Goal: Task Accomplishment & Management: Complete application form

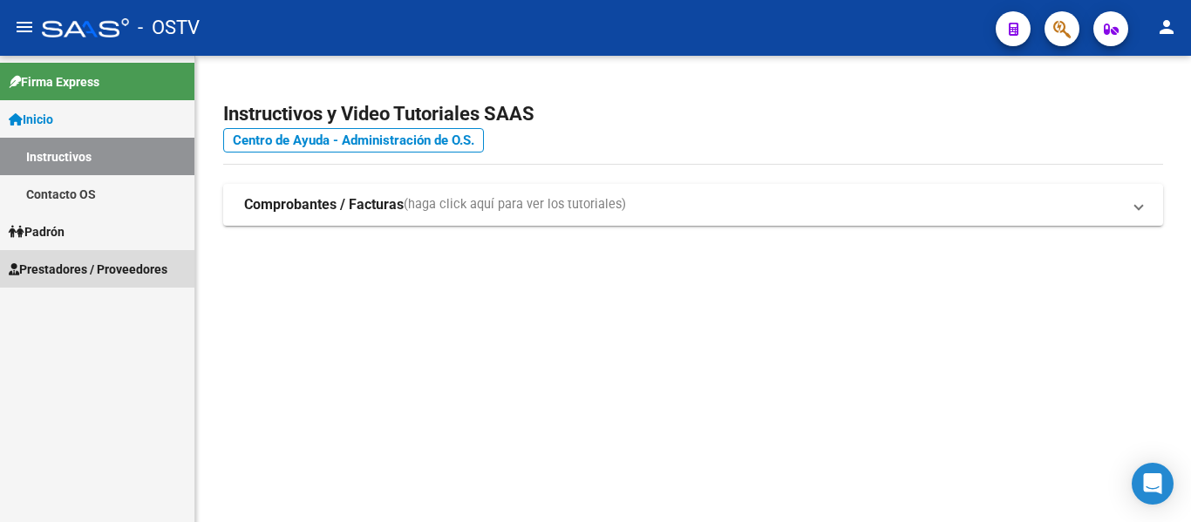
click at [82, 275] on span "Prestadores / Proveedores" at bounding box center [88, 269] width 159 height 19
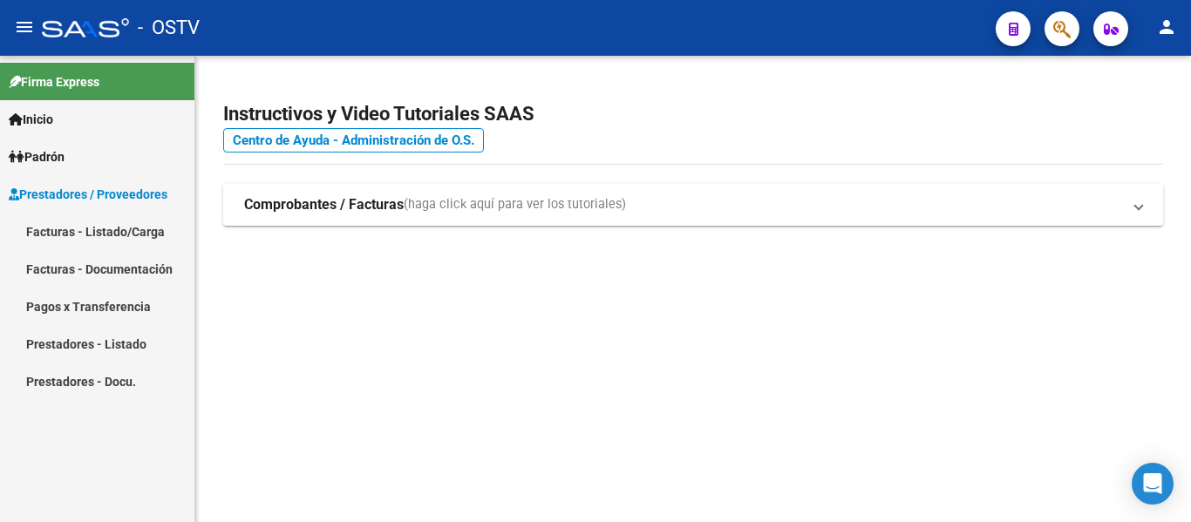
click at [114, 229] on link "Facturas - Listado/Carga" at bounding box center [97, 231] width 194 height 37
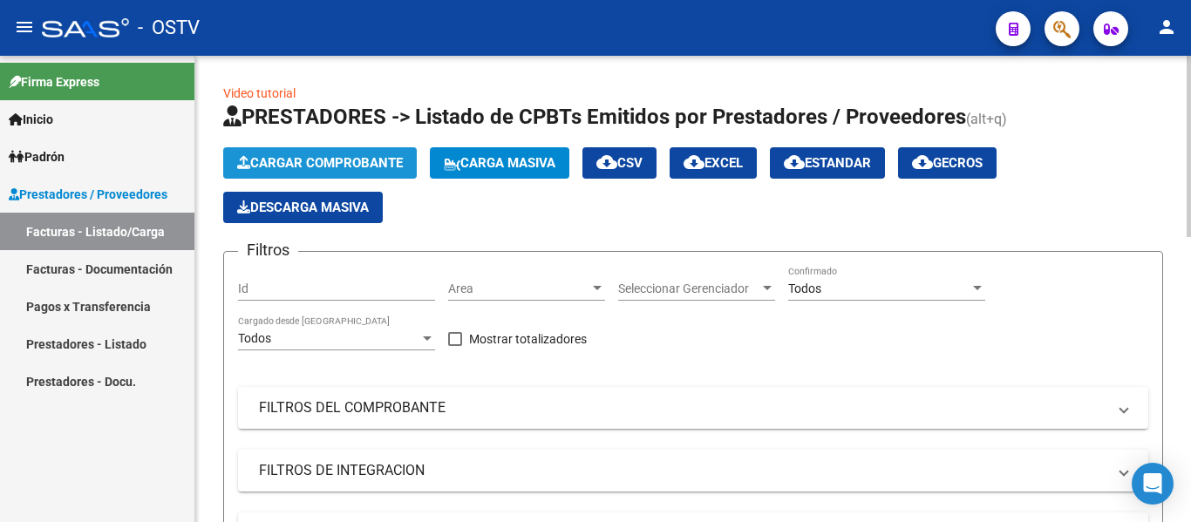
click at [326, 162] on span "Cargar Comprobante" at bounding box center [320, 163] width 166 height 16
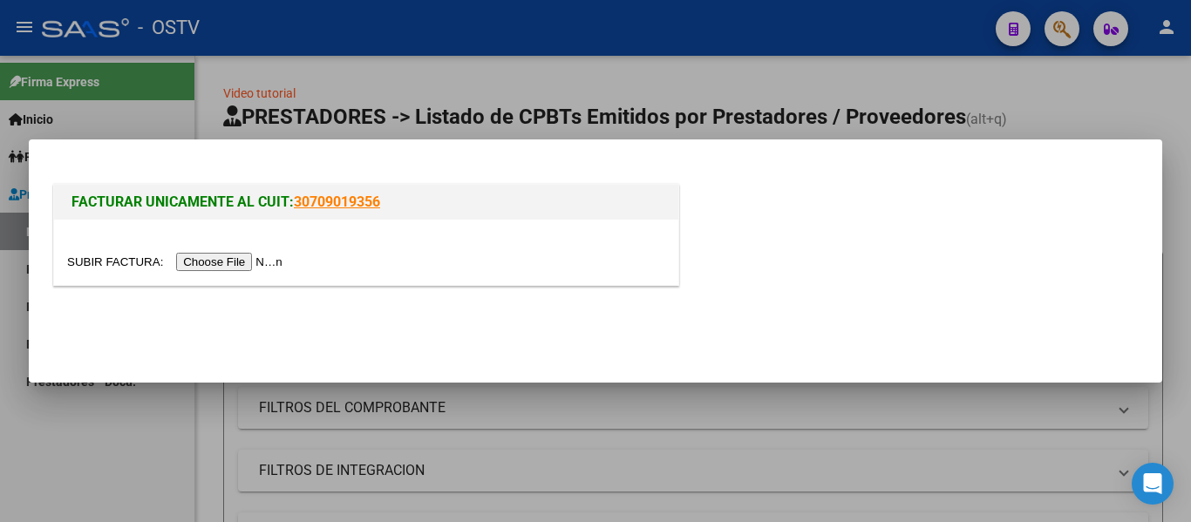
click at [265, 265] on input "file" at bounding box center [177, 262] width 221 height 18
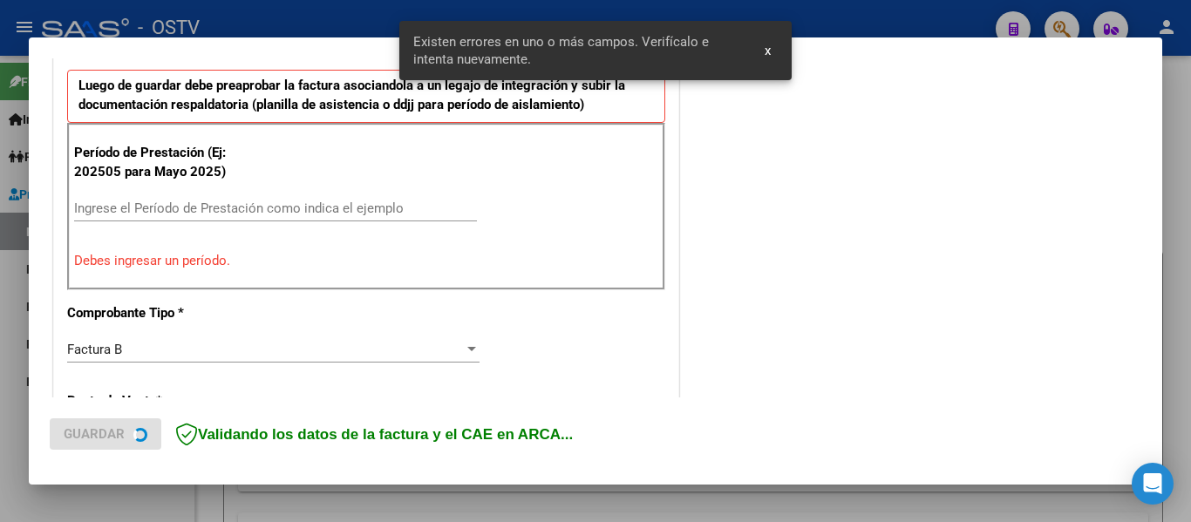
scroll to position [492, 0]
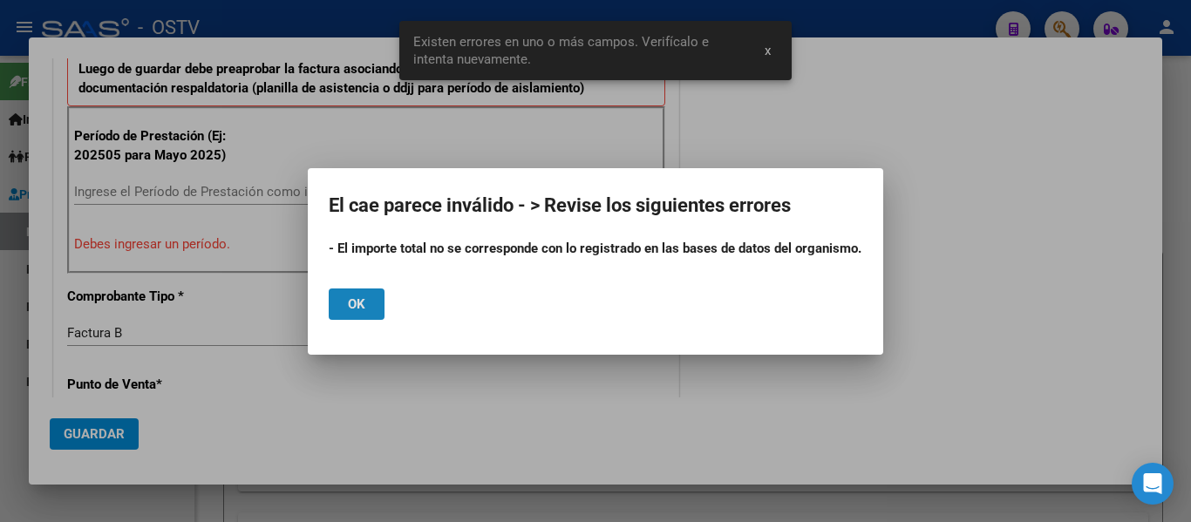
click at [362, 309] on span "Ok" at bounding box center [356, 304] width 17 height 16
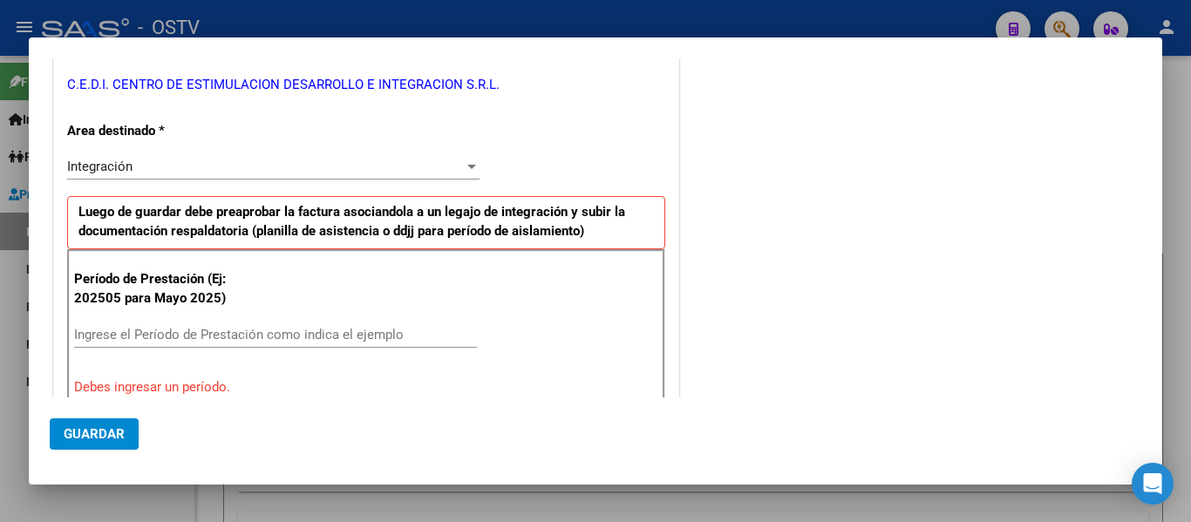
scroll to position [523, 0]
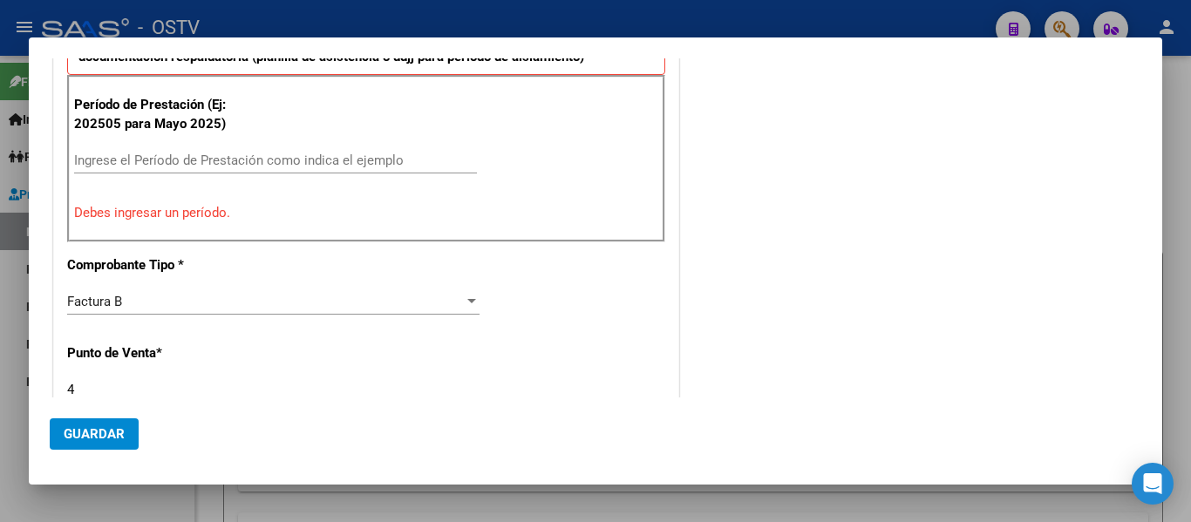
click at [167, 158] on input "Ingrese el Período de Prestación como indica el ejemplo" at bounding box center [275, 161] width 403 height 16
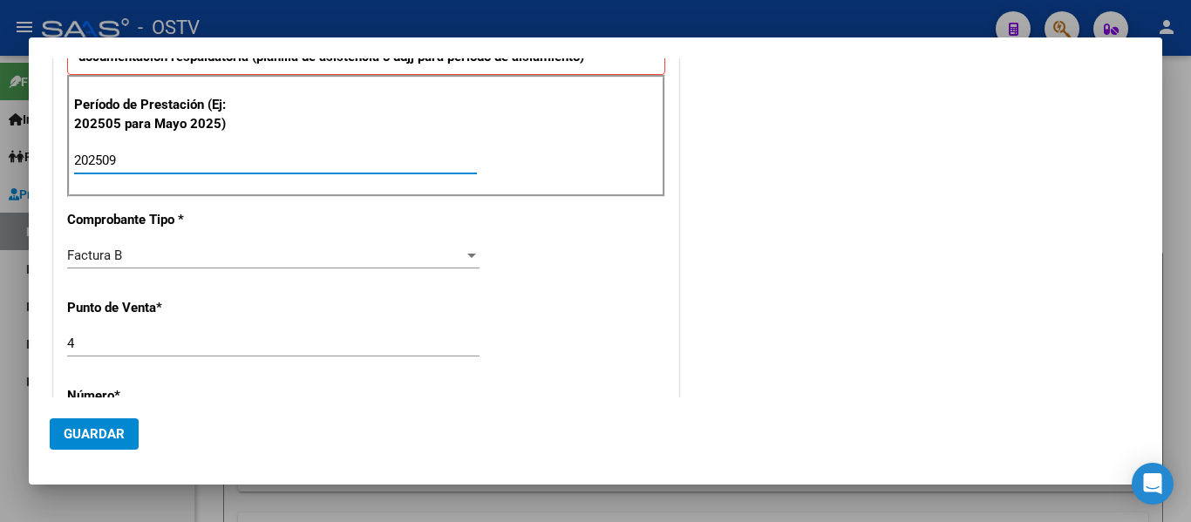
type input "202509"
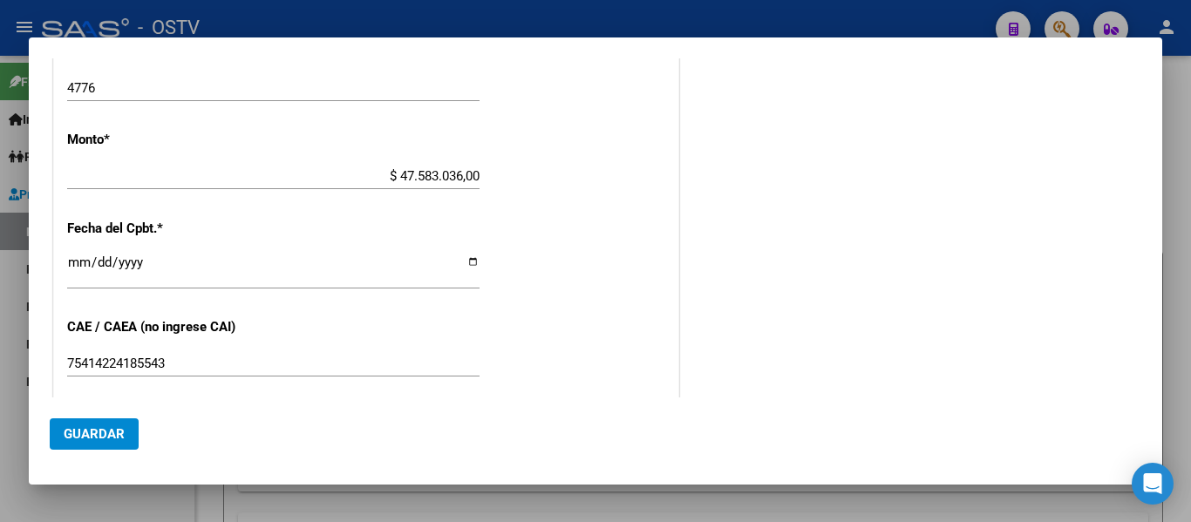
scroll to position [872, 0]
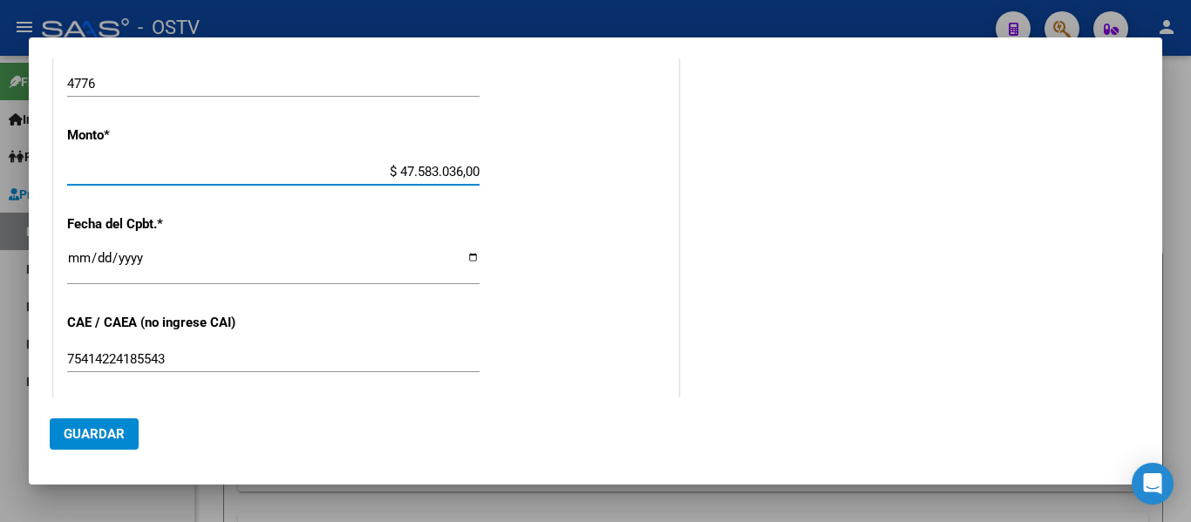
drag, startPoint x: 356, startPoint y: 173, endPoint x: 541, endPoint y: 170, distance: 184.9
click at [541, 170] on div "CUIT * 30-71140288-4 Ingresar CUIT ANALISIS PRESTADOR C.E.D.I. CENTRO DE ESTIMU…" at bounding box center [366, 61] width 624 height 1312
type input "$ 475.830,36"
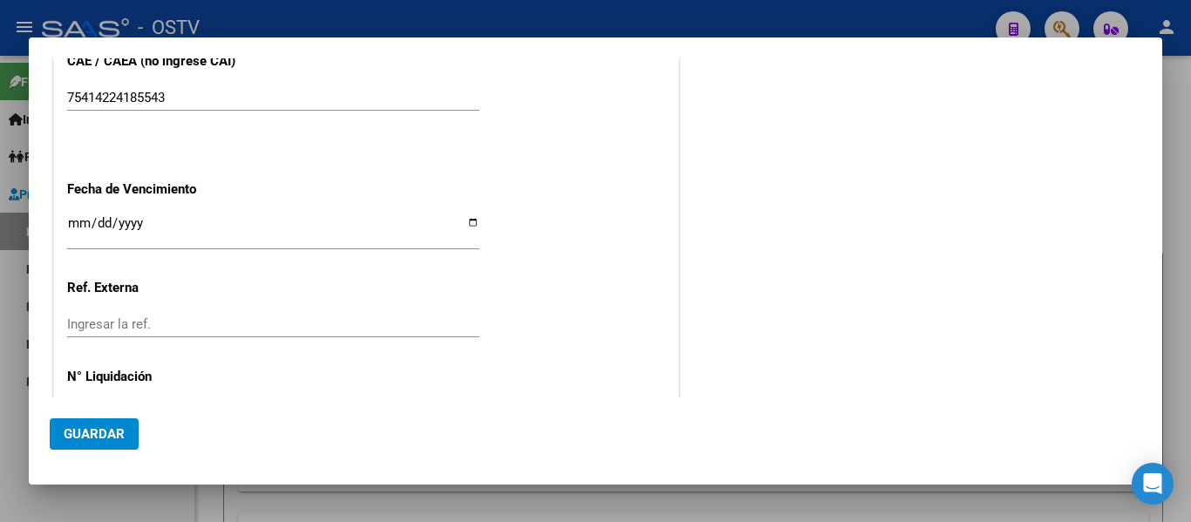
scroll to position [1195, 0]
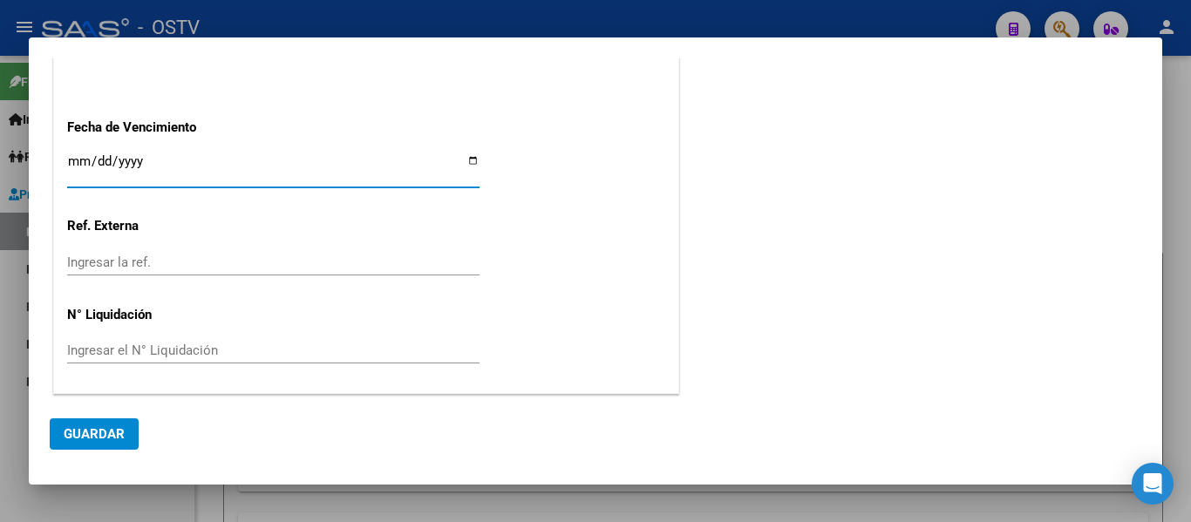
click at [81, 166] on input "Ingresar la fecha" at bounding box center [273, 168] width 412 height 28
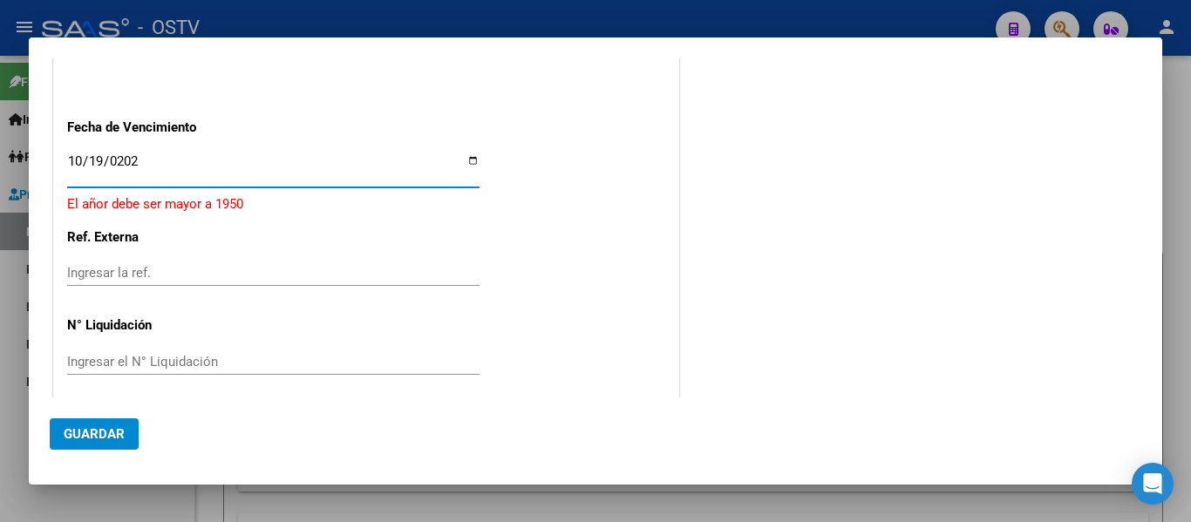
type input "[DATE]"
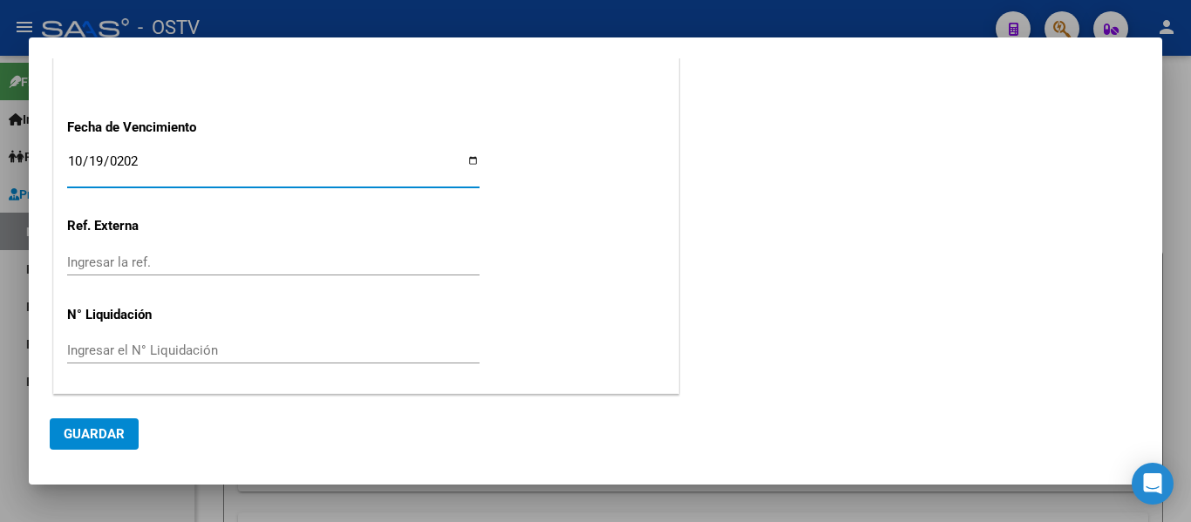
click at [93, 424] on button "Guardar" at bounding box center [94, 433] width 89 height 31
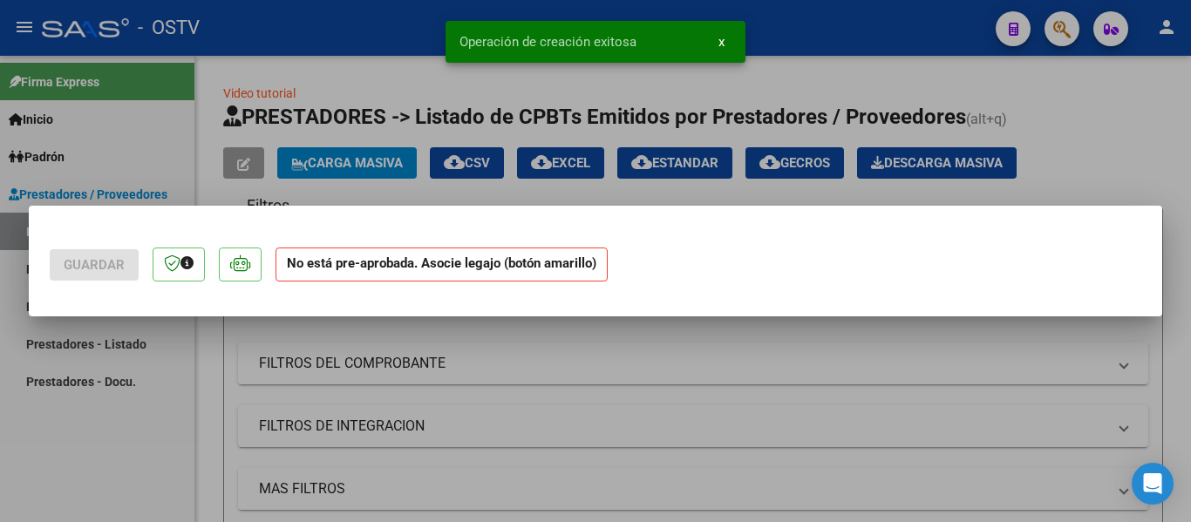
scroll to position [0, 0]
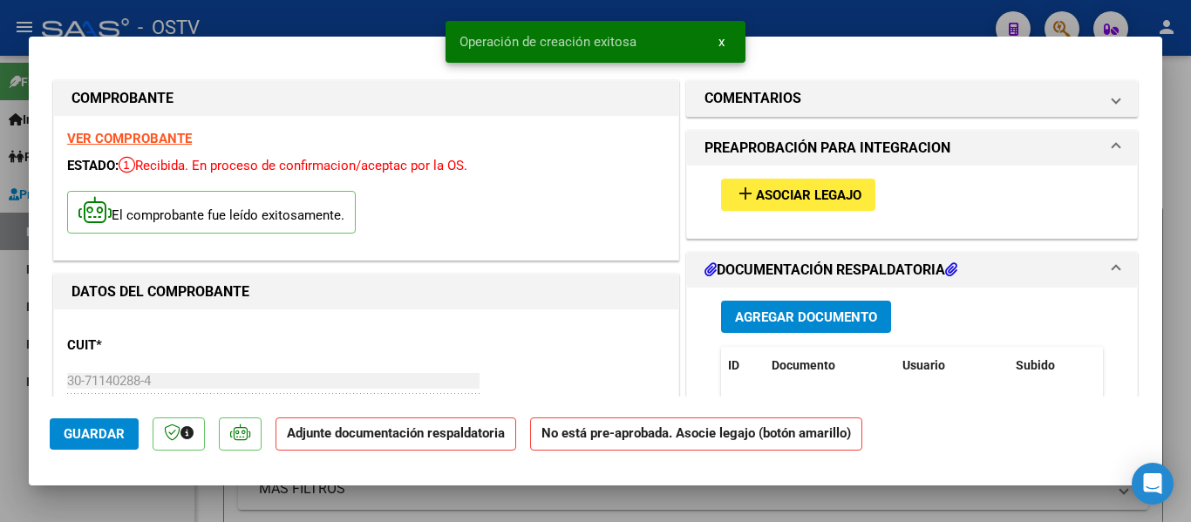
click at [812, 311] on span "Agregar Documento" at bounding box center [806, 317] width 142 height 16
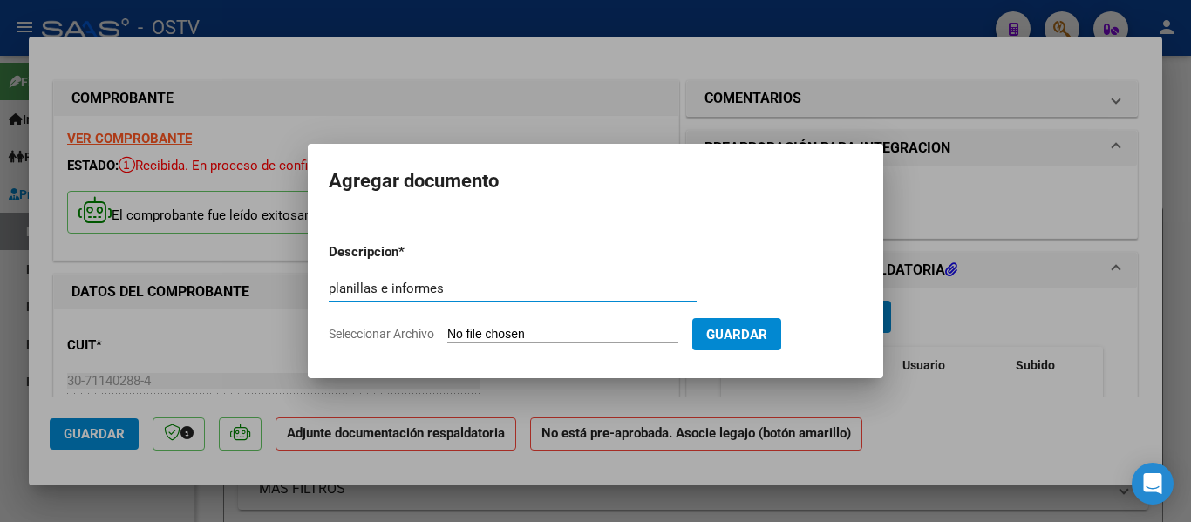
drag, startPoint x: 456, startPoint y: 289, endPoint x: 322, endPoint y: 293, distance: 134.3
click at [322, 293] on mat-dialog-content "Descripcion * planillas e informes Escriba aquí una descripcion Seleccionar Arc…" at bounding box center [595, 285] width 575 height 141
type input "planillas e informes"
click at [475, 329] on input "Seleccionar Archivo" at bounding box center [562, 335] width 231 height 17
type input "C:\fakepath\planilla [PERSON_NAME] septiembre.pdf"
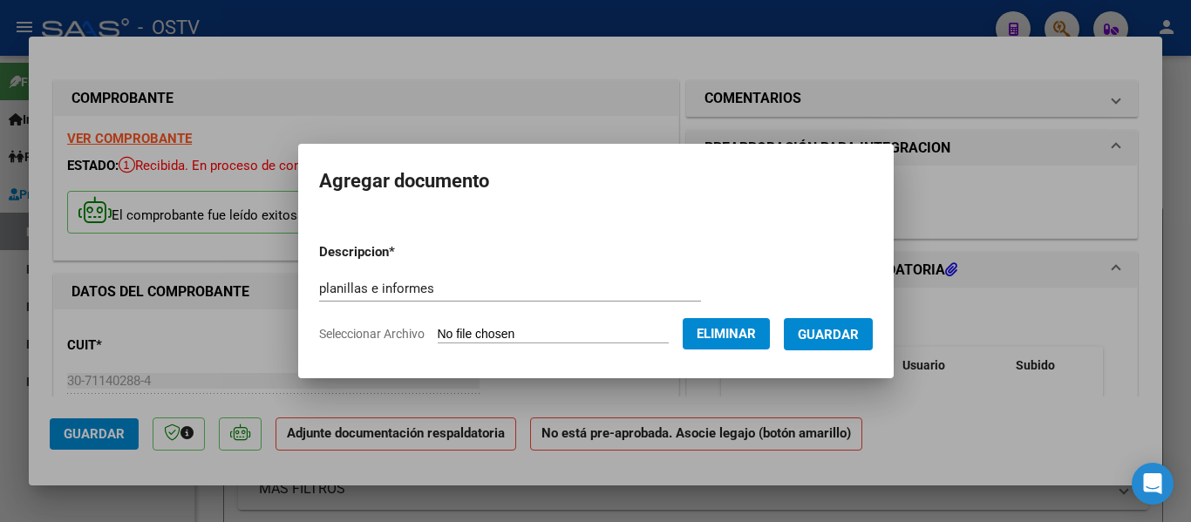
click at [834, 330] on span "Guardar" at bounding box center [828, 335] width 61 height 16
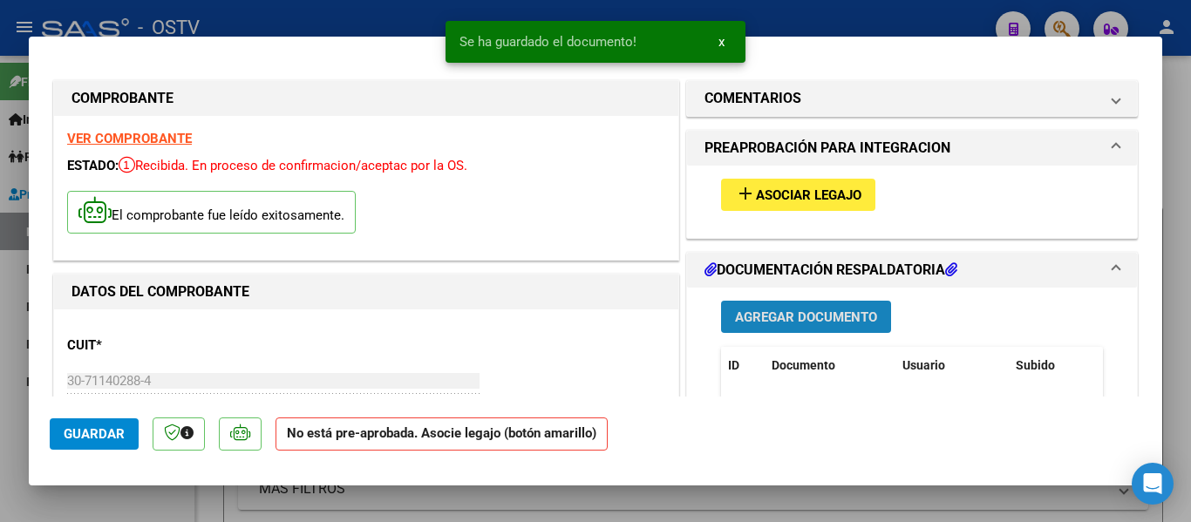
click at [781, 316] on span "Agregar Documento" at bounding box center [806, 317] width 142 height 16
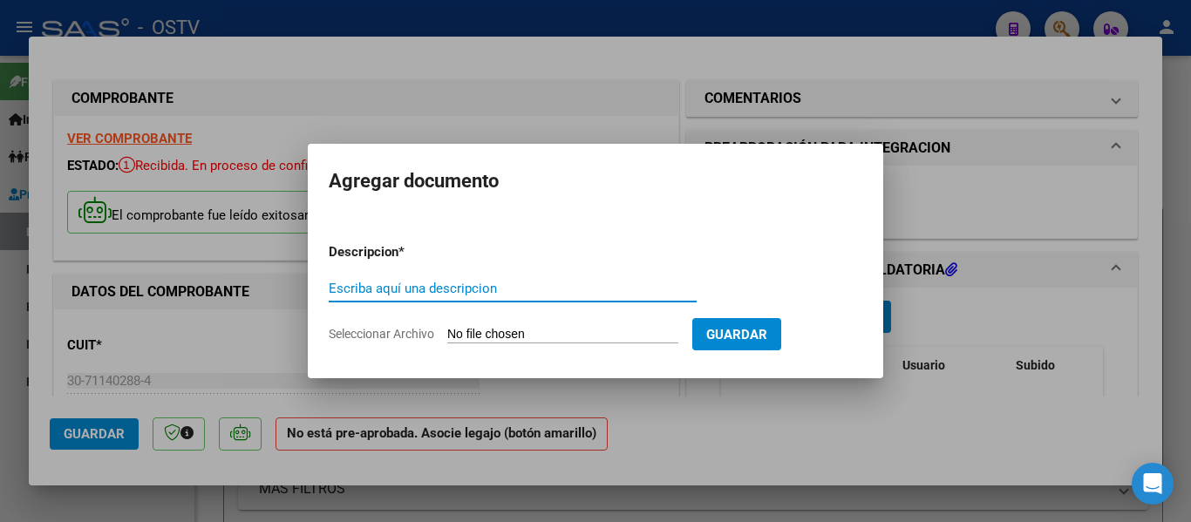
paste input "planillas e informes"
type input "planillas e informes"
click at [524, 338] on input "Seleccionar Archivo" at bounding box center [562, 335] width 231 height 17
type input "C:\fakepath\informe [PERSON_NAME] septiembre.pdf"
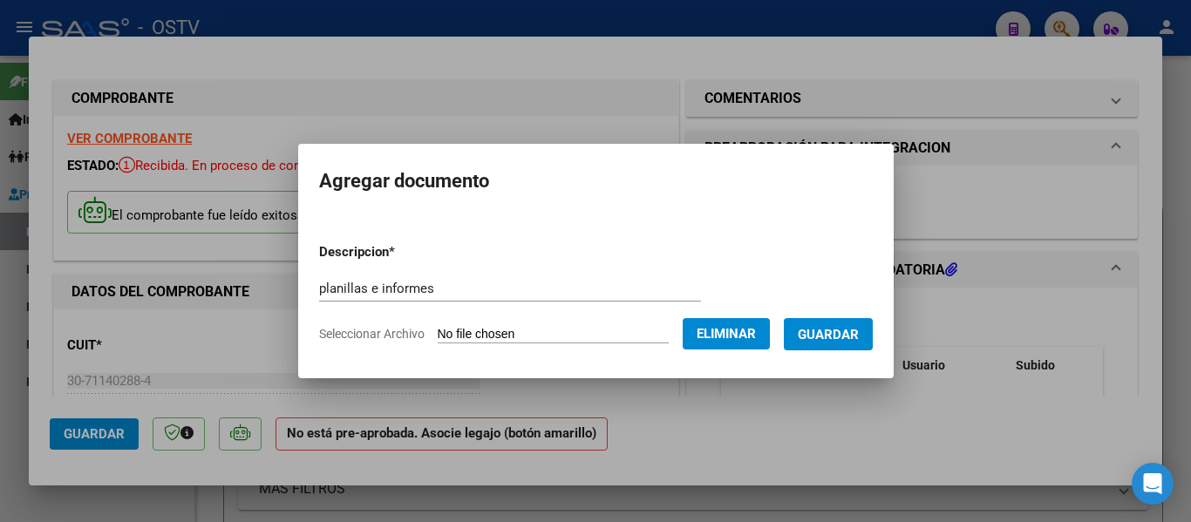
click at [833, 327] on span "Guardar" at bounding box center [828, 335] width 61 height 16
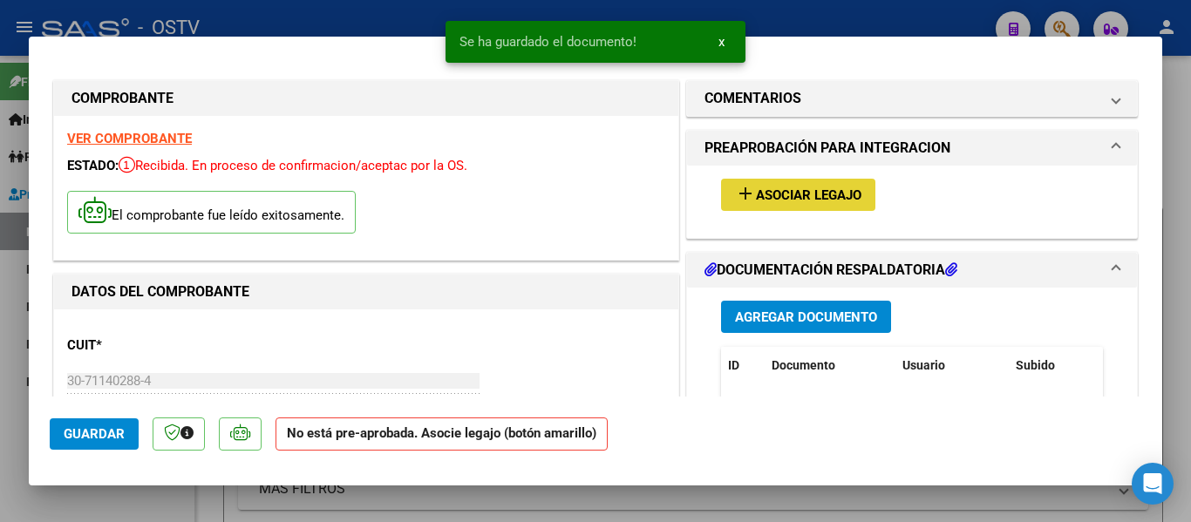
click at [789, 197] on span "Asociar Legajo" at bounding box center [808, 195] width 105 height 16
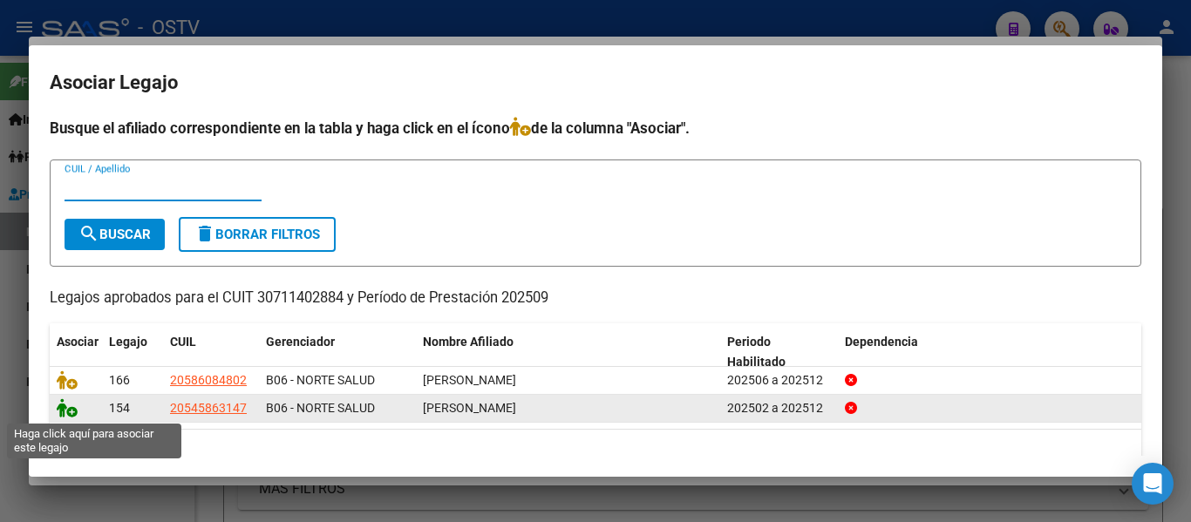
click at [69, 413] on icon at bounding box center [67, 407] width 21 height 19
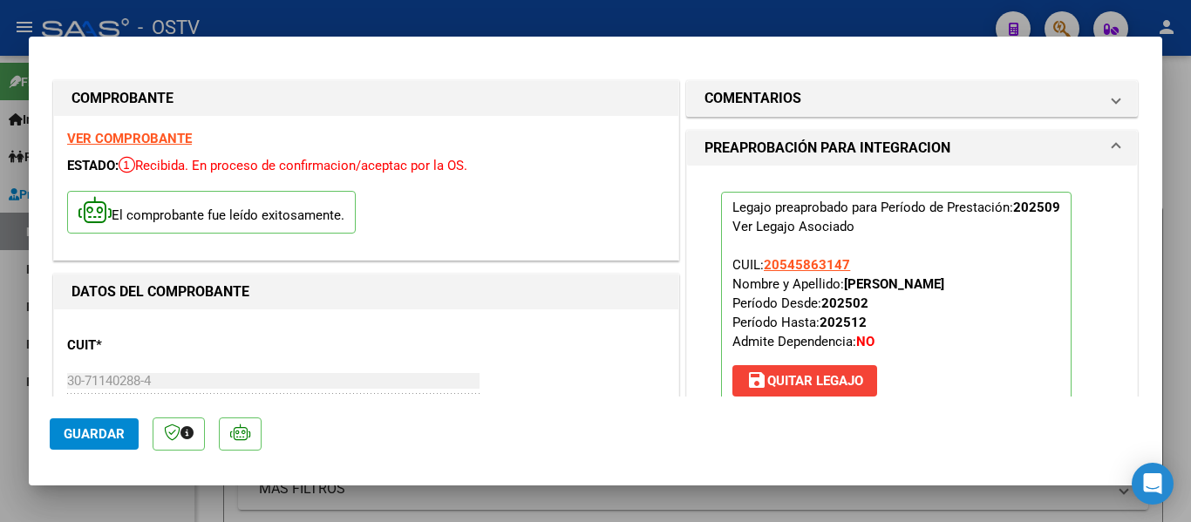
click at [92, 439] on span "Guardar" at bounding box center [94, 434] width 61 height 16
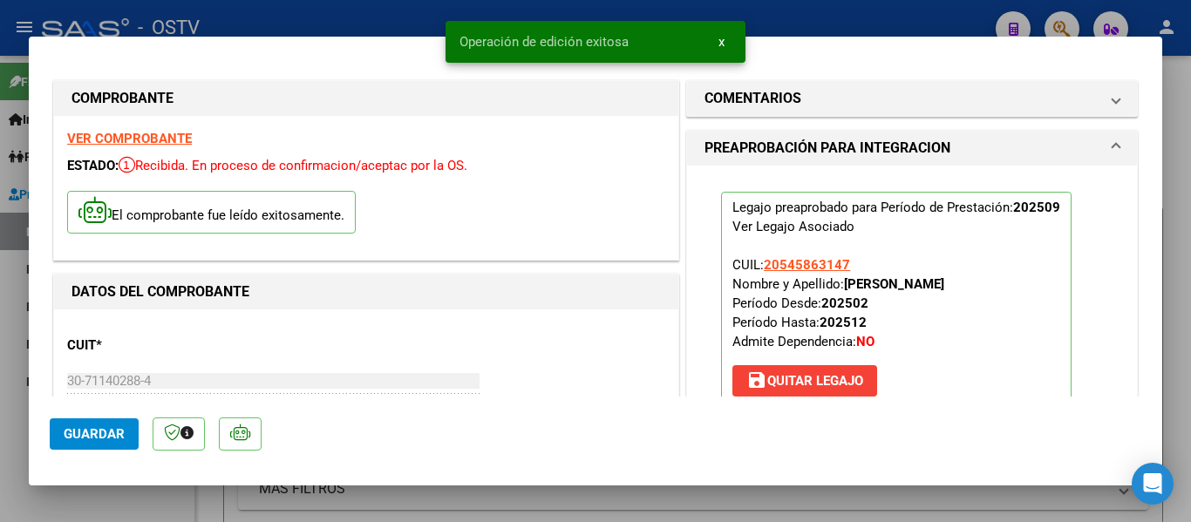
click at [334, 28] on div at bounding box center [595, 261] width 1191 height 522
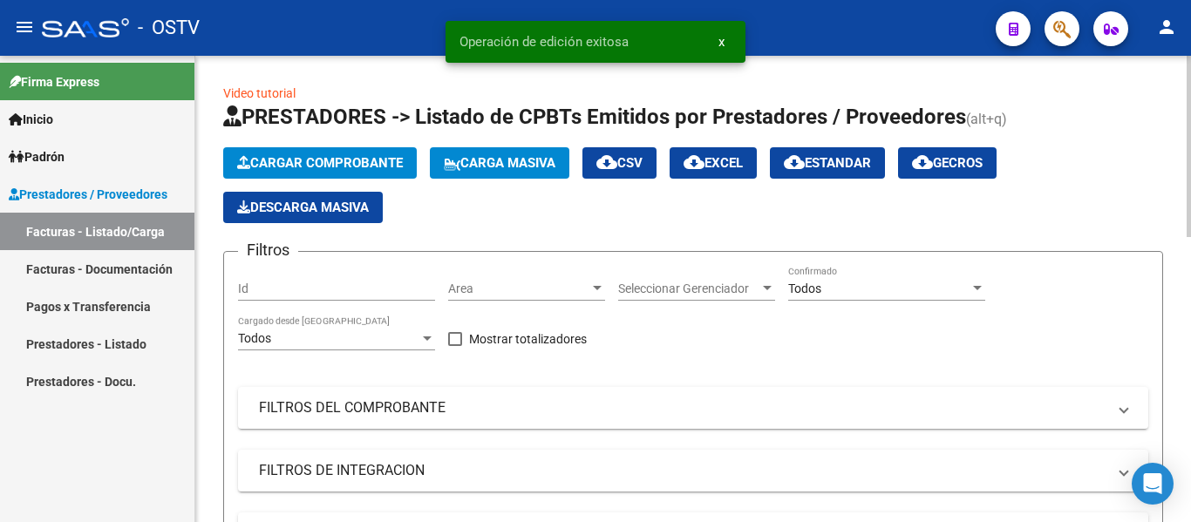
click at [323, 161] on span "Cargar Comprobante" at bounding box center [320, 163] width 166 height 16
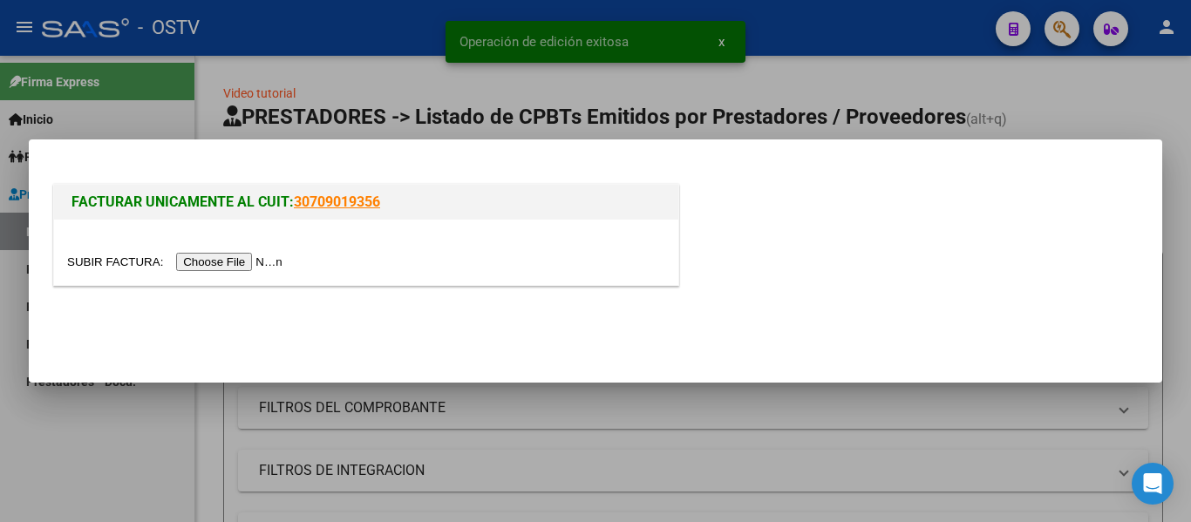
click at [249, 268] on input "file" at bounding box center [177, 262] width 221 height 18
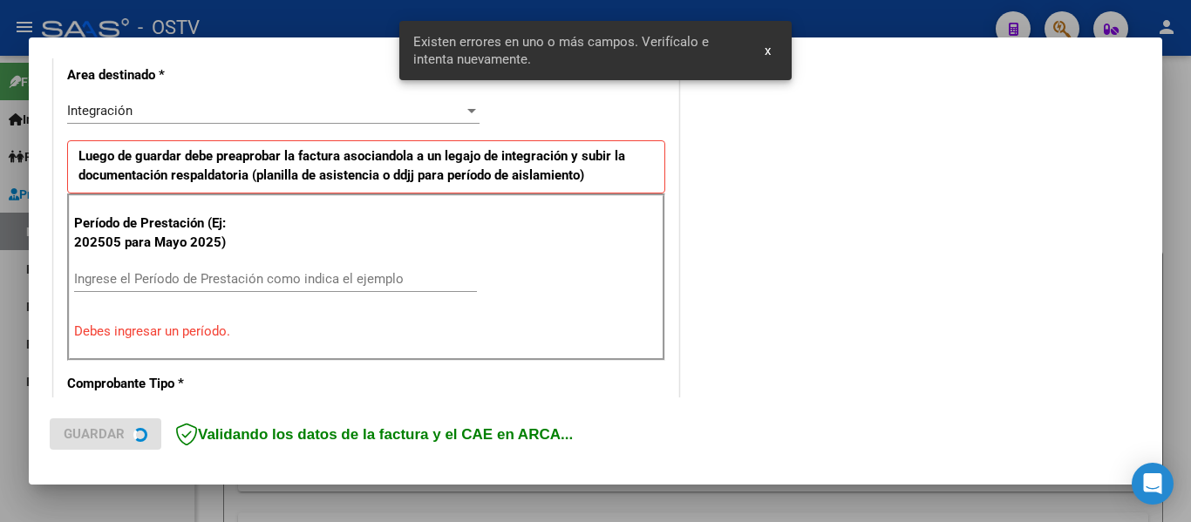
scroll to position [437, 0]
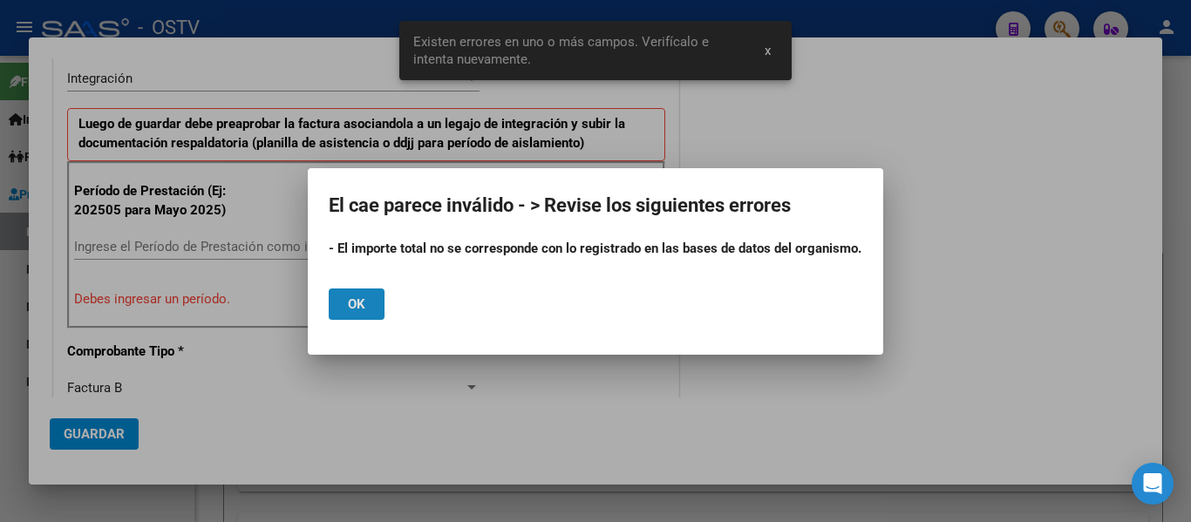
click at [362, 297] on span "Ok" at bounding box center [356, 304] width 17 height 16
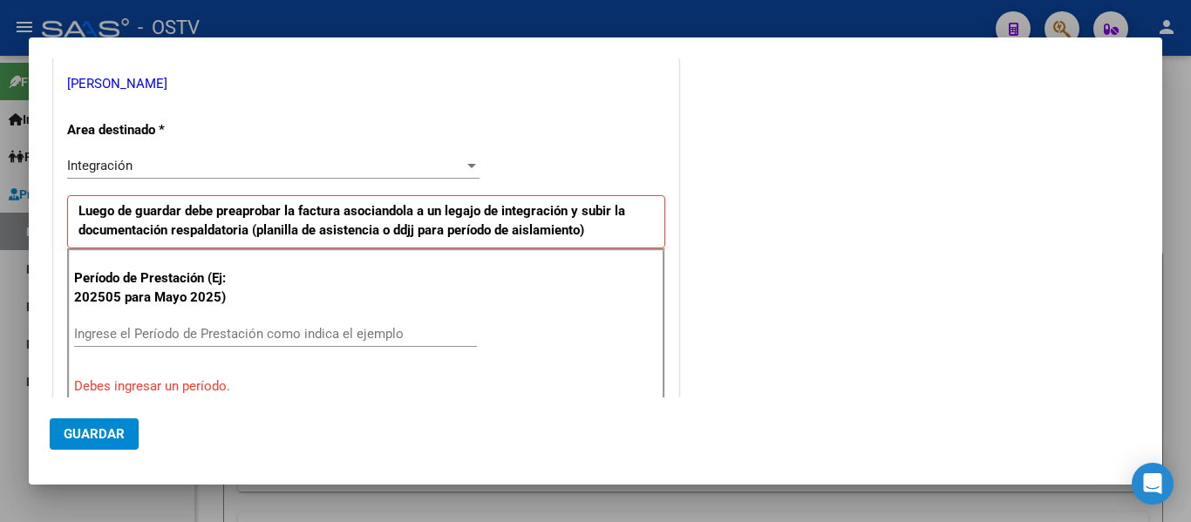
scroll to position [524, 0]
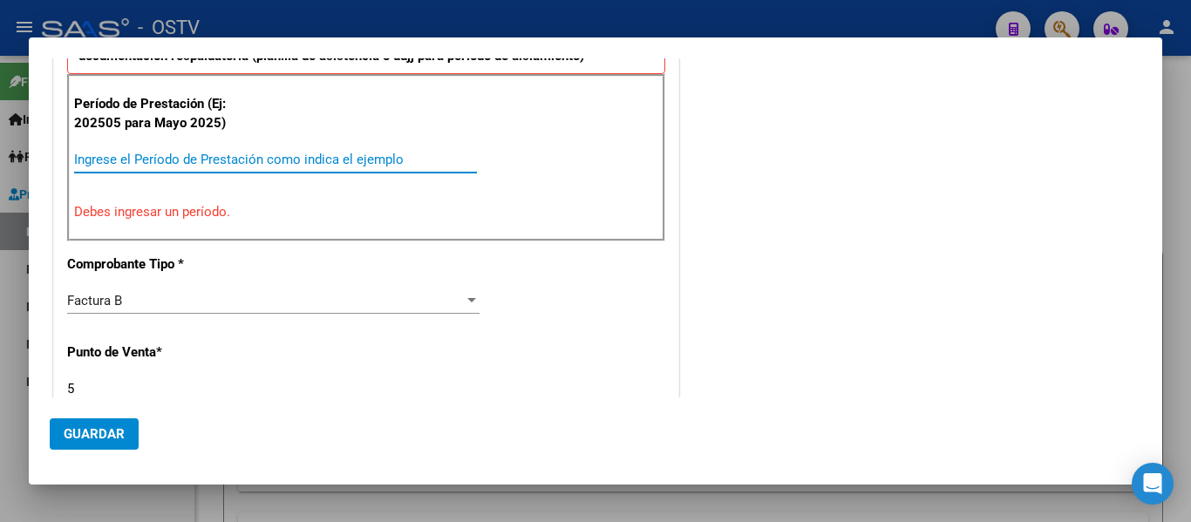
click at [219, 163] on input "Ingrese el Período de Prestación como indica el ejemplo" at bounding box center [275, 160] width 403 height 16
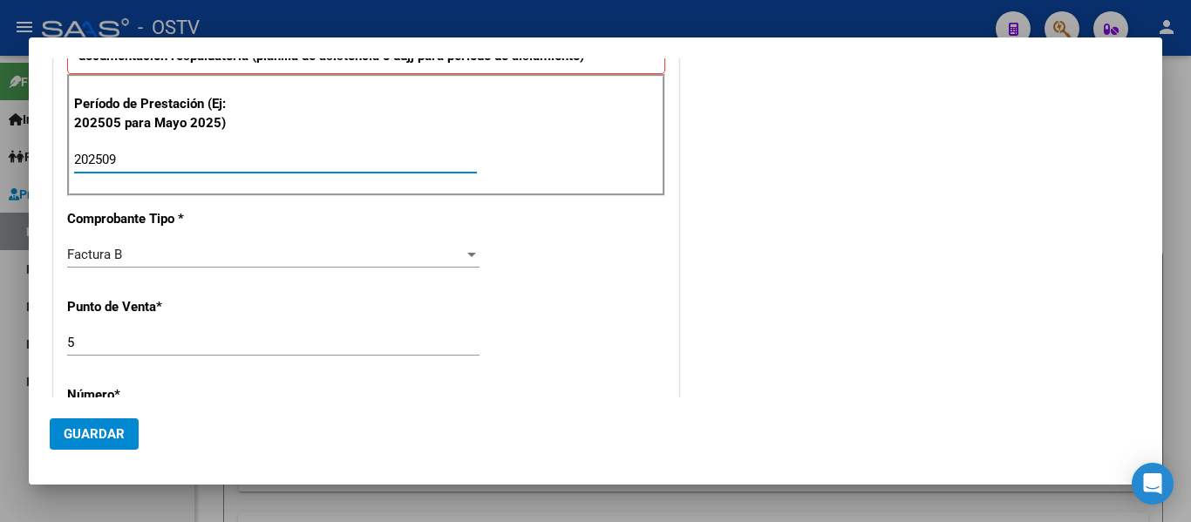
type input "202509"
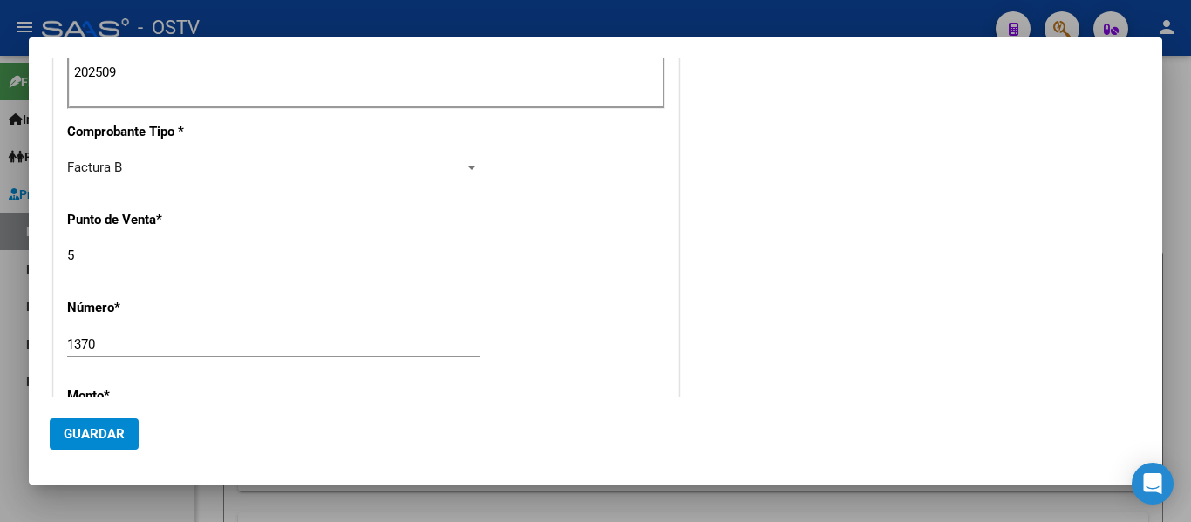
scroll to position [785, 0]
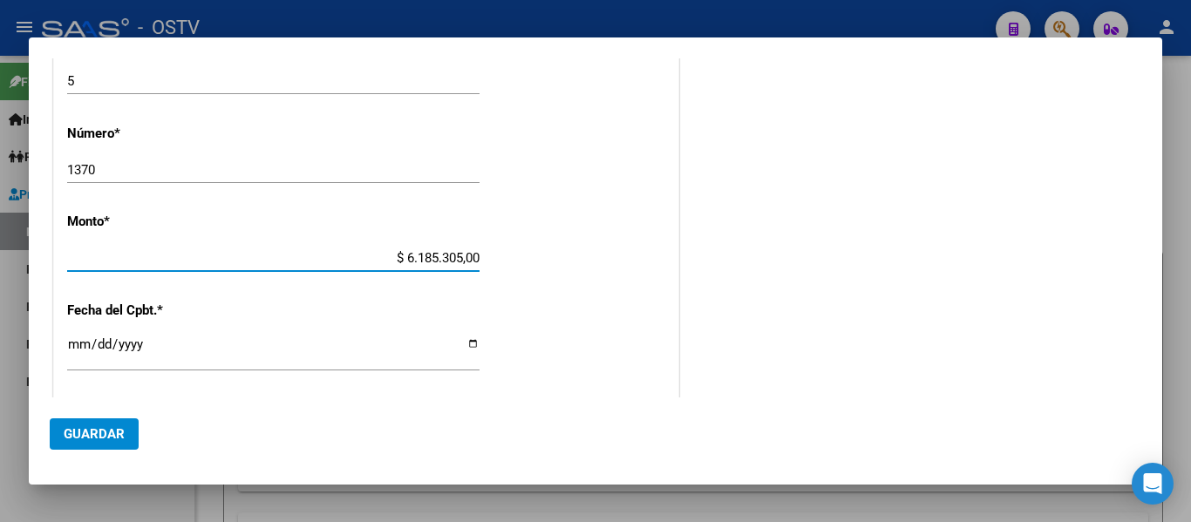
drag, startPoint x: 377, startPoint y: 253, endPoint x: 578, endPoint y: 251, distance: 200.5
click at [578, 251] on div "CUIT * 27-14342961-5 Ingresar CUIT ANALISIS PRESTADOR [PERSON_NAME] [PERSON_NAM…" at bounding box center [366, 147] width 624 height 1312
type input "$ 61.853,05"
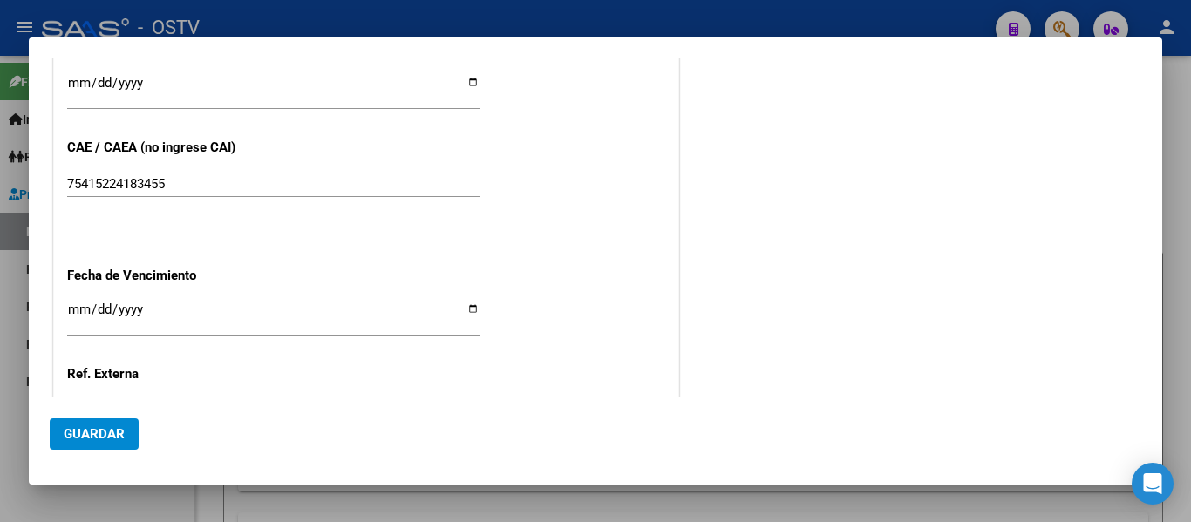
click at [78, 310] on input "Ingresar la fecha" at bounding box center [273, 317] width 412 height 28
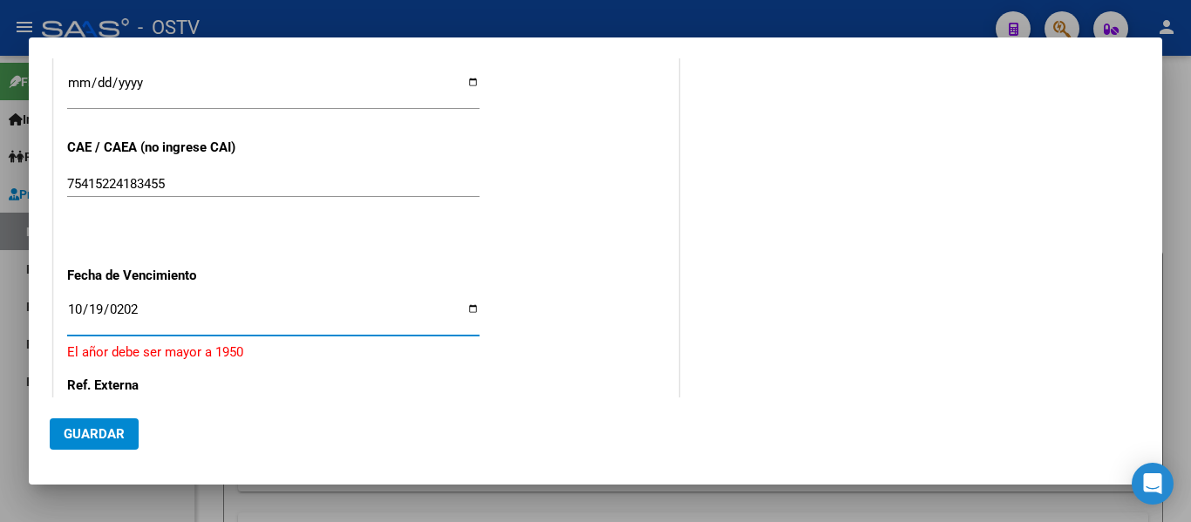
type input "[DATE]"
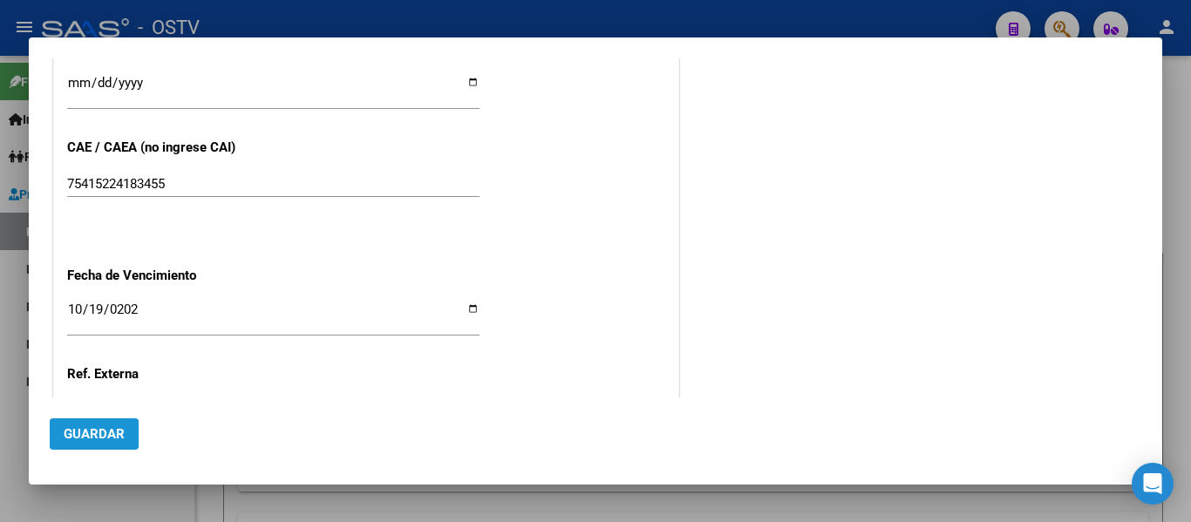
click at [99, 435] on span "Guardar" at bounding box center [94, 434] width 61 height 16
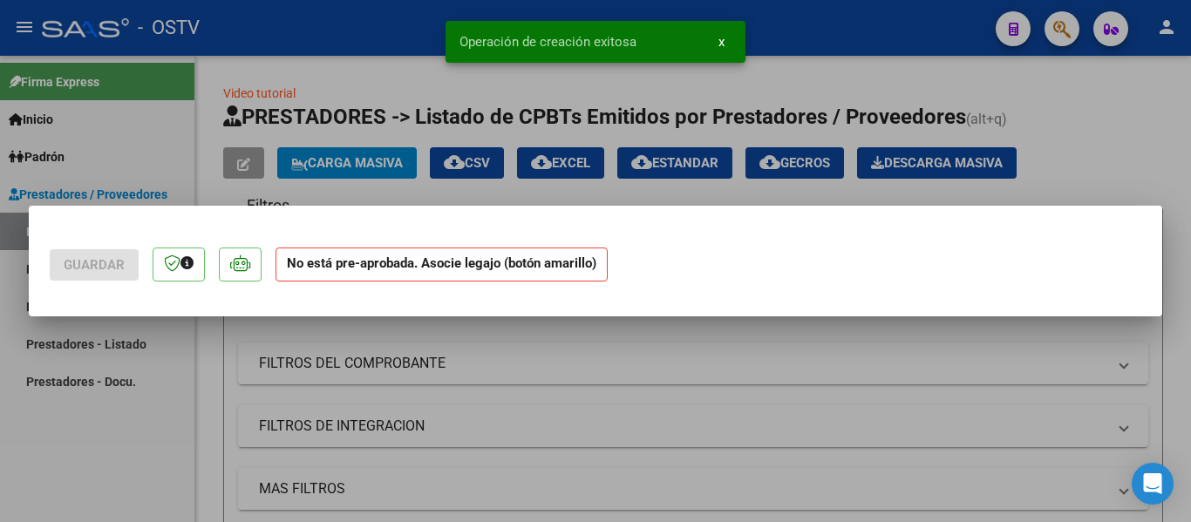
scroll to position [0, 0]
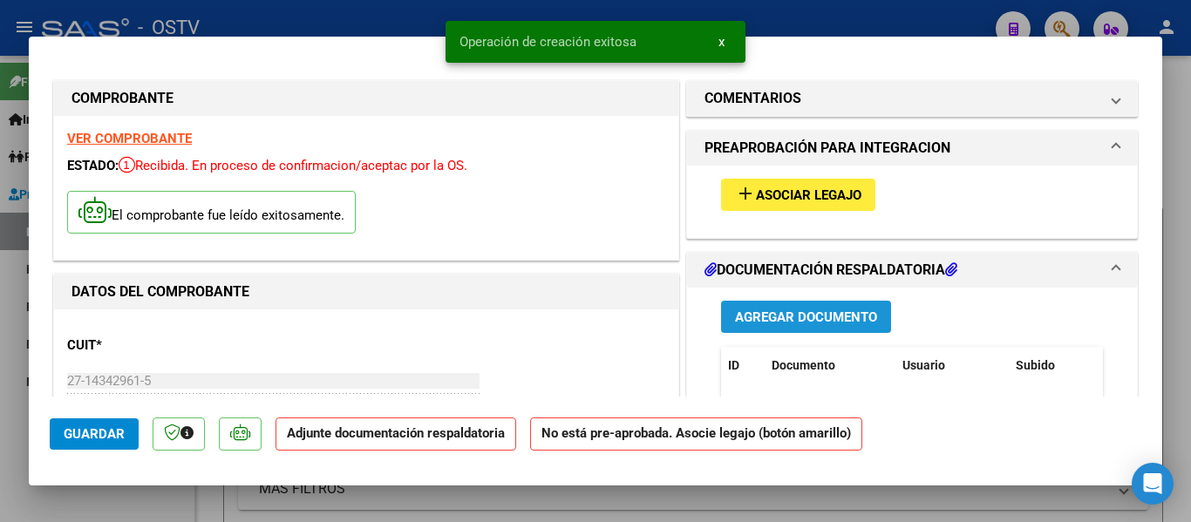
click at [765, 312] on span "Agregar Documento" at bounding box center [806, 317] width 142 height 16
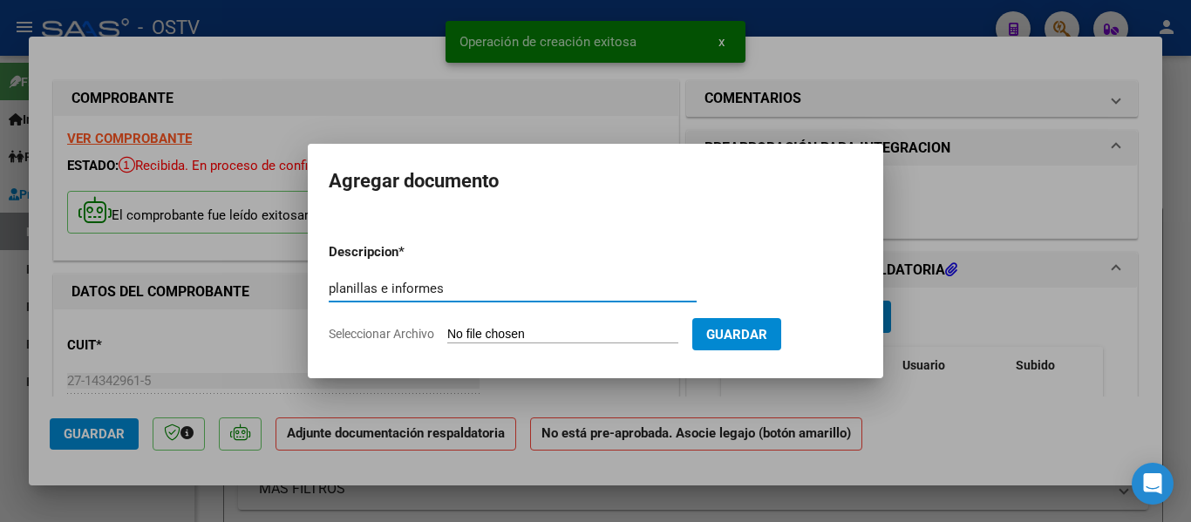
type input "planillas e informes"
click at [500, 334] on input "Seleccionar Archivo" at bounding box center [562, 335] width 231 height 17
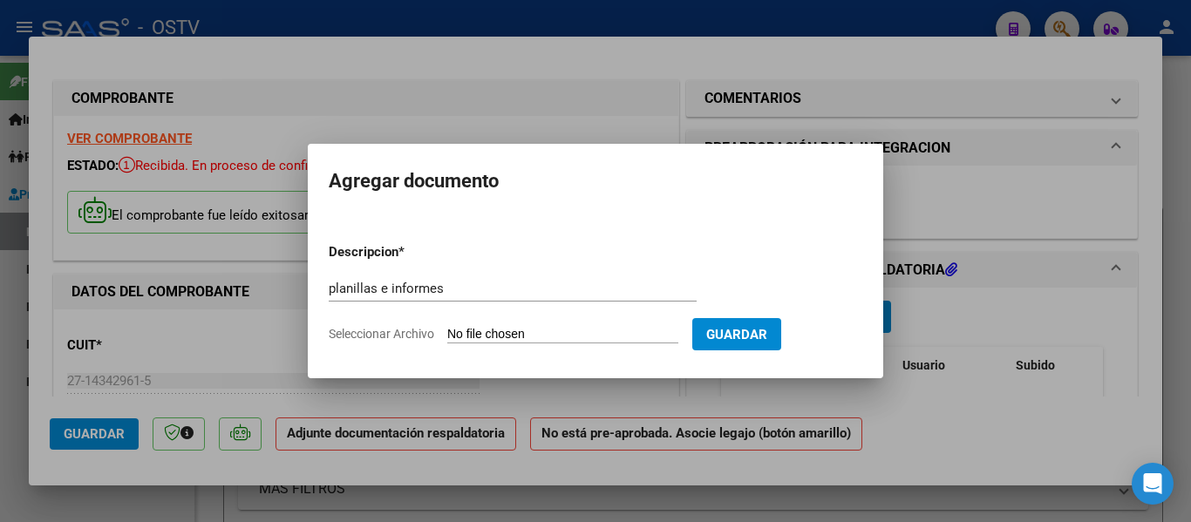
type input "C:\fakepath\[PERSON_NAME] septiembre.pdf"
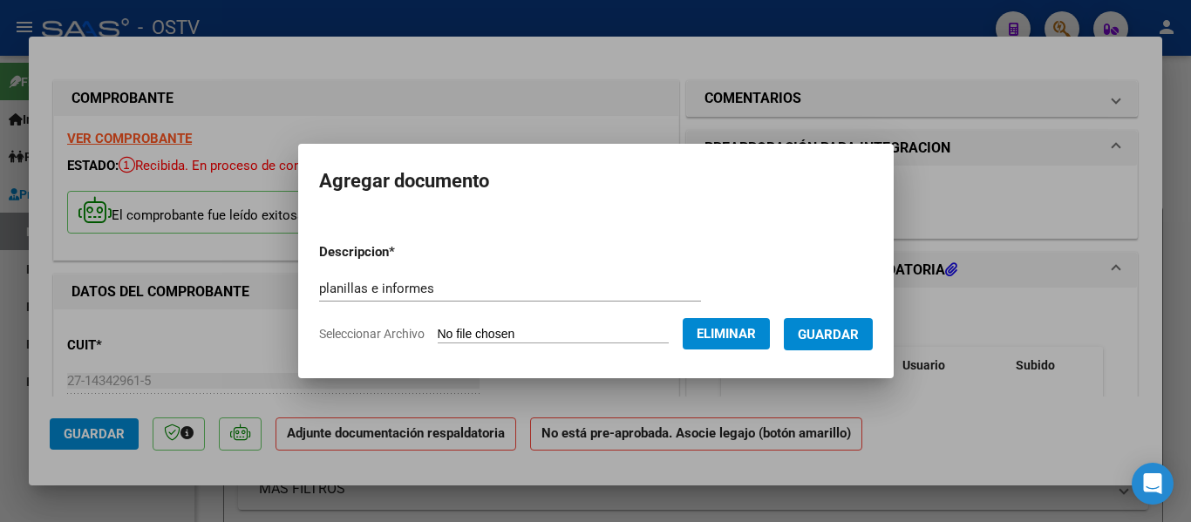
click at [854, 340] on span "Guardar" at bounding box center [828, 335] width 61 height 16
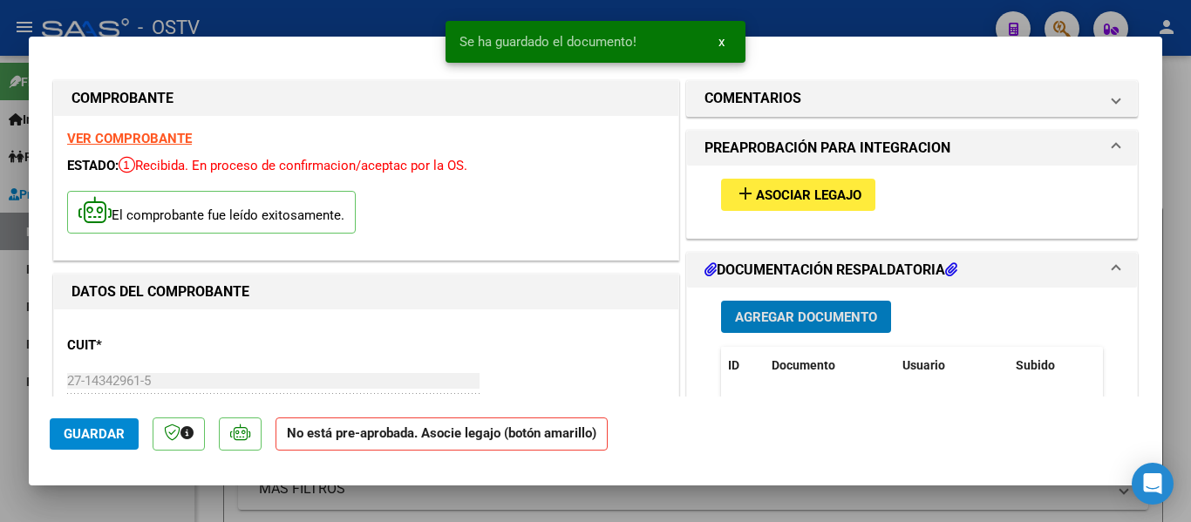
click at [798, 315] on span "Agregar Documento" at bounding box center [806, 317] width 142 height 16
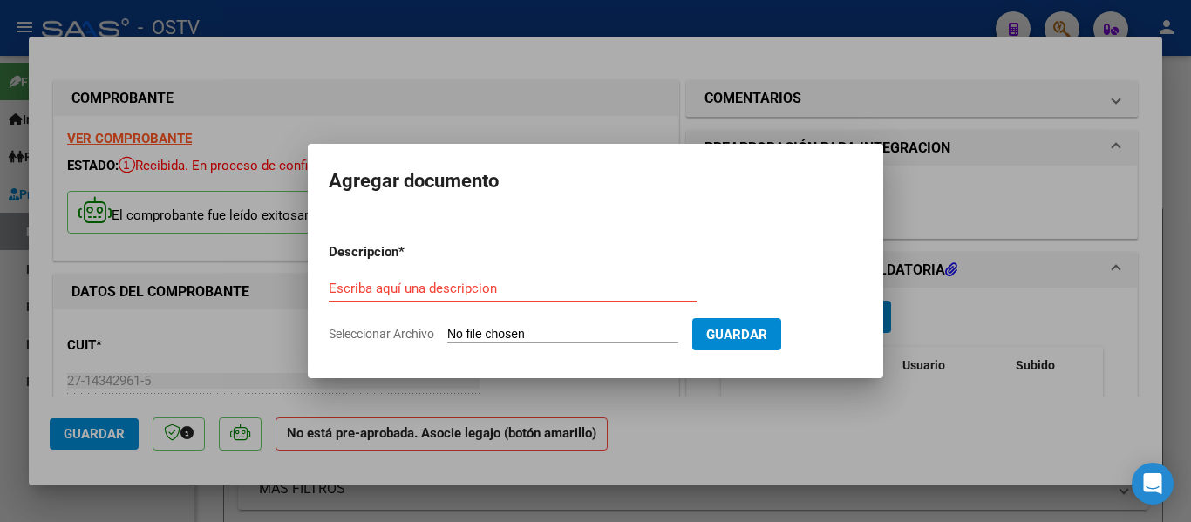
drag, startPoint x: 453, startPoint y: 298, endPoint x: 429, endPoint y: 293, distance: 25.0
paste input "planillas e informes"
type input "planillas e informes"
click at [498, 331] on input "Seleccionar Archivo" at bounding box center [562, 335] width 231 height 17
type input "C:\fakepath\informe [PERSON_NAME] septiembre.pdf"
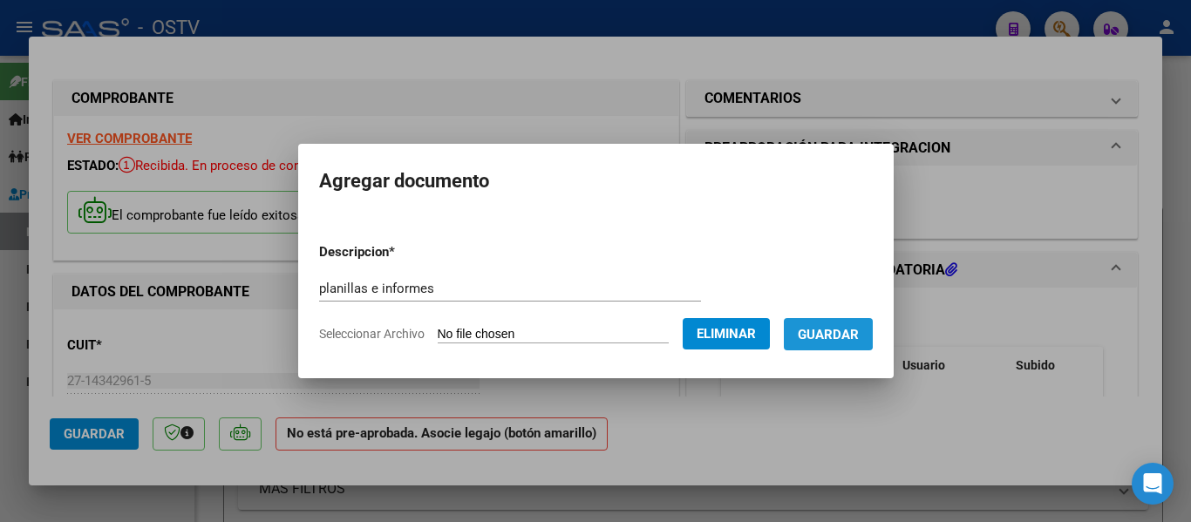
click at [843, 330] on span "Guardar" at bounding box center [828, 335] width 61 height 16
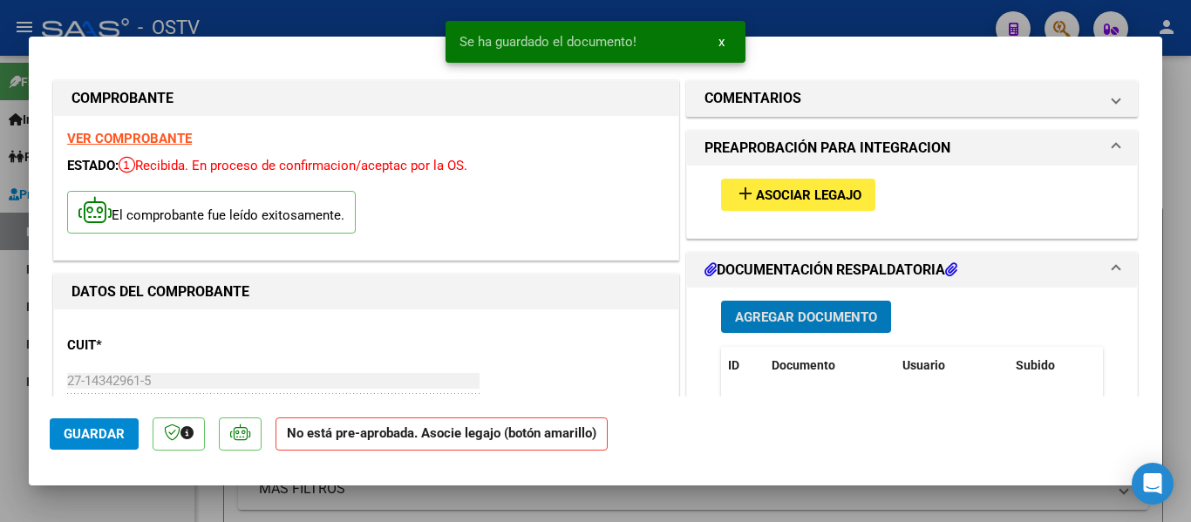
click at [777, 194] on span "Asociar Legajo" at bounding box center [808, 195] width 105 height 16
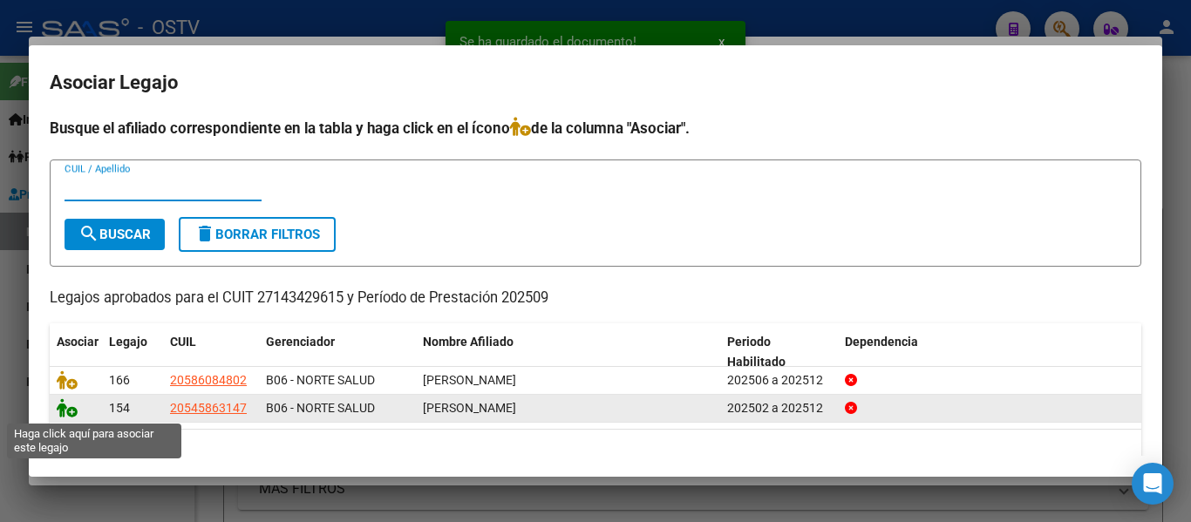
click at [68, 409] on icon at bounding box center [67, 407] width 21 height 19
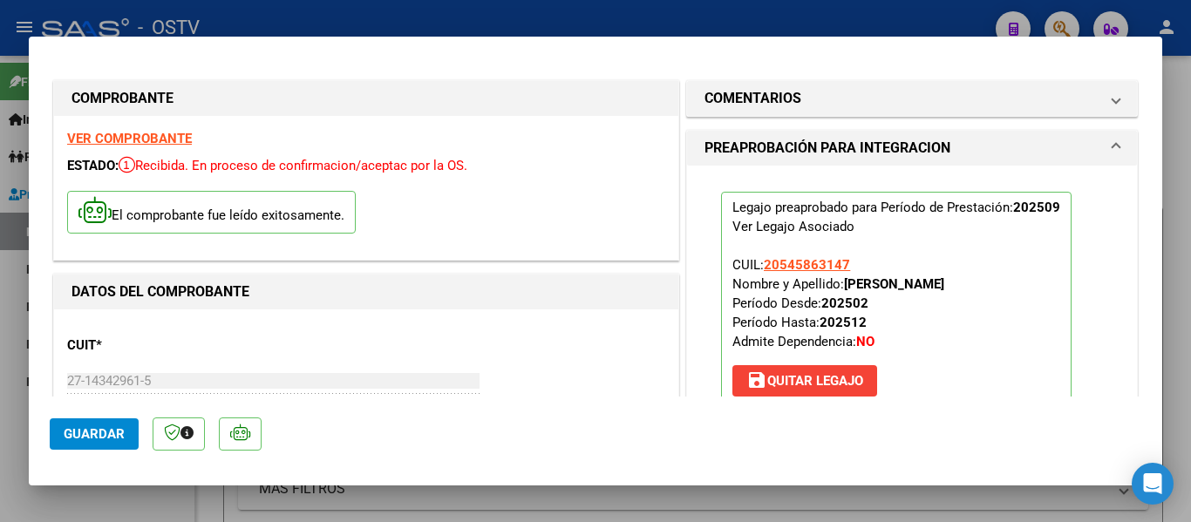
click at [465, 22] on div at bounding box center [595, 261] width 1191 height 522
type input "$ 0,00"
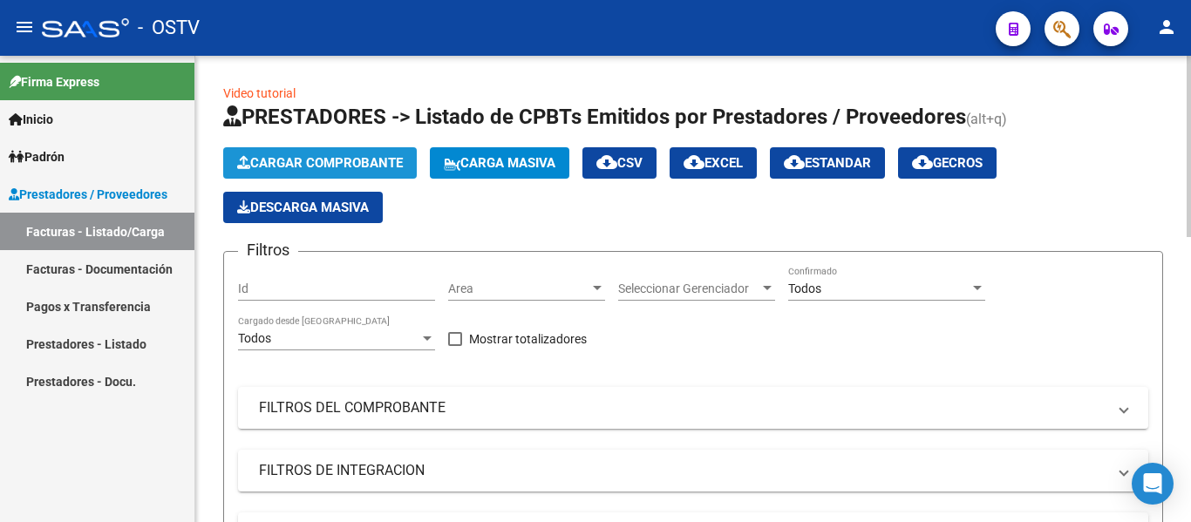
click at [330, 167] on span "Cargar Comprobante" at bounding box center [320, 163] width 166 height 16
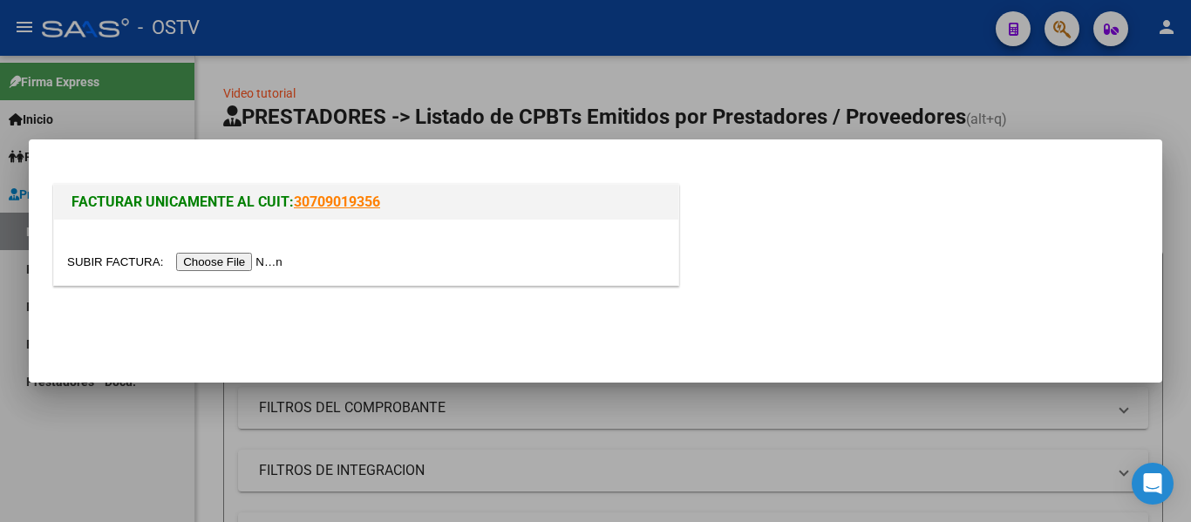
click at [263, 263] on input "file" at bounding box center [177, 262] width 221 height 18
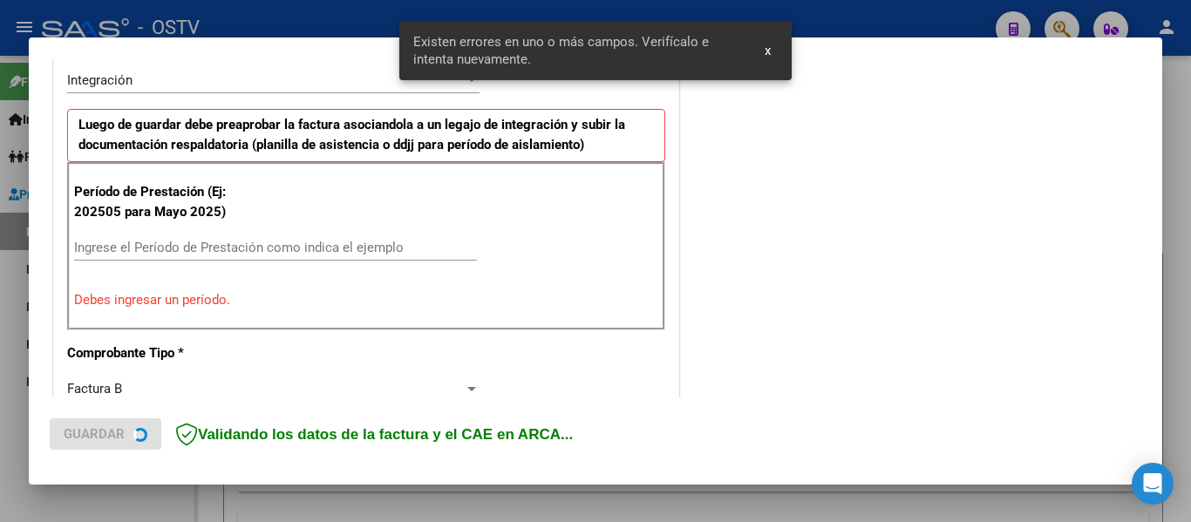
scroll to position [437, 0]
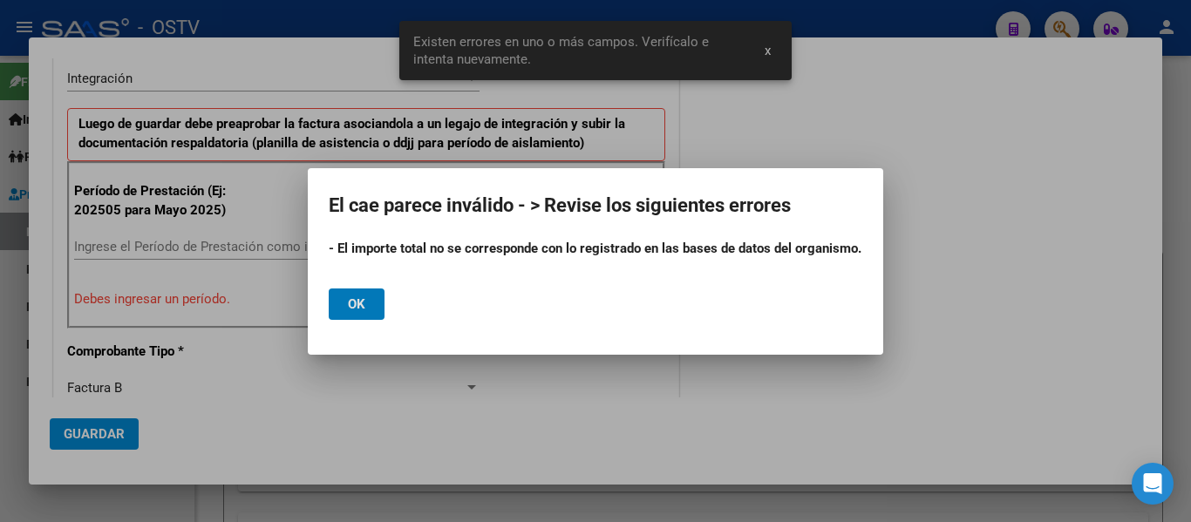
click at [352, 306] on span "Ok" at bounding box center [356, 304] width 17 height 16
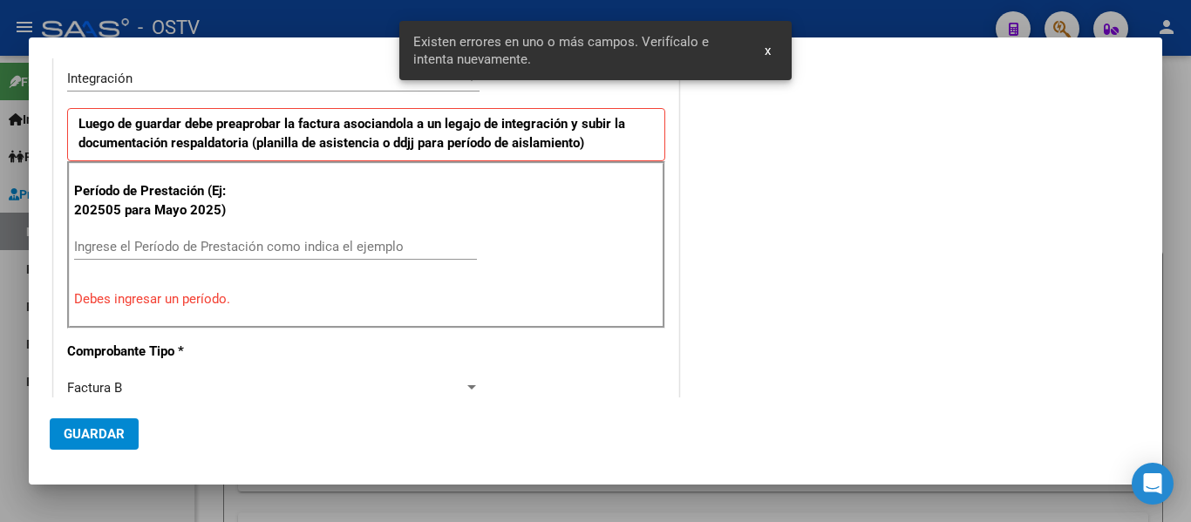
click at [264, 250] on input "Ingrese el Período de Prestación como indica el ejemplo" at bounding box center [275, 247] width 403 height 16
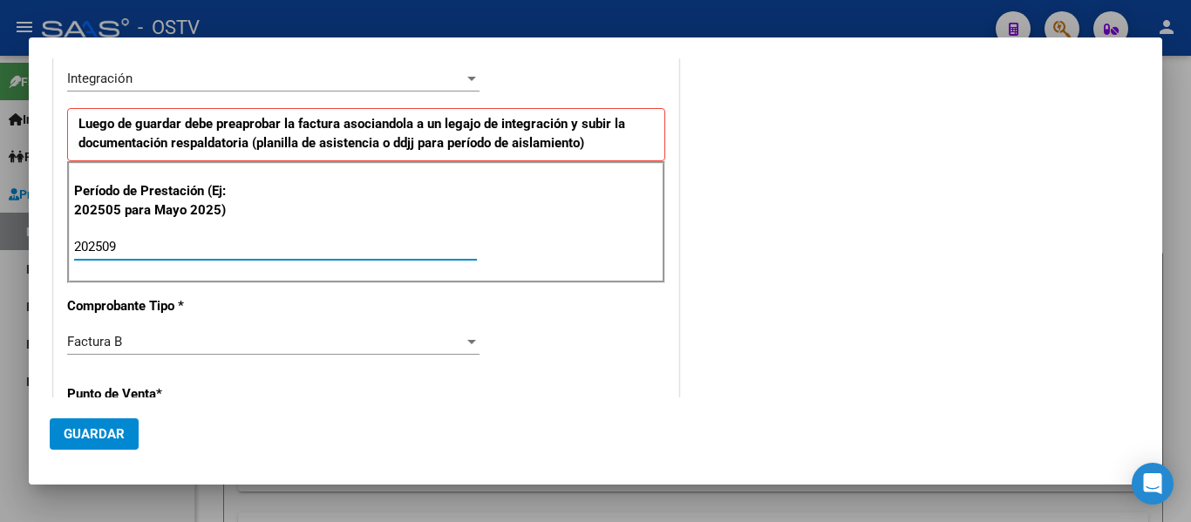
type input "202509"
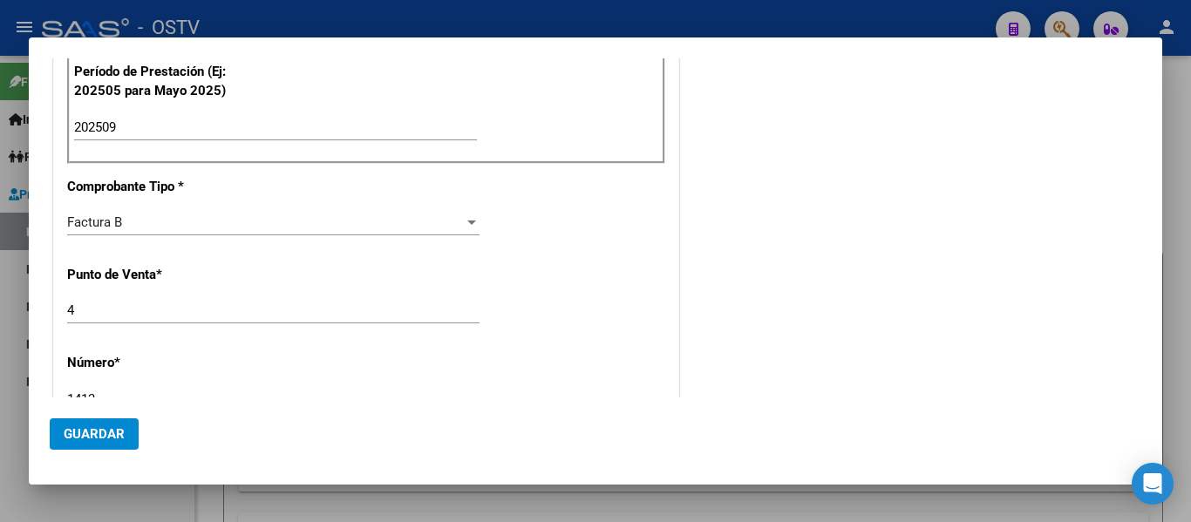
scroll to position [873, 0]
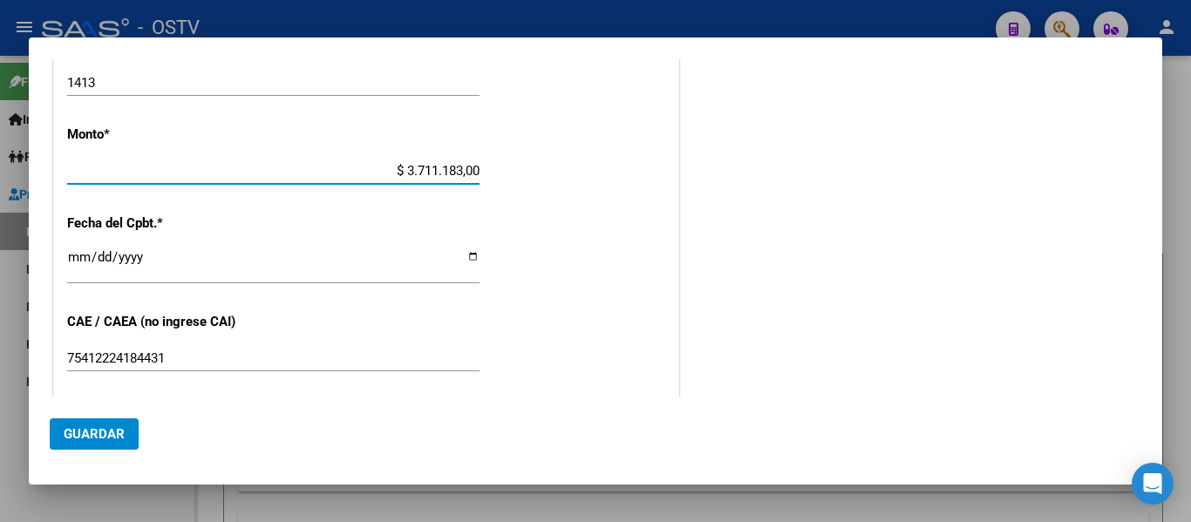
drag, startPoint x: 371, startPoint y: 170, endPoint x: 621, endPoint y: 161, distance: 250.4
click at [621, 161] on div "CUIT * 27-06039597-2 Ingresar CUIT ANALISIS PRESTADOR ELLI [PERSON_NAME] Area d…" at bounding box center [366, 60] width 624 height 1312
type input "$ 37.111,83"
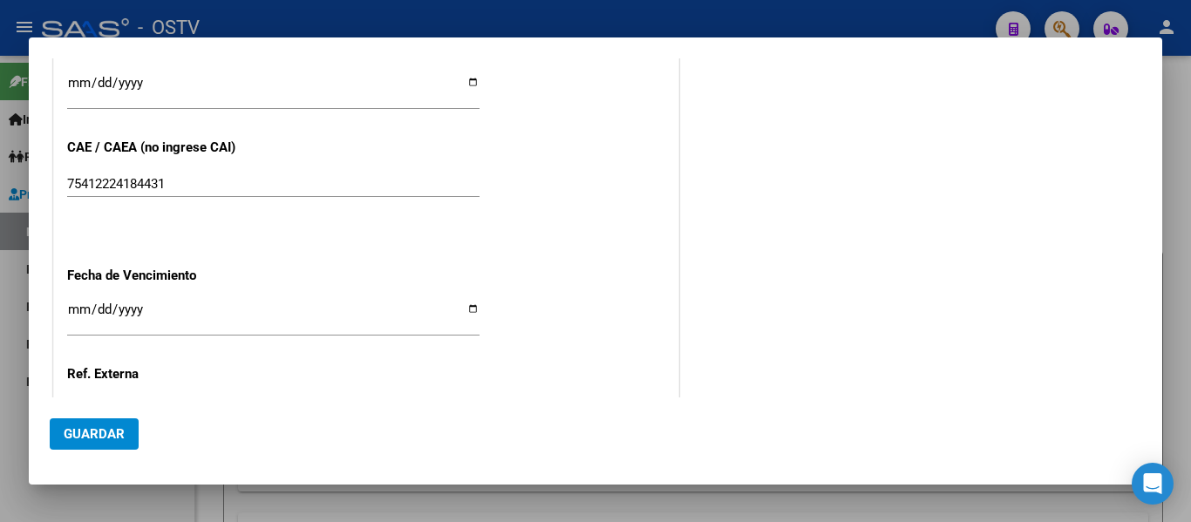
click at [78, 307] on input "Ingresar la fecha" at bounding box center [273, 317] width 412 height 28
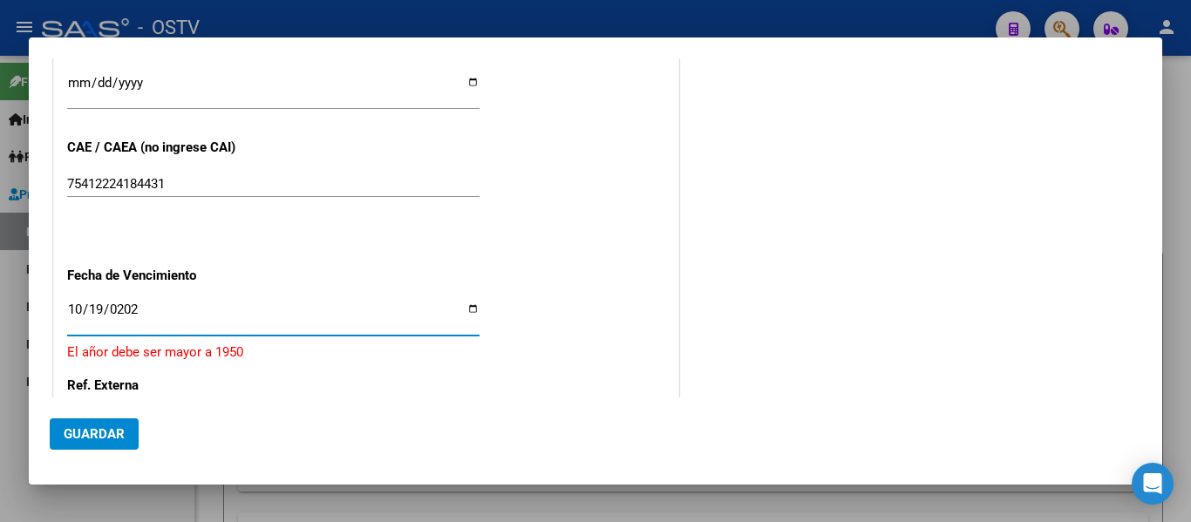
type input "[DATE]"
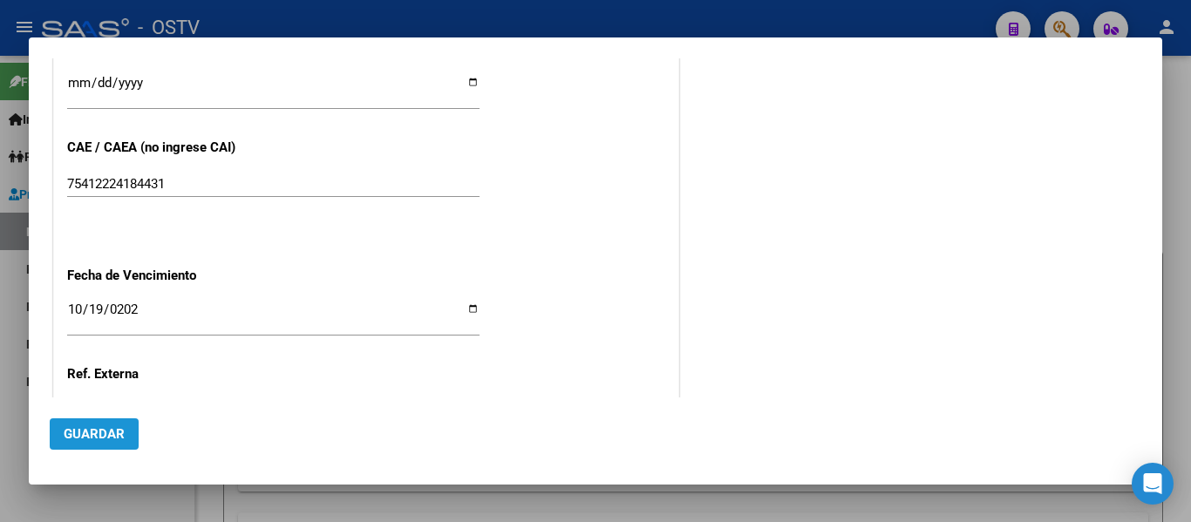
click at [112, 425] on button "Guardar" at bounding box center [94, 433] width 89 height 31
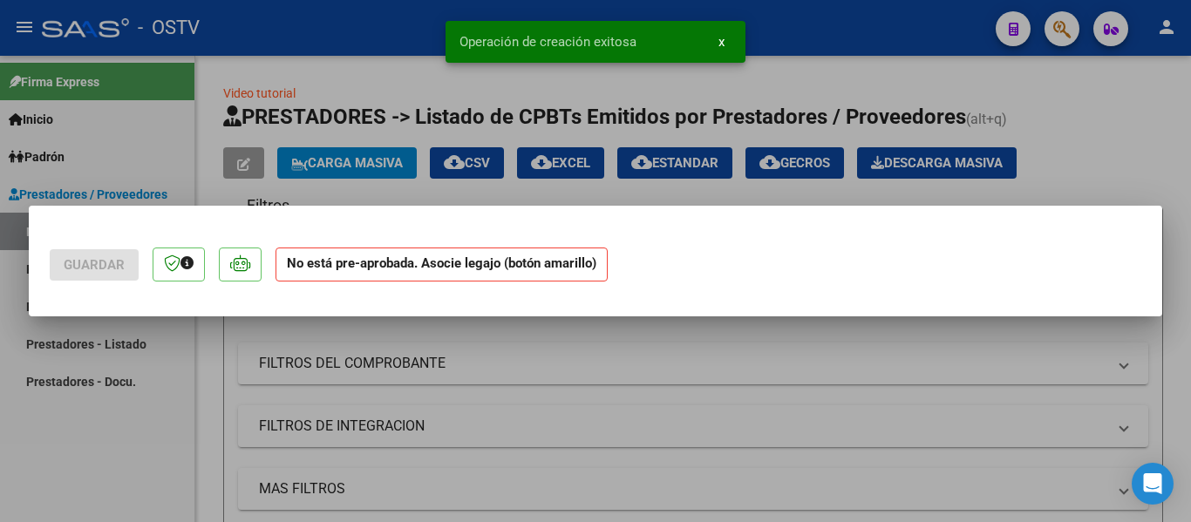
scroll to position [0, 0]
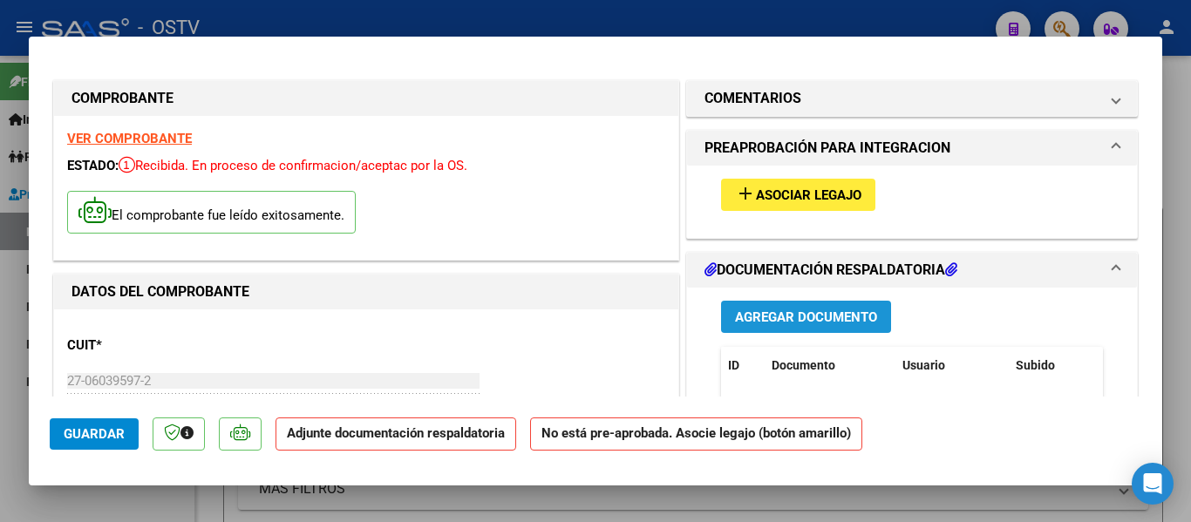
click at [761, 309] on span "Agregar Documento" at bounding box center [806, 317] width 142 height 16
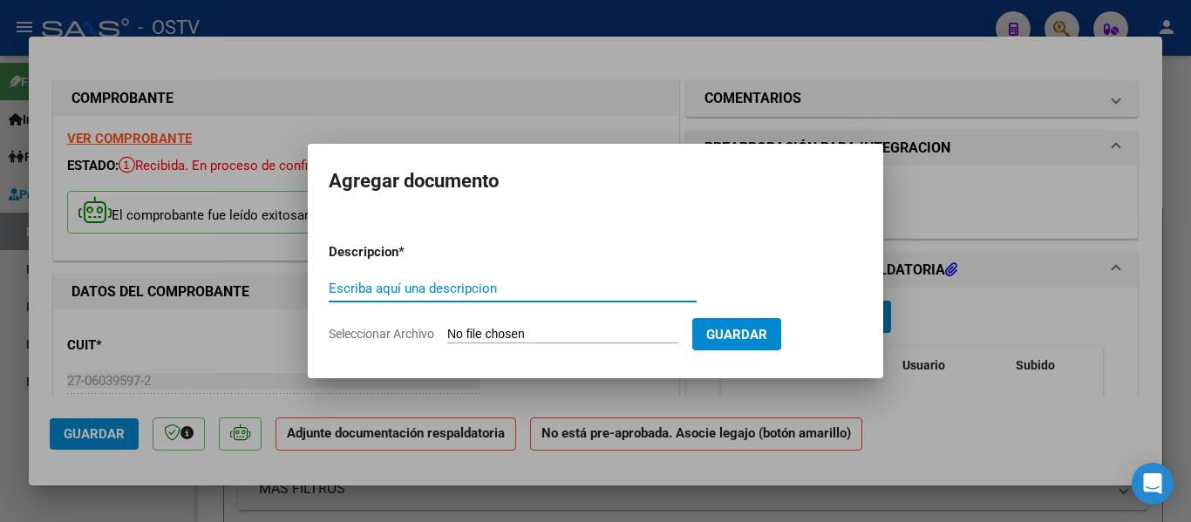
paste input "planillas e informes"
type input "planillas e informes"
click at [494, 332] on input "Seleccionar Archivo" at bounding box center [562, 335] width 231 height 17
type input "C:\fakepath\planilla [PERSON_NAME] septiembre.pdf"
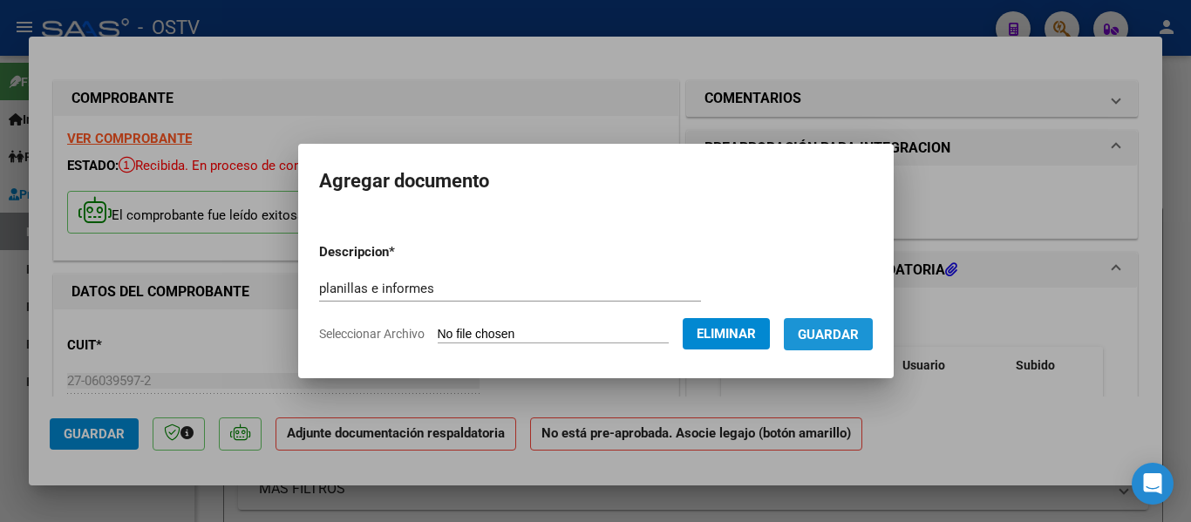
click at [842, 331] on span "Guardar" at bounding box center [828, 335] width 61 height 16
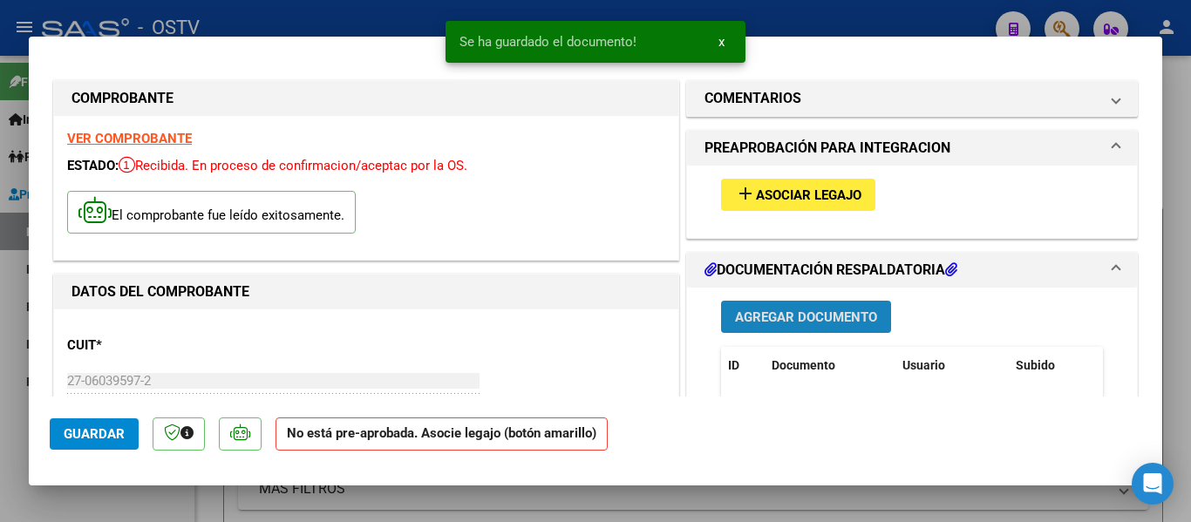
click at [797, 316] on span "Agregar Documento" at bounding box center [806, 317] width 142 height 16
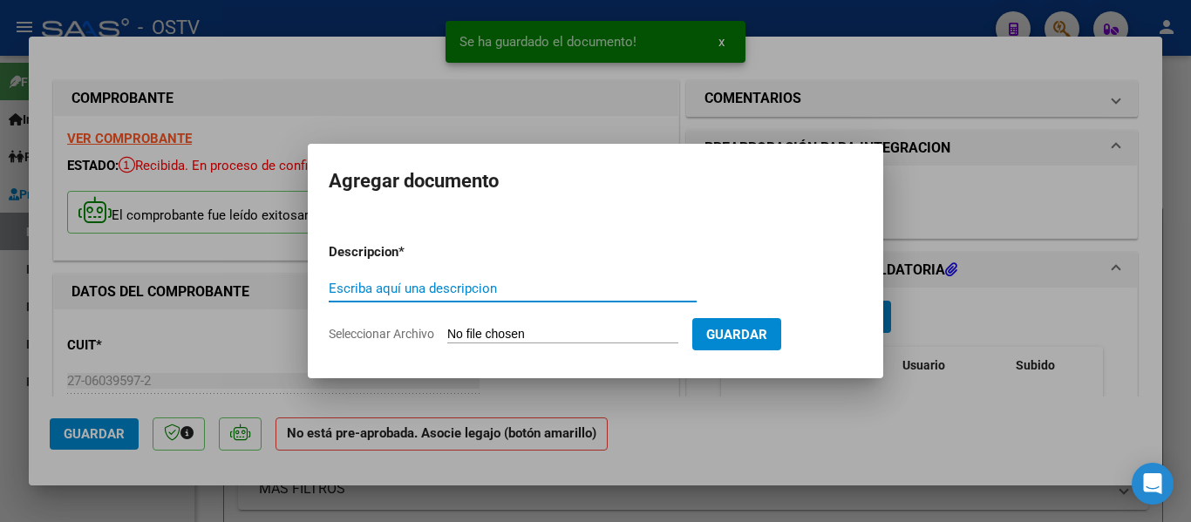
paste input "planillas e informes"
type input "planillas e informes"
click at [482, 337] on input "Seleccionar Archivo" at bounding box center [562, 335] width 231 height 17
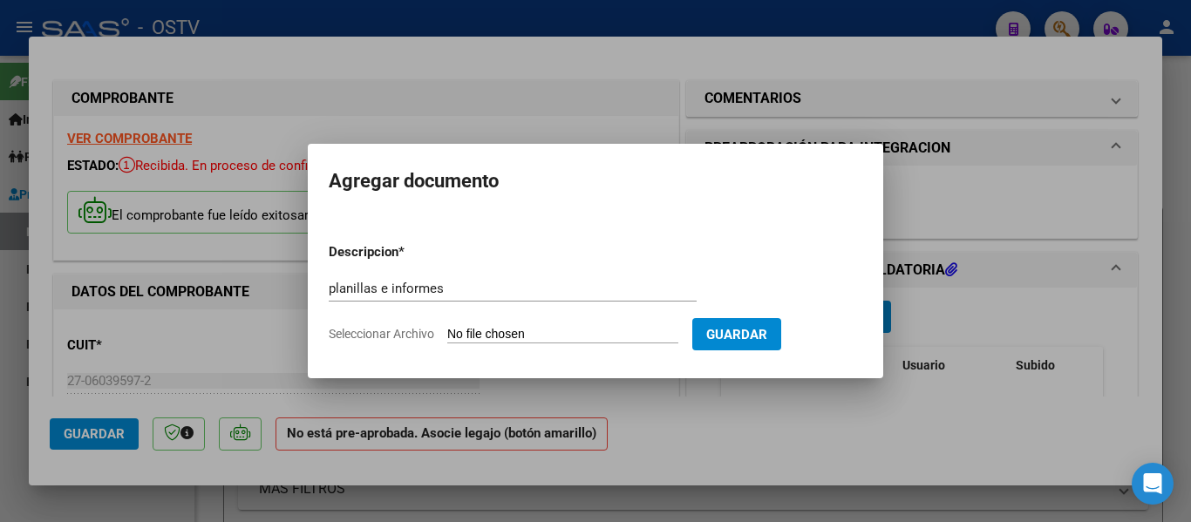
type input "C:\fakepath\informe [PERSON_NAME] septiembre.pdf"
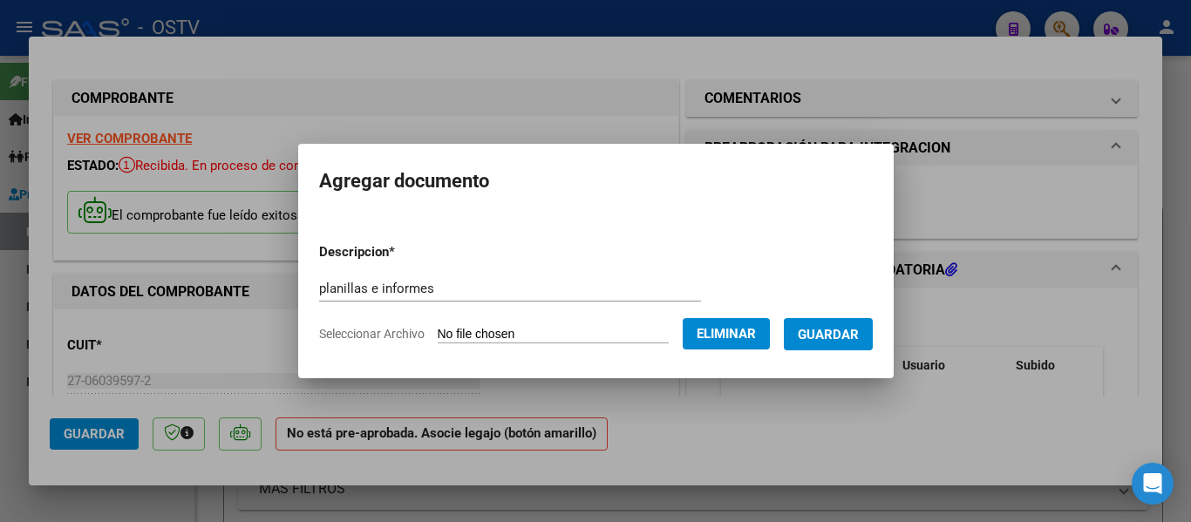
click at [852, 335] on span "Guardar" at bounding box center [828, 335] width 61 height 16
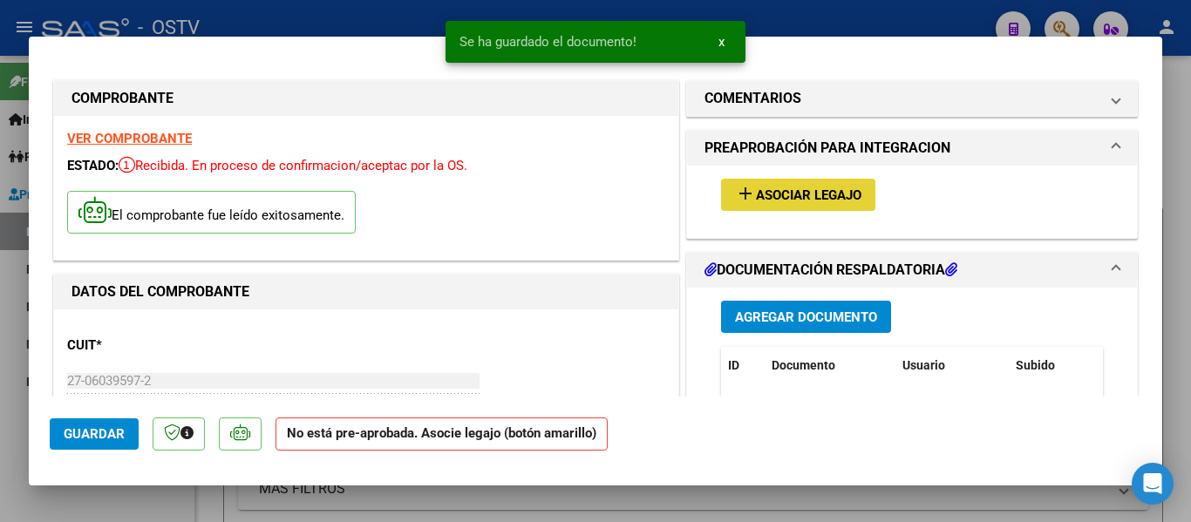
click at [760, 192] on span "Asociar Legajo" at bounding box center [808, 195] width 105 height 16
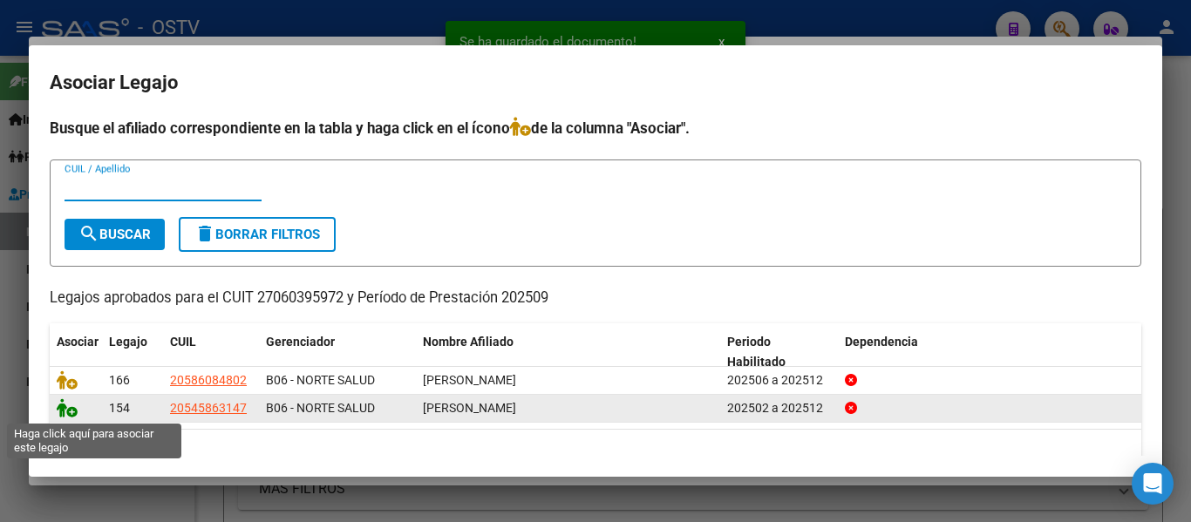
click at [63, 413] on icon at bounding box center [67, 407] width 21 height 19
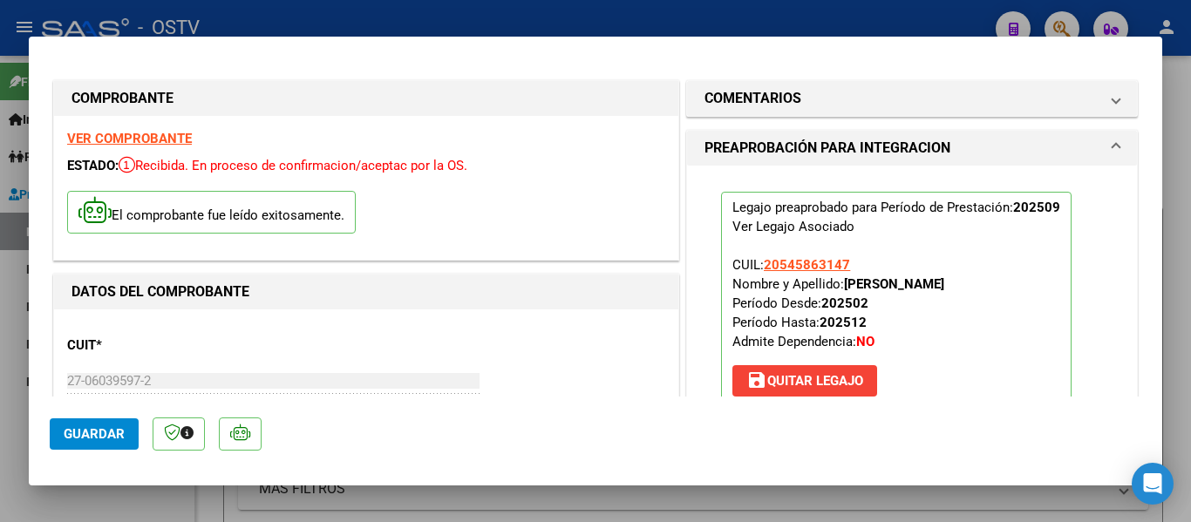
click at [112, 432] on span "Guardar" at bounding box center [94, 434] width 61 height 16
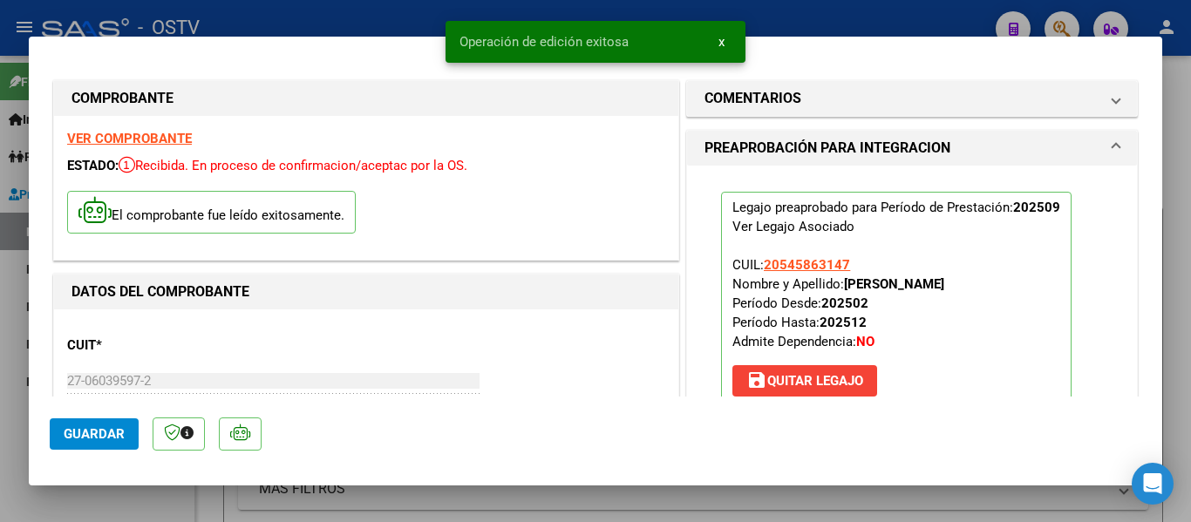
click at [391, 26] on div at bounding box center [595, 261] width 1191 height 522
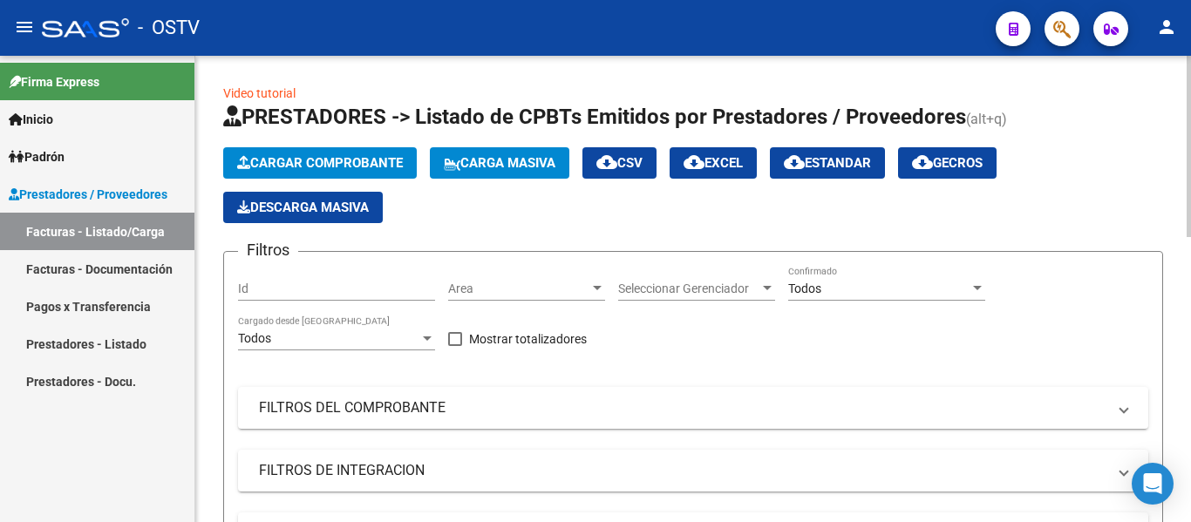
click at [345, 163] on span "Cargar Comprobante" at bounding box center [320, 163] width 166 height 16
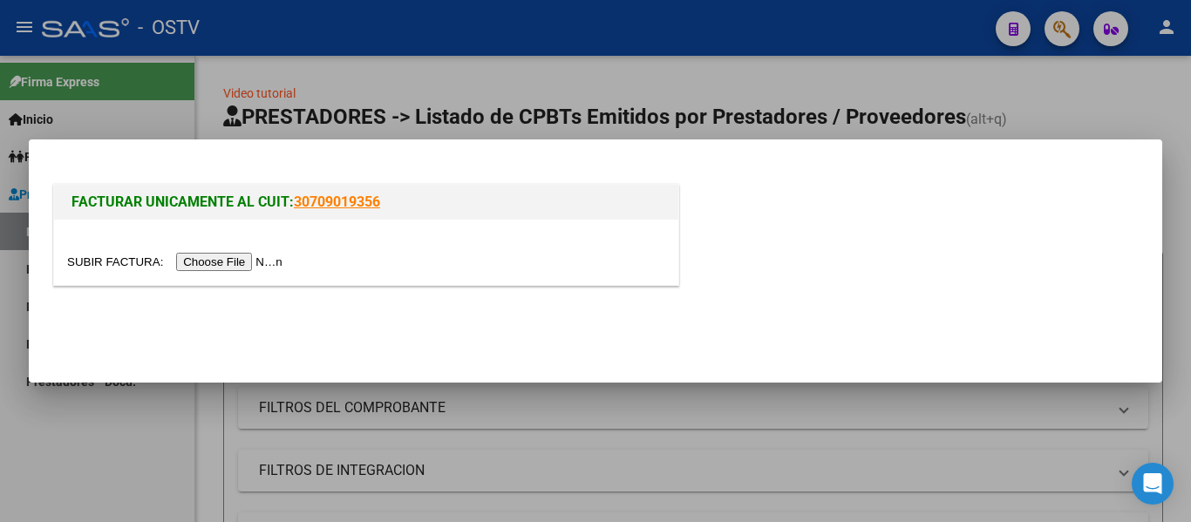
click at [243, 260] on input "file" at bounding box center [177, 262] width 221 height 18
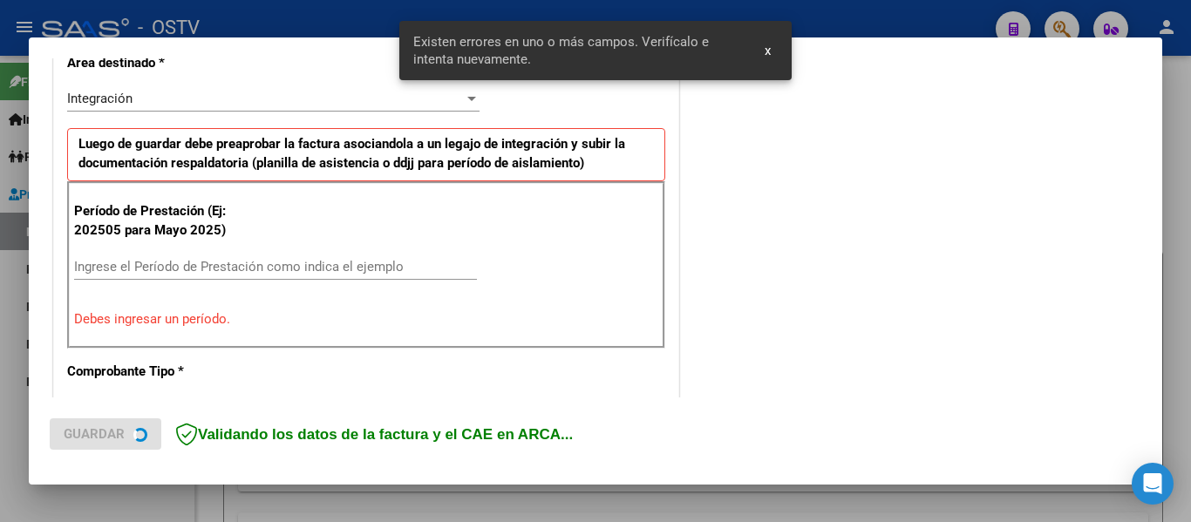
scroll to position [438, 0]
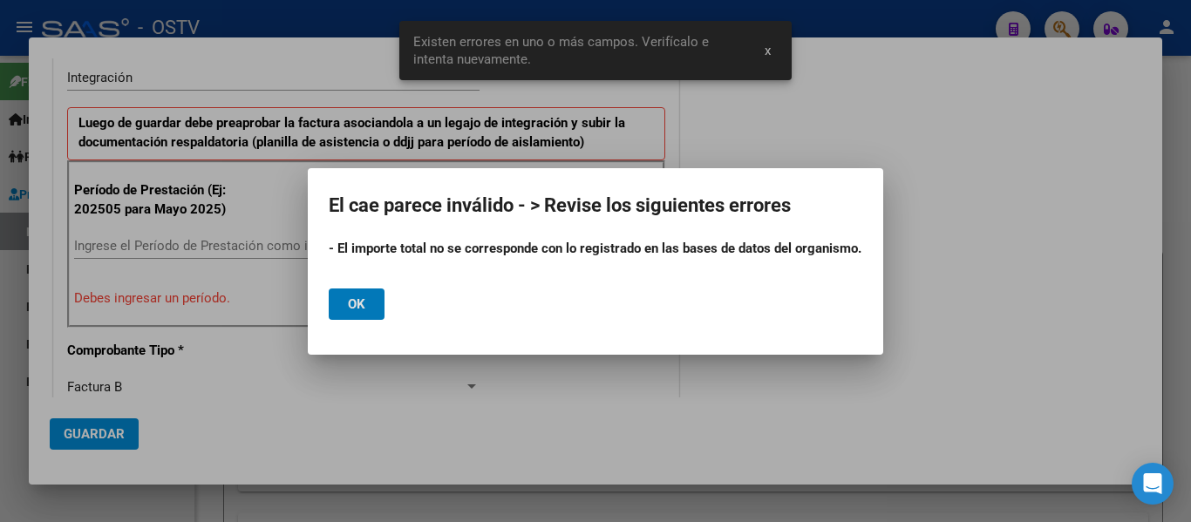
click at [765, 52] on div at bounding box center [595, 261] width 1191 height 522
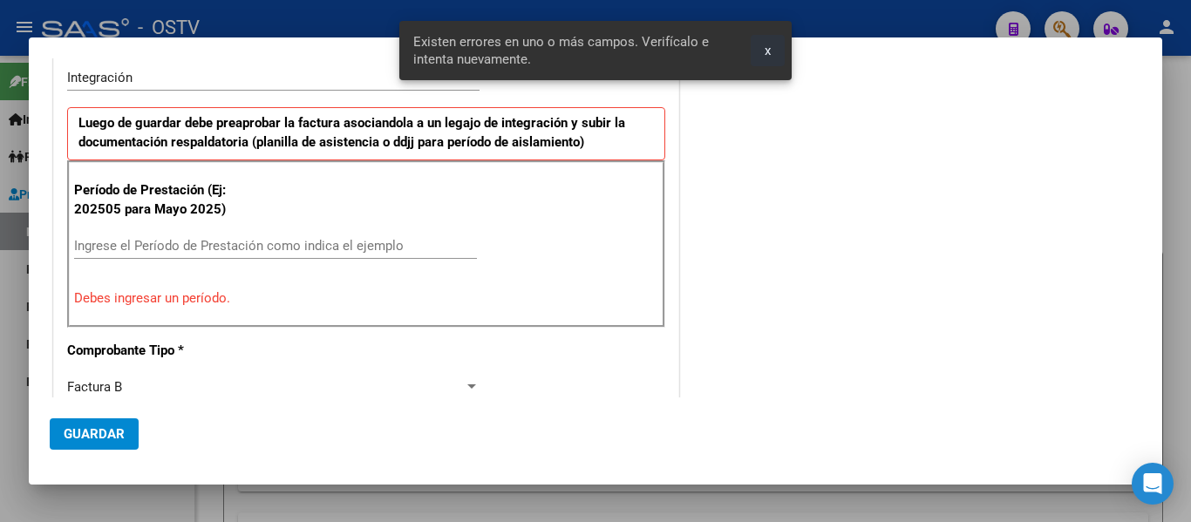
click at [771, 51] on span "x" at bounding box center [768, 51] width 6 height 16
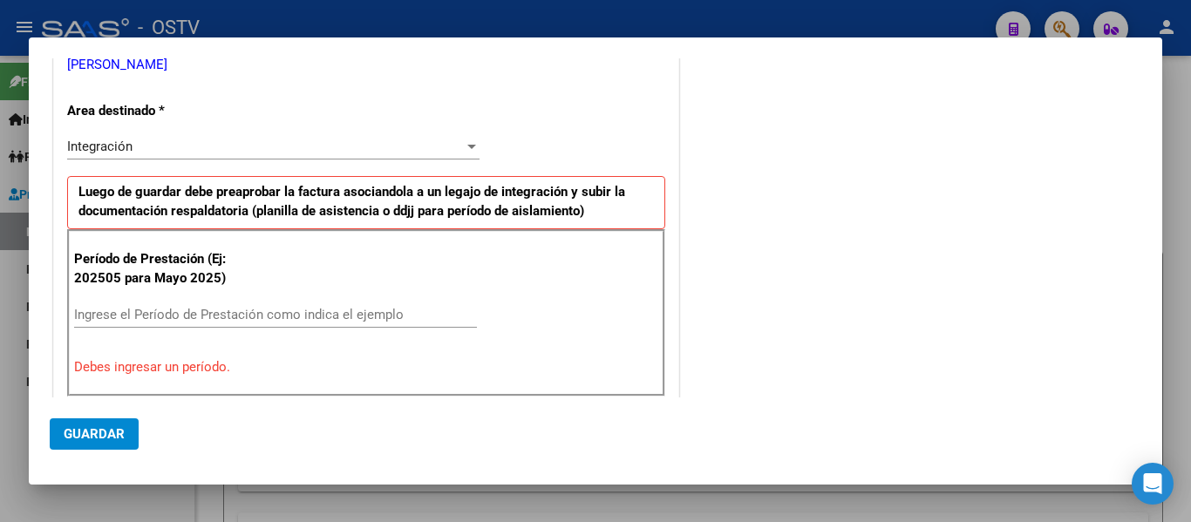
scroll to position [436, 0]
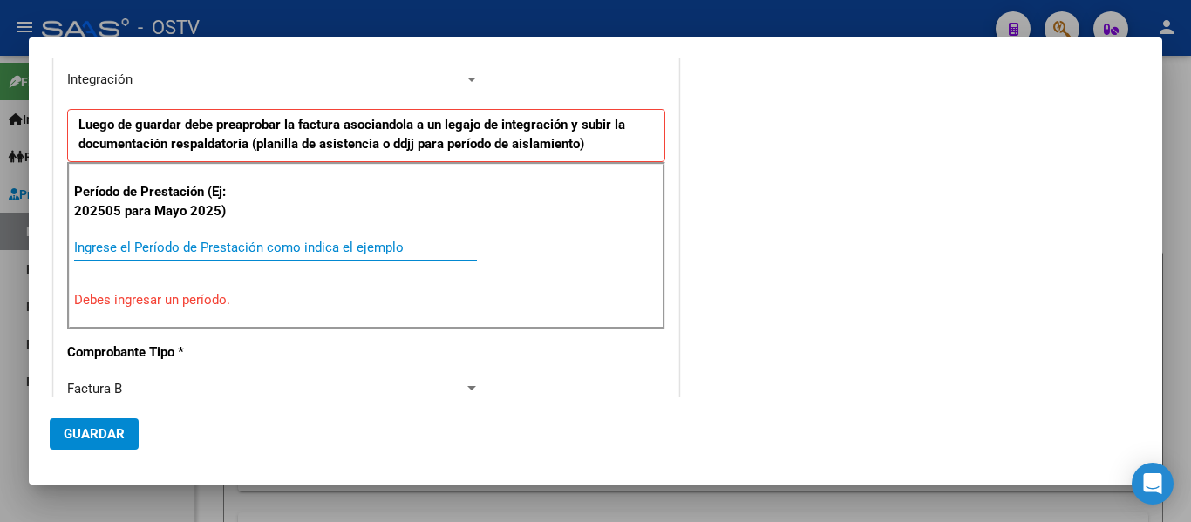
click at [174, 248] on input "Ingrese el Período de Prestación como indica el ejemplo" at bounding box center [275, 248] width 403 height 16
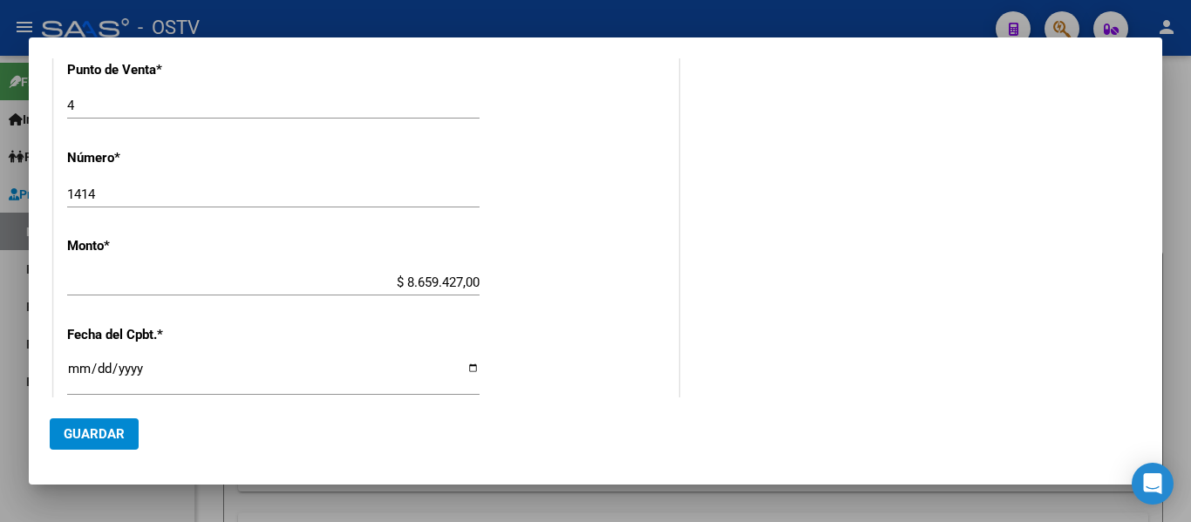
scroll to position [872, 0]
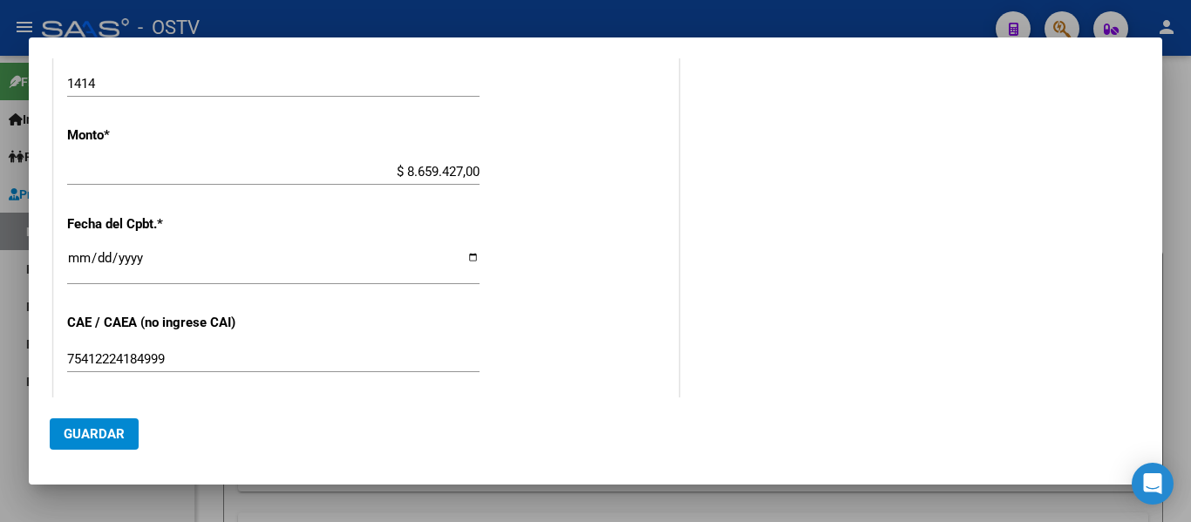
type input "202509"
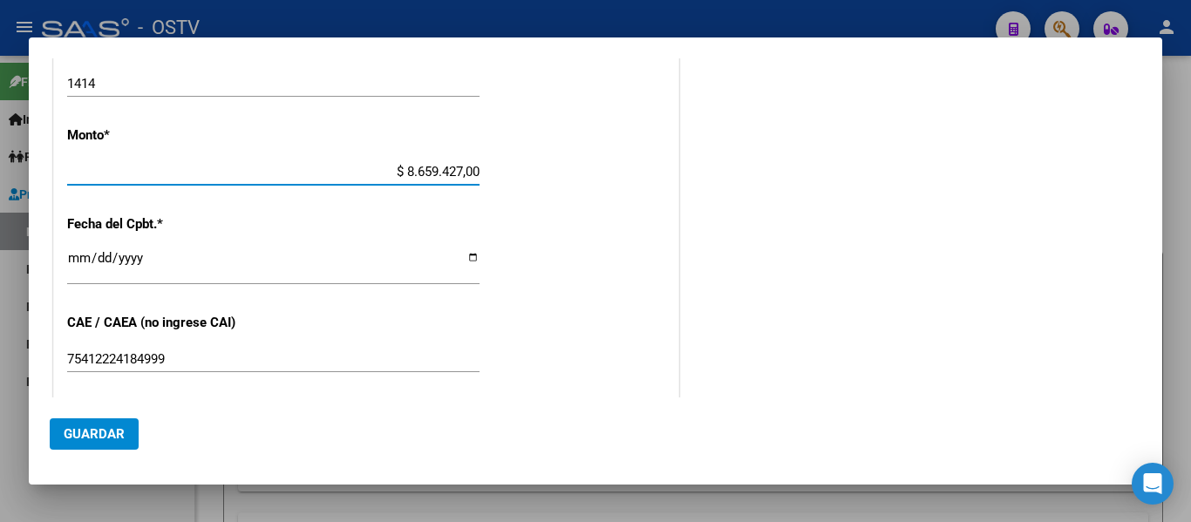
drag, startPoint x: 391, startPoint y: 174, endPoint x: 521, endPoint y: 167, distance: 131.0
click at [521, 167] on div "CUIT * 27-06039597-2 Ingresar CUIT ANALISIS PRESTADOR ELLI [PERSON_NAME] Area d…" at bounding box center [366, 61] width 624 height 1312
type input "$ 86.594,27"
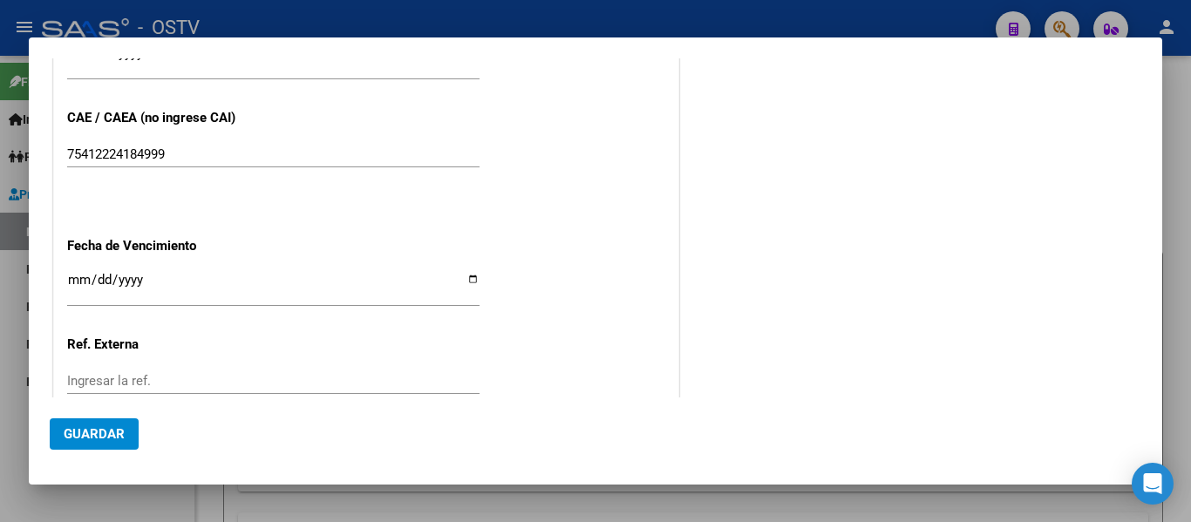
scroll to position [1133, 0]
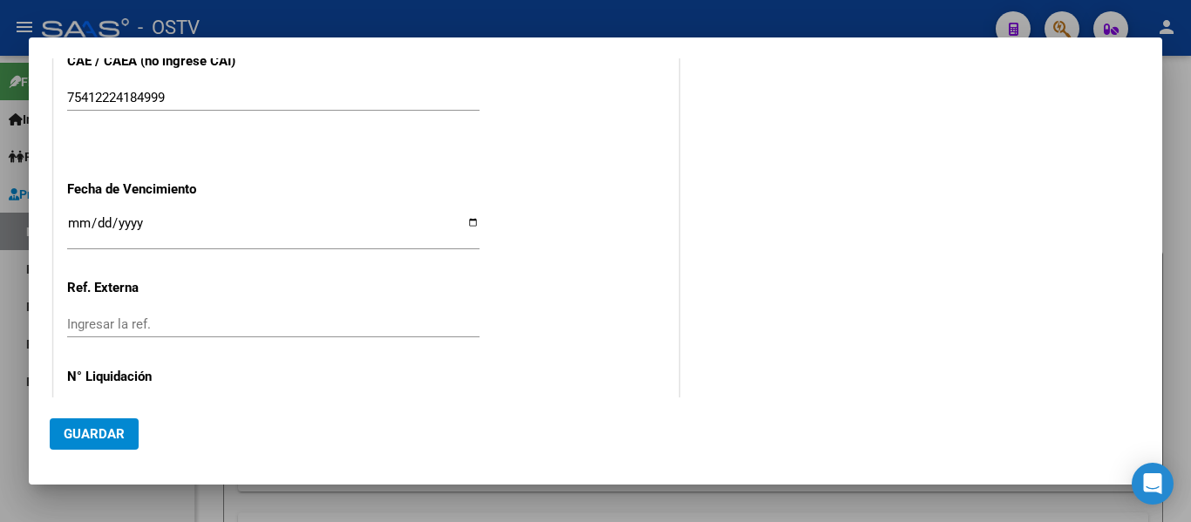
click at [76, 223] on input "Ingresar la fecha" at bounding box center [273, 230] width 412 height 28
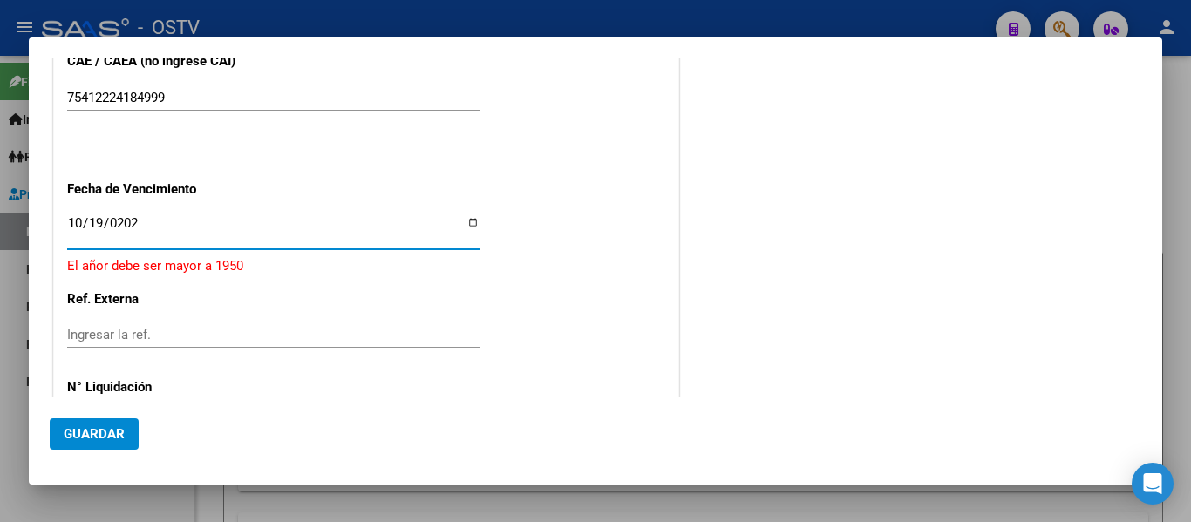
type input "[DATE]"
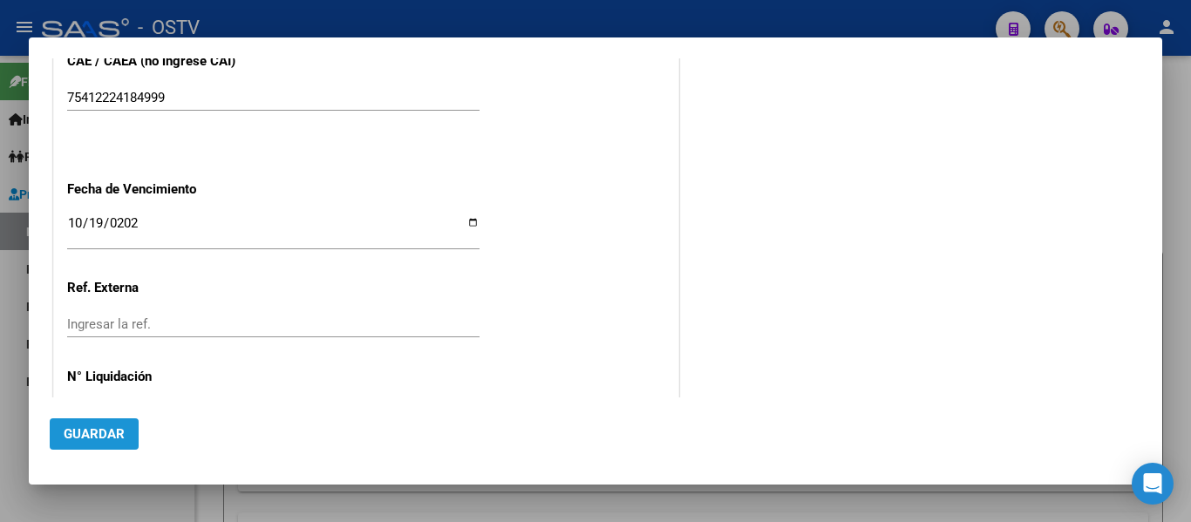
click at [103, 433] on span "Guardar" at bounding box center [94, 434] width 61 height 16
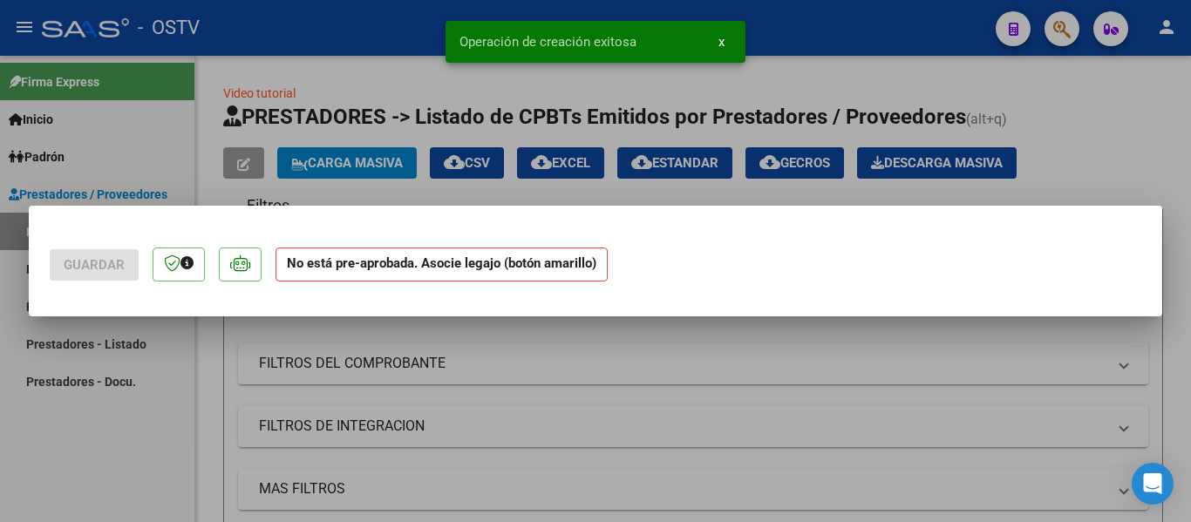
scroll to position [0, 0]
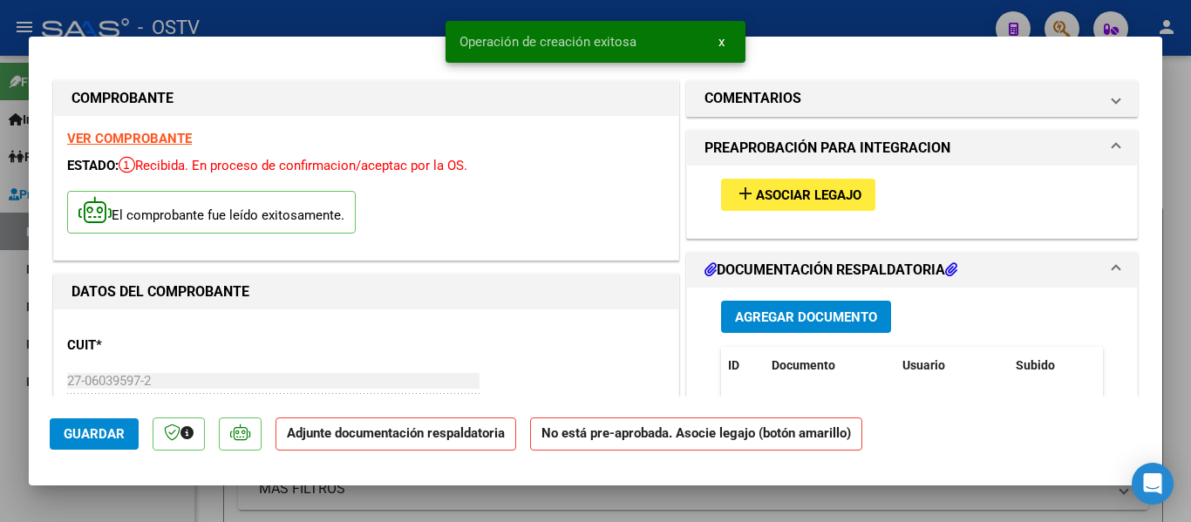
click at [749, 309] on span "Agregar Documento" at bounding box center [806, 317] width 142 height 16
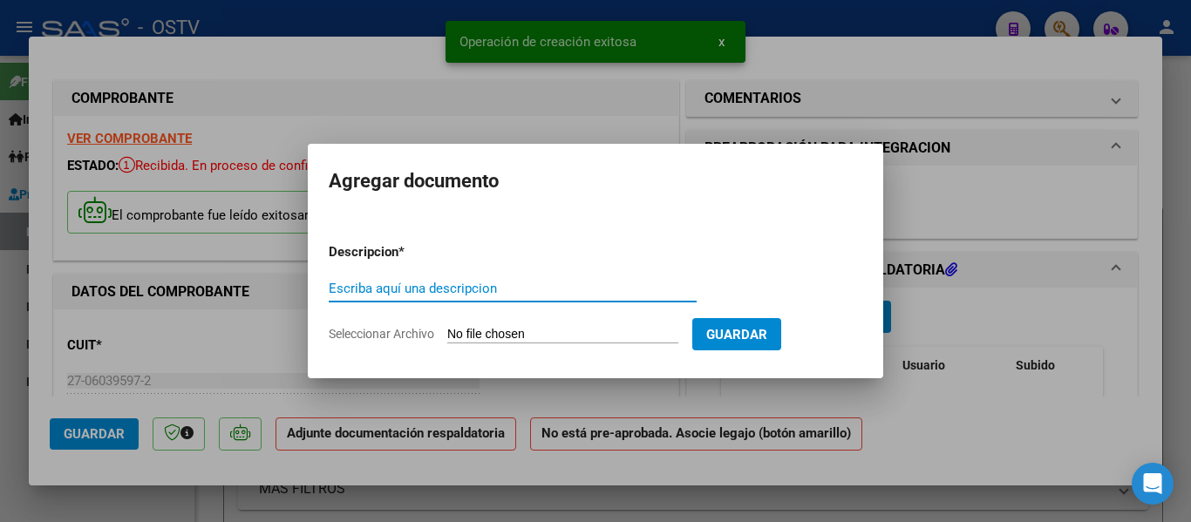
paste input "planillas e informes"
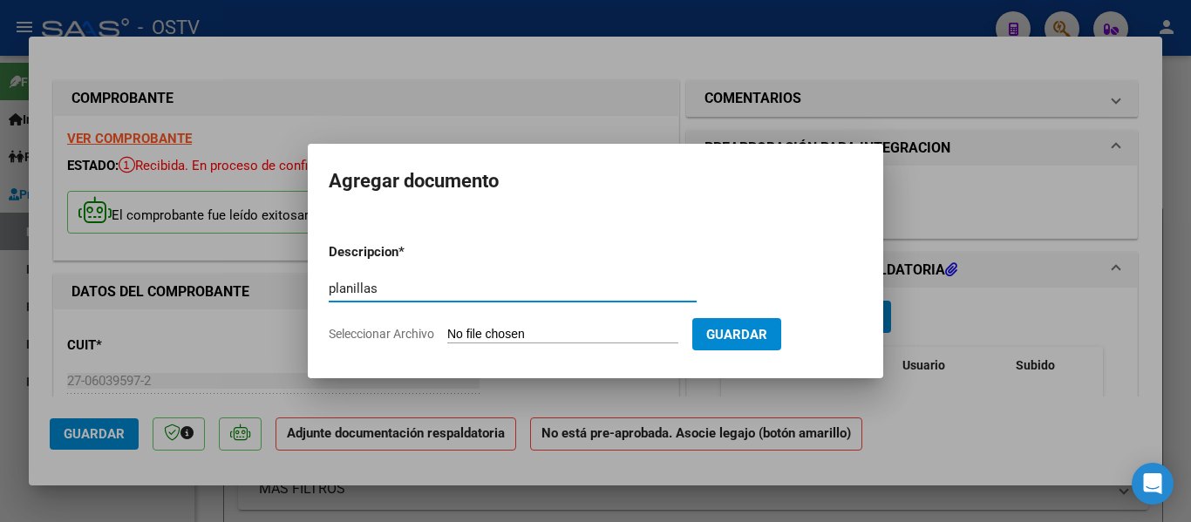
type input "planillas"
click at [515, 331] on input "Seleccionar Archivo" at bounding box center [562, 335] width 231 height 17
type input "C:\fakepath\planilla [PERSON_NAME] septiembre.pdf"
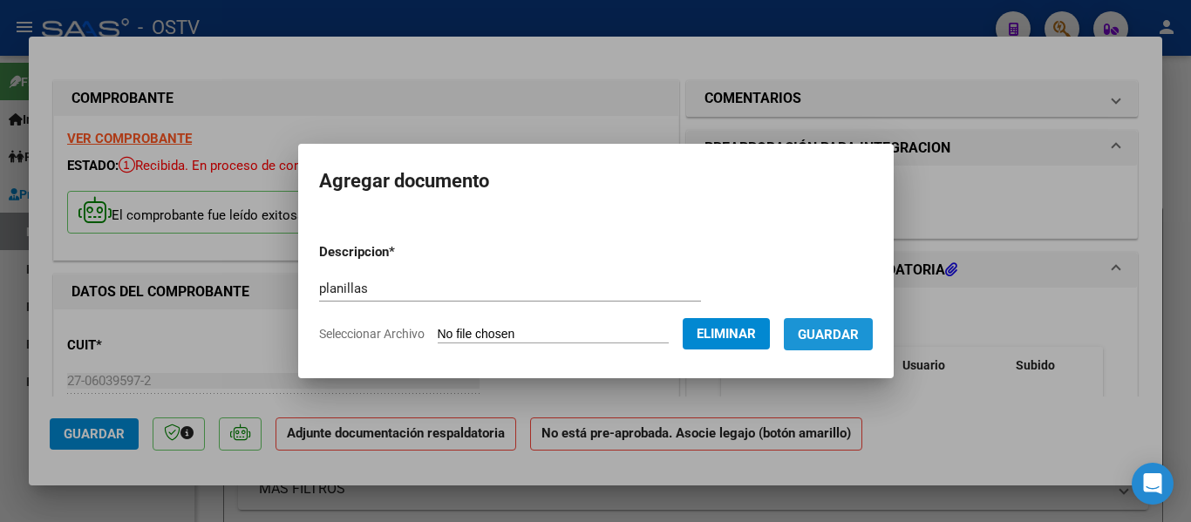
click at [859, 339] on span "Guardar" at bounding box center [828, 335] width 61 height 16
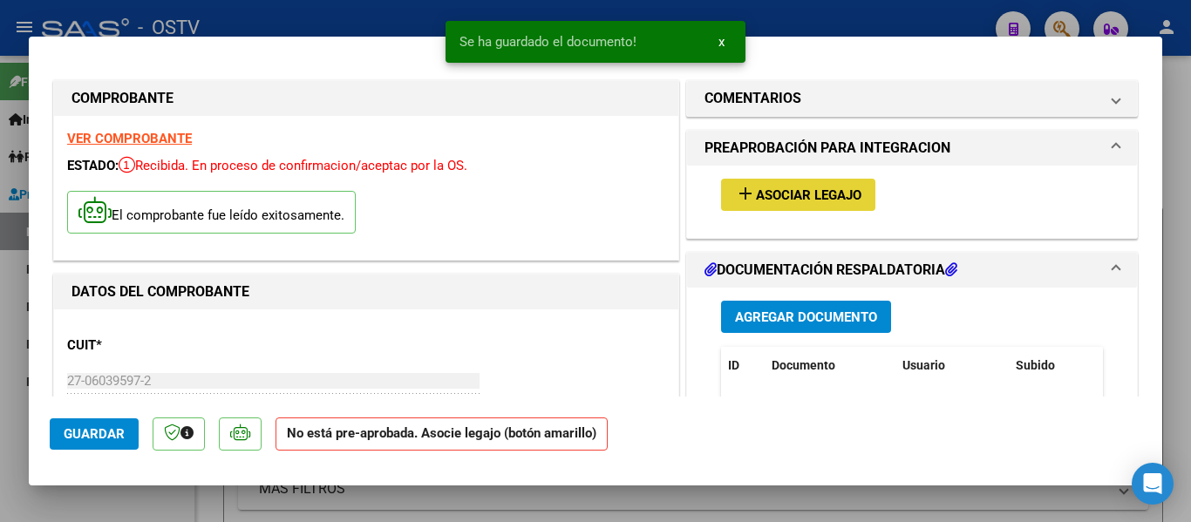
click at [785, 194] on span "Asociar Legajo" at bounding box center [808, 195] width 105 height 16
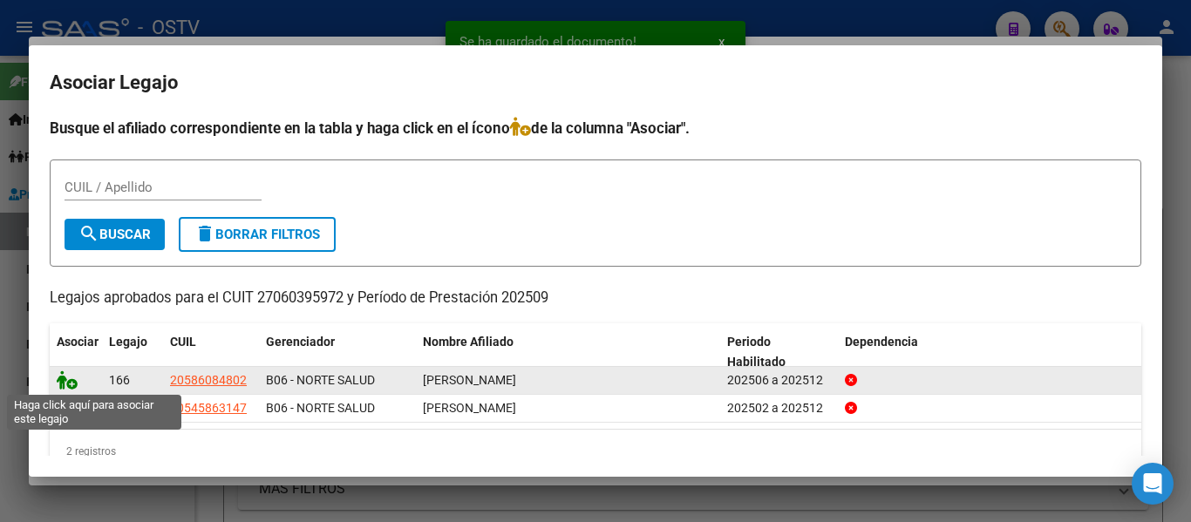
click at [65, 379] on icon at bounding box center [67, 380] width 21 height 19
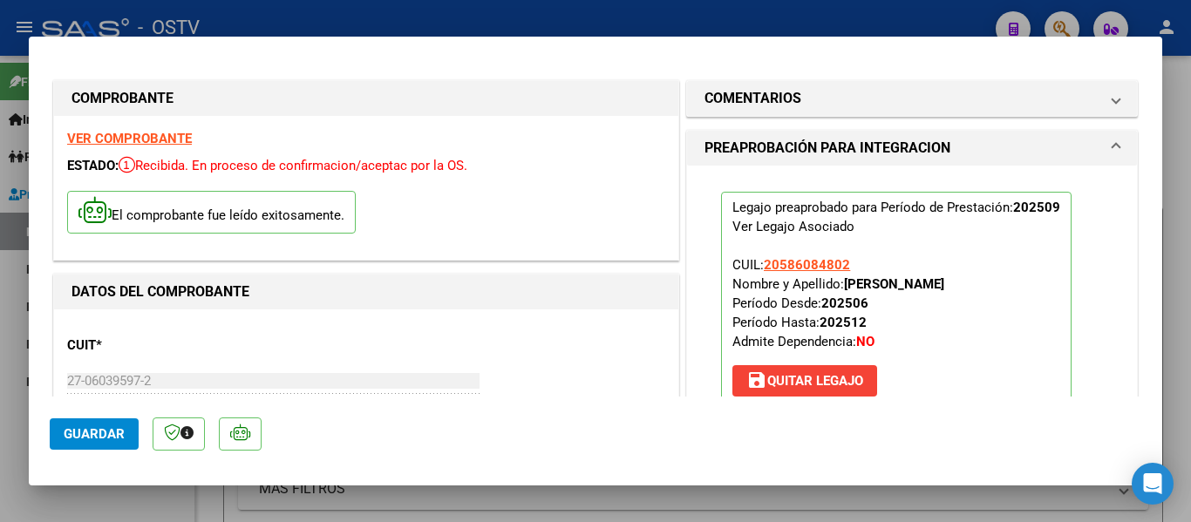
click at [103, 434] on span "Guardar" at bounding box center [94, 434] width 61 height 16
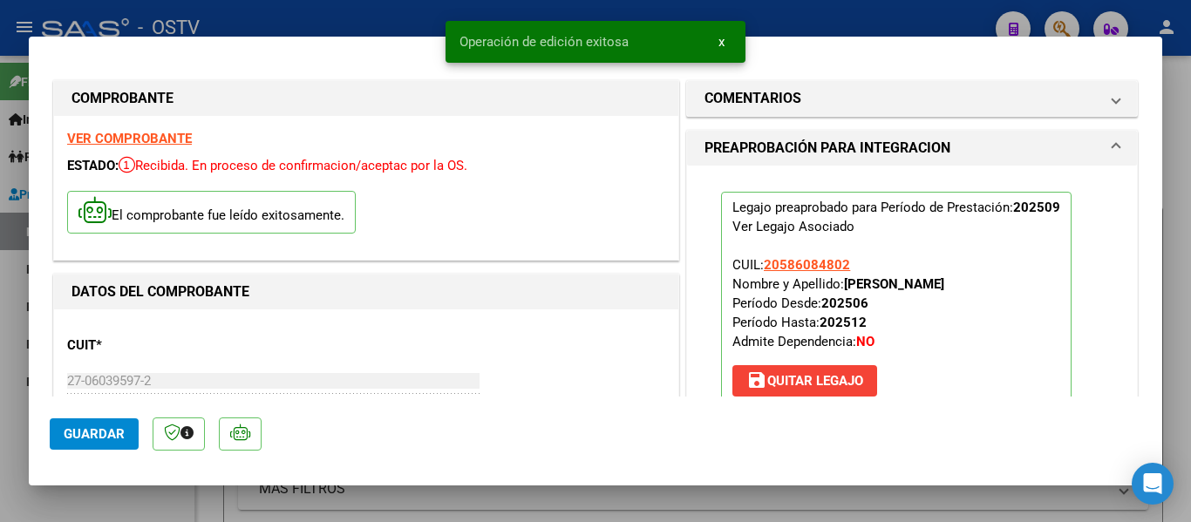
click at [404, 21] on div at bounding box center [595, 261] width 1191 height 522
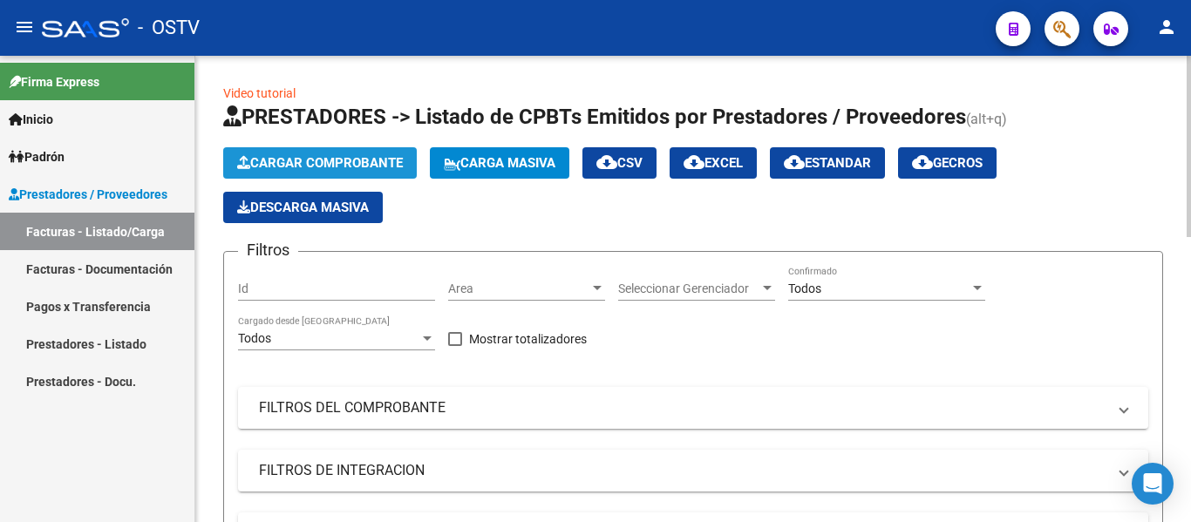
click at [356, 165] on span "Cargar Comprobante" at bounding box center [320, 163] width 166 height 16
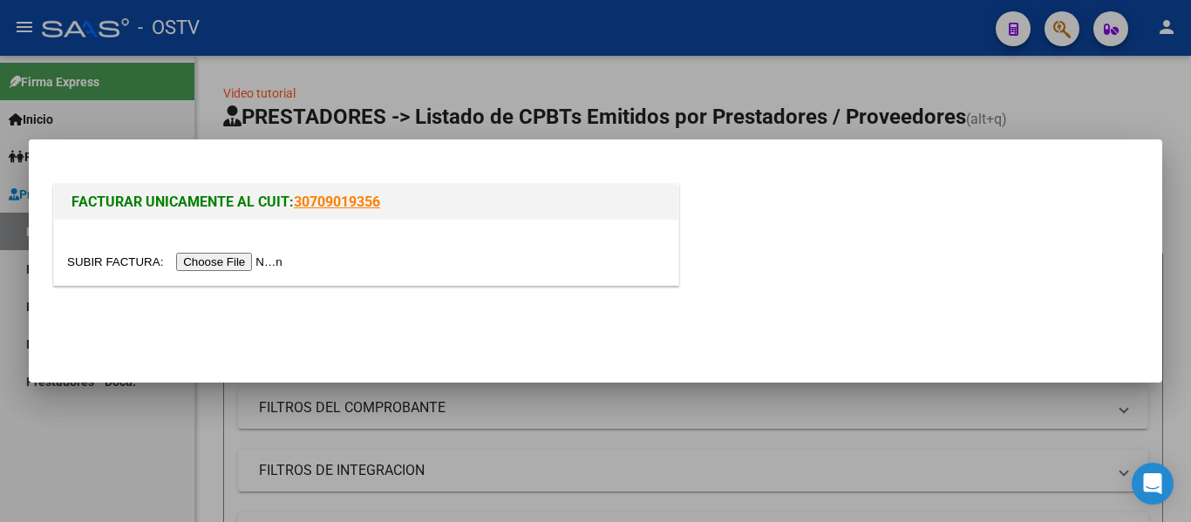
click at [248, 259] on input "file" at bounding box center [177, 262] width 221 height 18
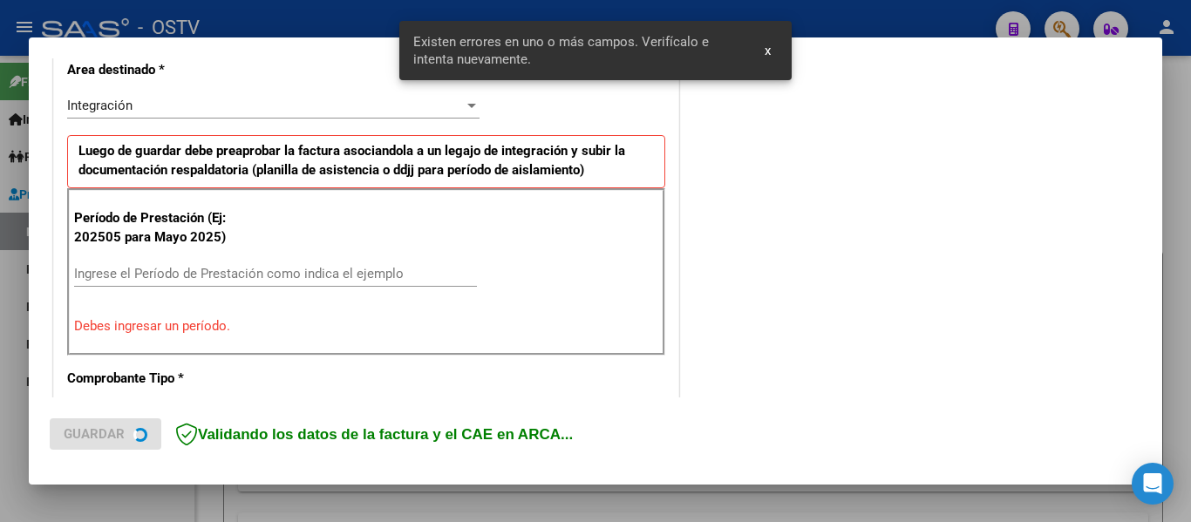
scroll to position [438, 0]
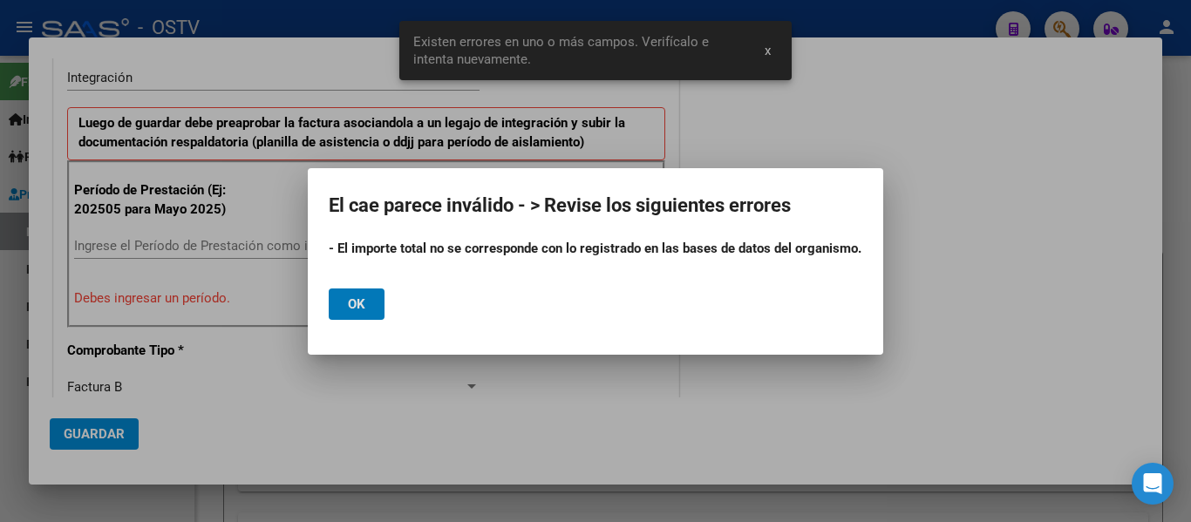
click at [368, 297] on button "Ok" at bounding box center [357, 304] width 56 height 31
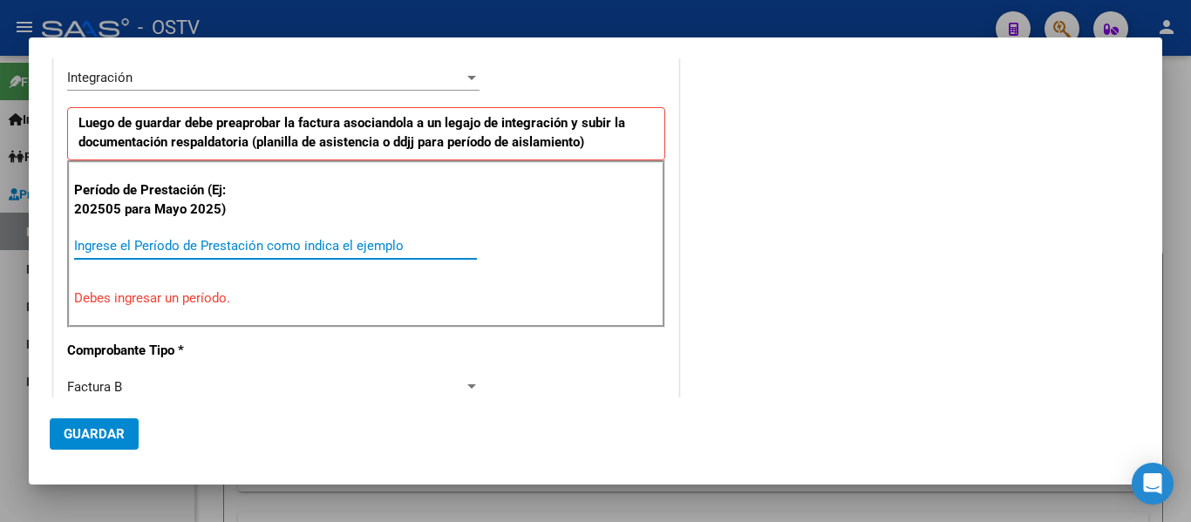
click at [189, 244] on input "Ingrese el Período de Prestación como indica el ejemplo" at bounding box center [275, 246] width 403 height 16
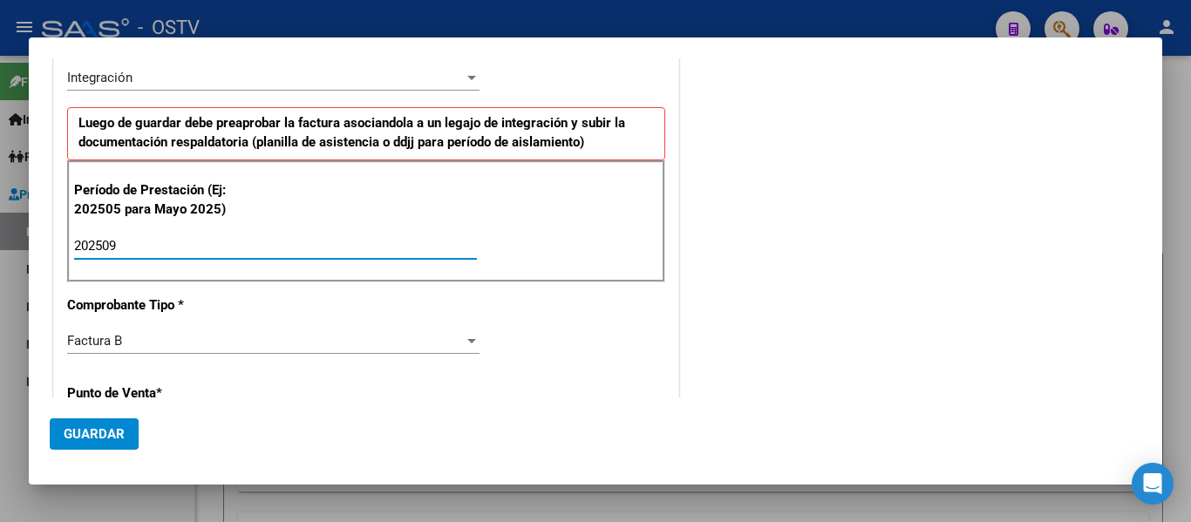
type input "202509"
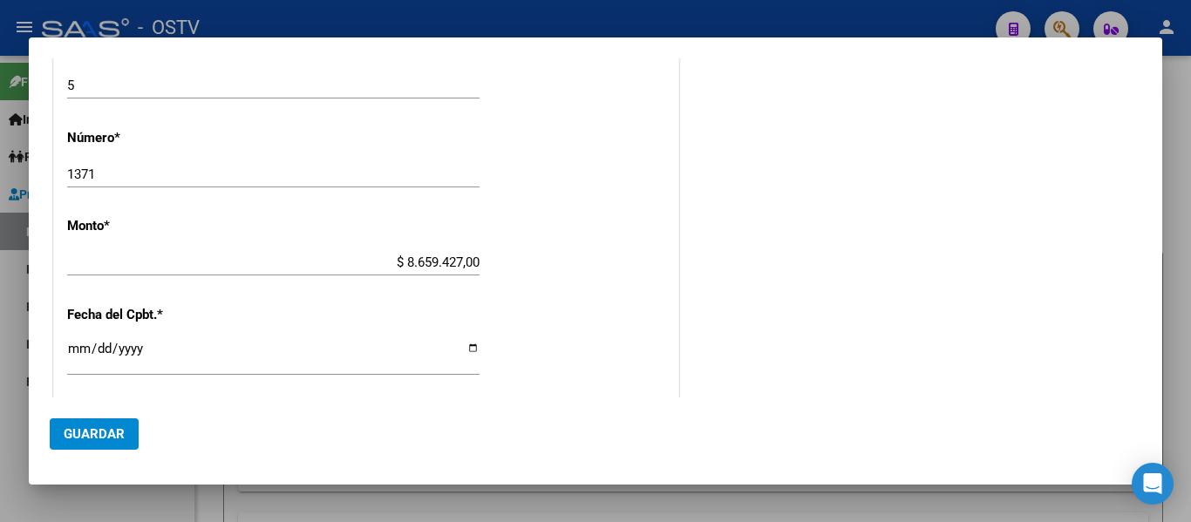
scroll to position [786, 0]
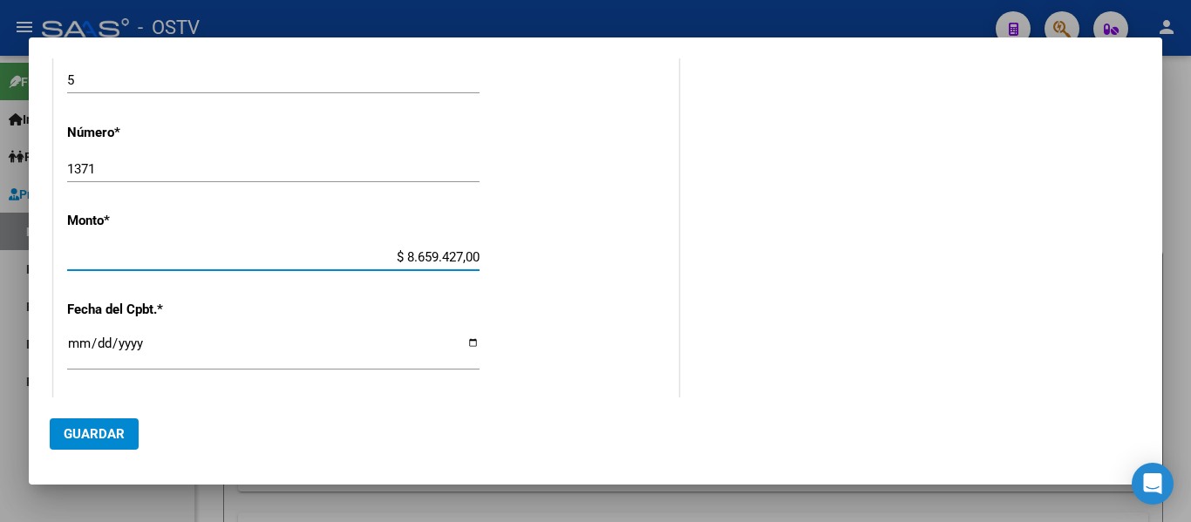
drag, startPoint x: 355, startPoint y: 256, endPoint x: 544, endPoint y: 258, distance: 189.2
click at [544, 258] on div "CUIT * 27-14342961-5 Ingresar CUIT ANALISIS PRESTADOR [PERSON_NAME] [PERSON_NAM…" at bounding box center [366, 146] width 624 height 1312
type input "$ 86.594,27"
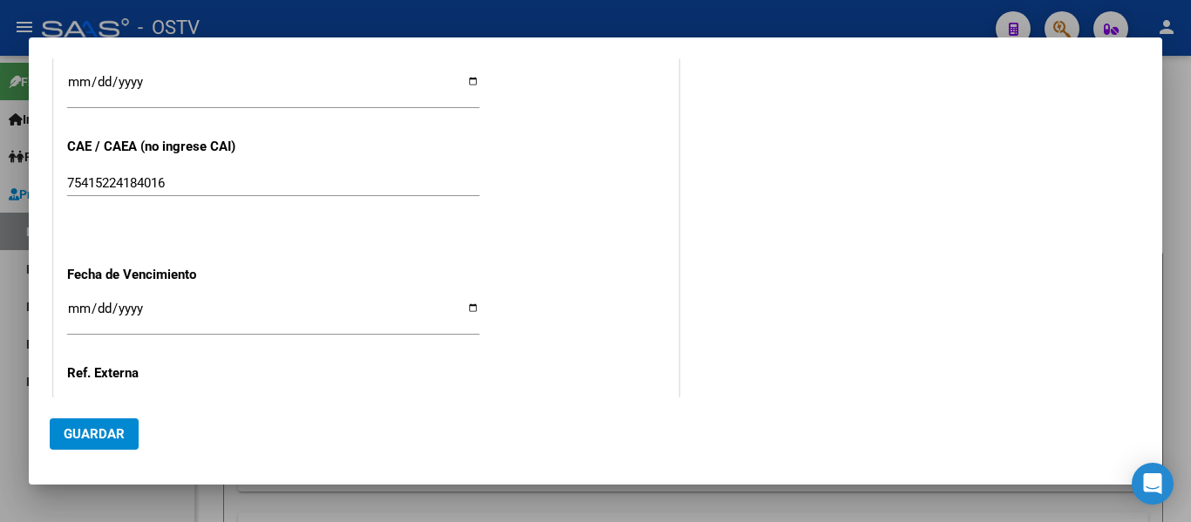
scroll to position [1135, 0]
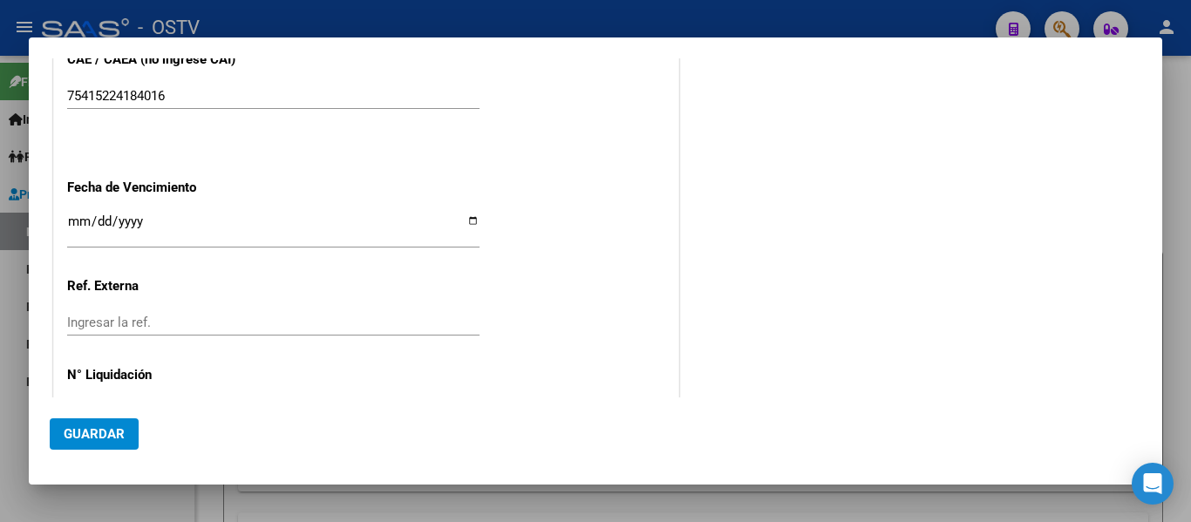
click at [67, 221] on input "Ingresar la fecha" at bounding box center [273, 228] width 412 height 28
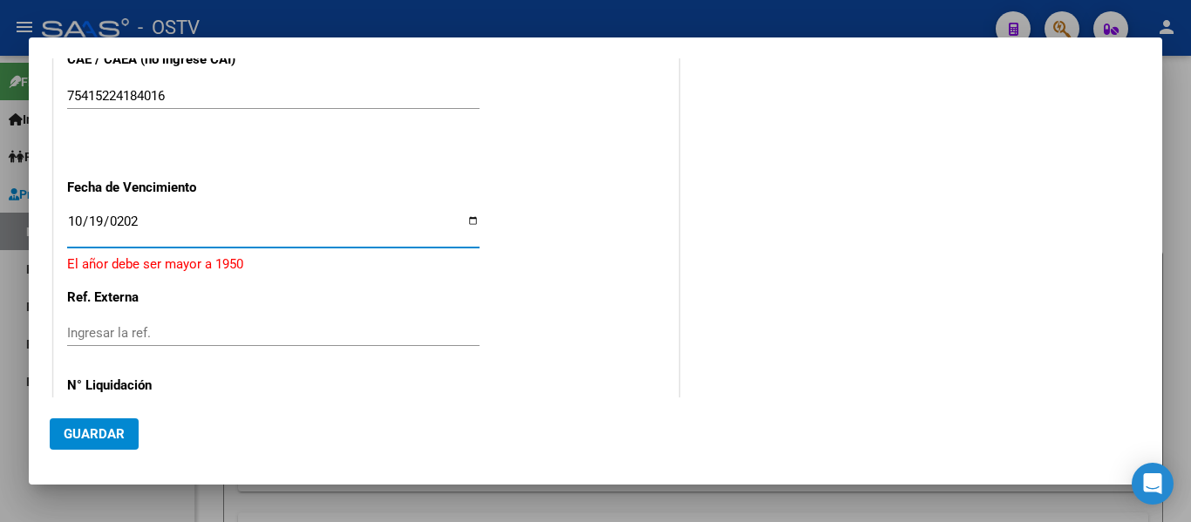
type input "[DATE]"
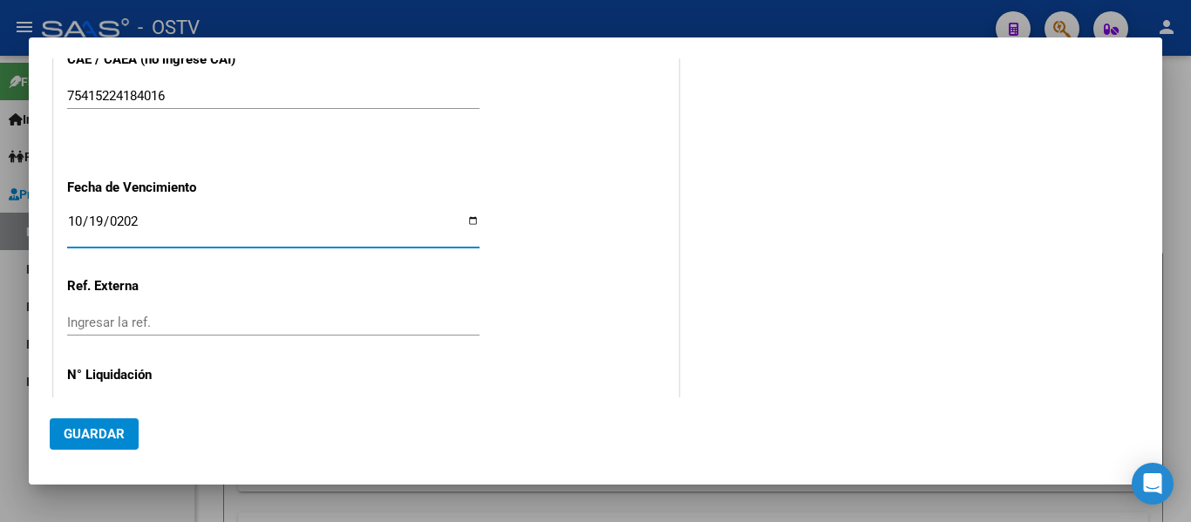
click at [112, 438] on span "Guardar" at bounding box center [94, 434] width 61 height 16
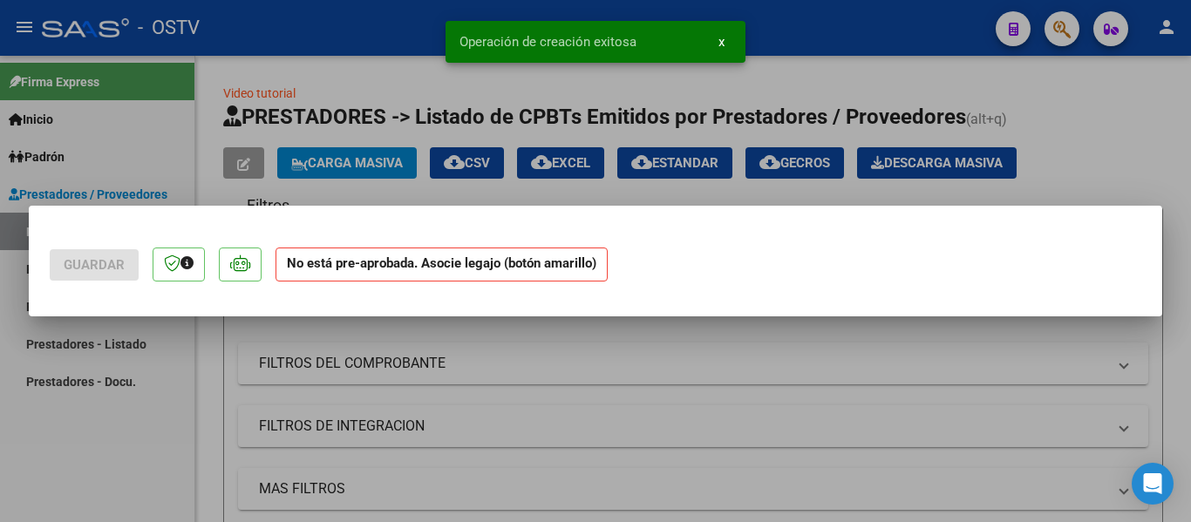
scroll to position [0, 0]
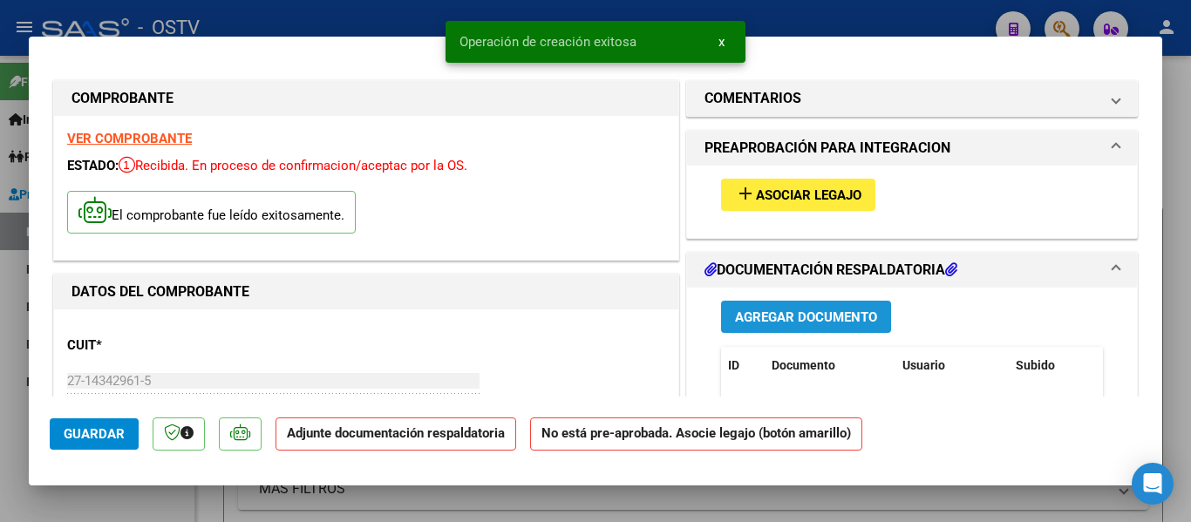
click at [766, 317] on span "Agregar Documento" at bounding box center [806, 317] width 142 height 16
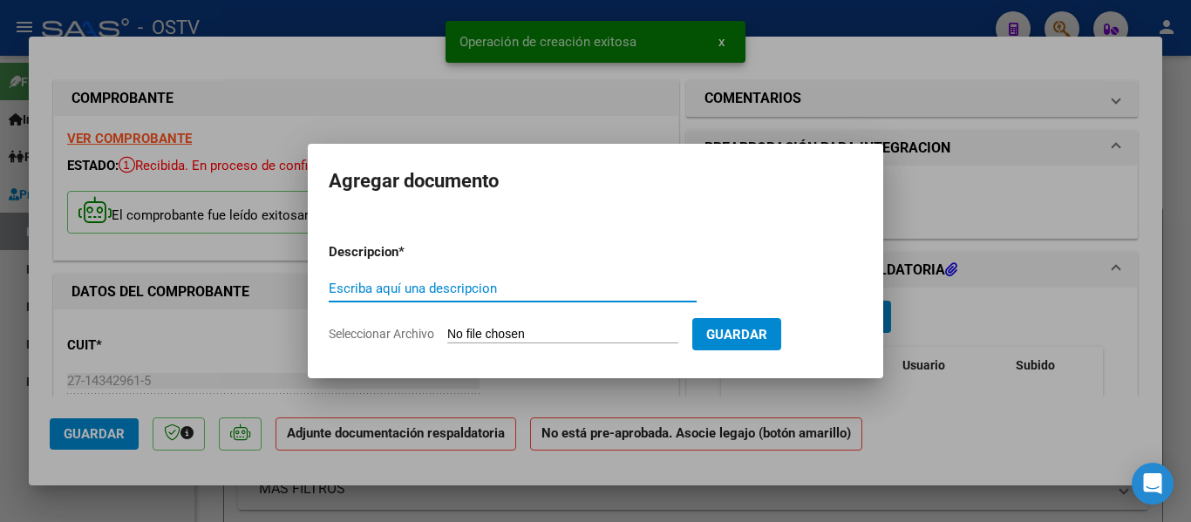
paste input "planillas e informes"
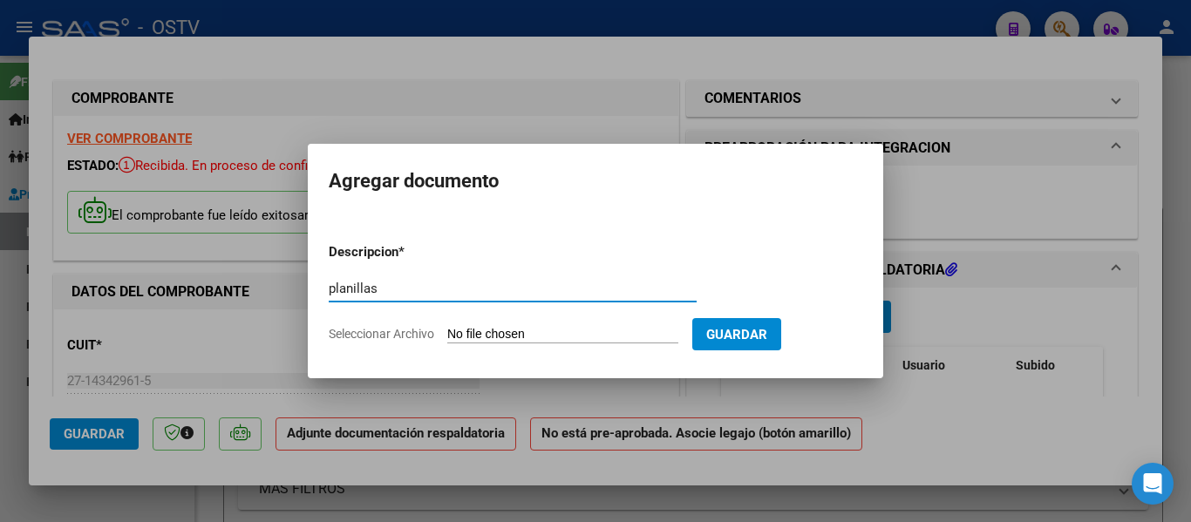
type input "planillas"
click at [573, 330] on input "Seleccionar Archivo" at bounding box center [562, 335] width 231 height 17
type input "C:\fakepath\planilla [PERSON_NAME] frias septiembre.pdf"
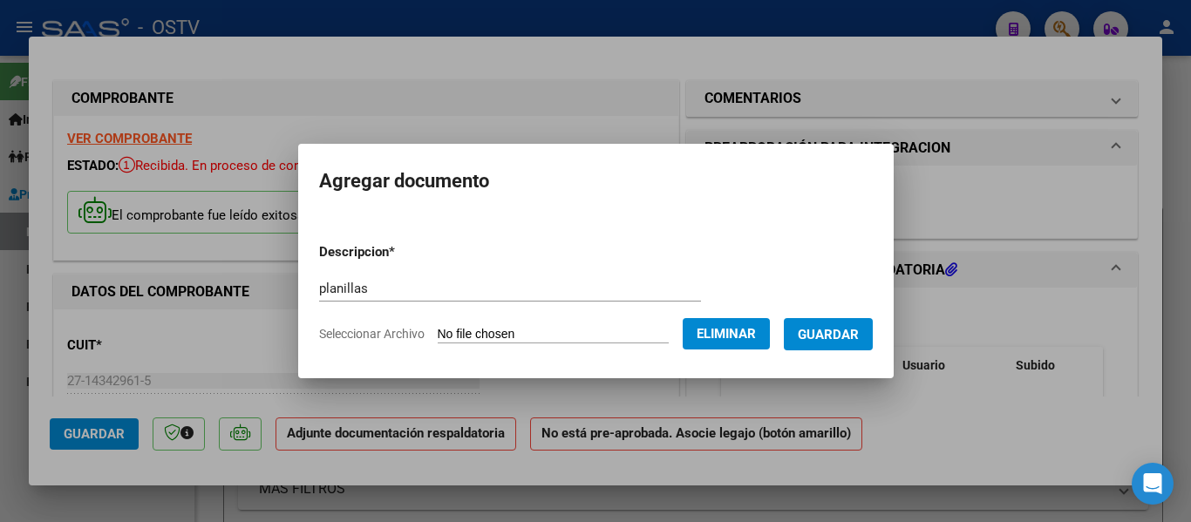
click at [827, 336] on span "Guardar" at bounding box center [828, 335] width 61 height 16
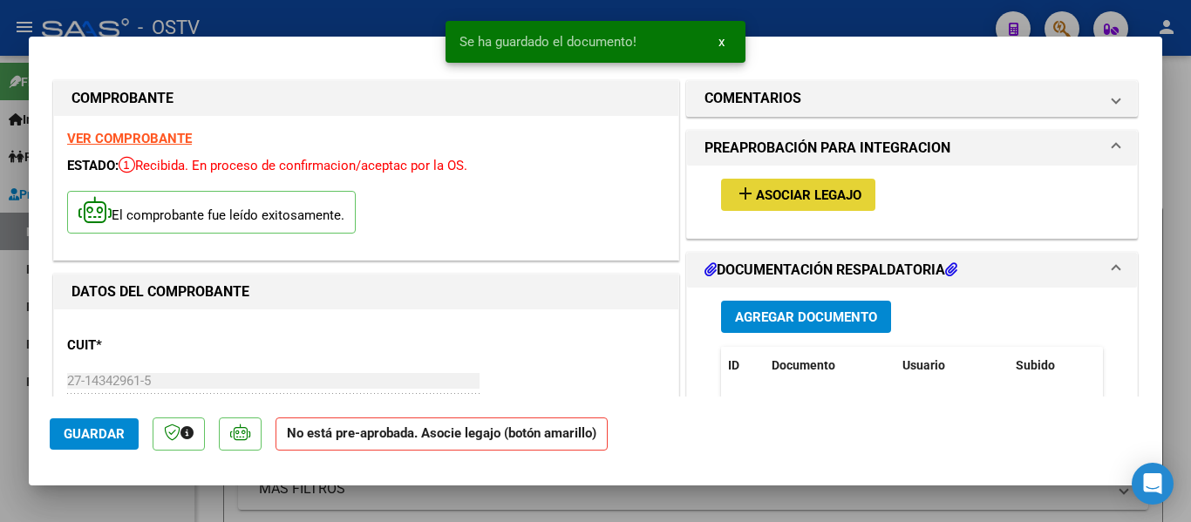
click at [777, 194] on span "Asociar Legajo" at bounding box center [808, 195] width 105 height 16
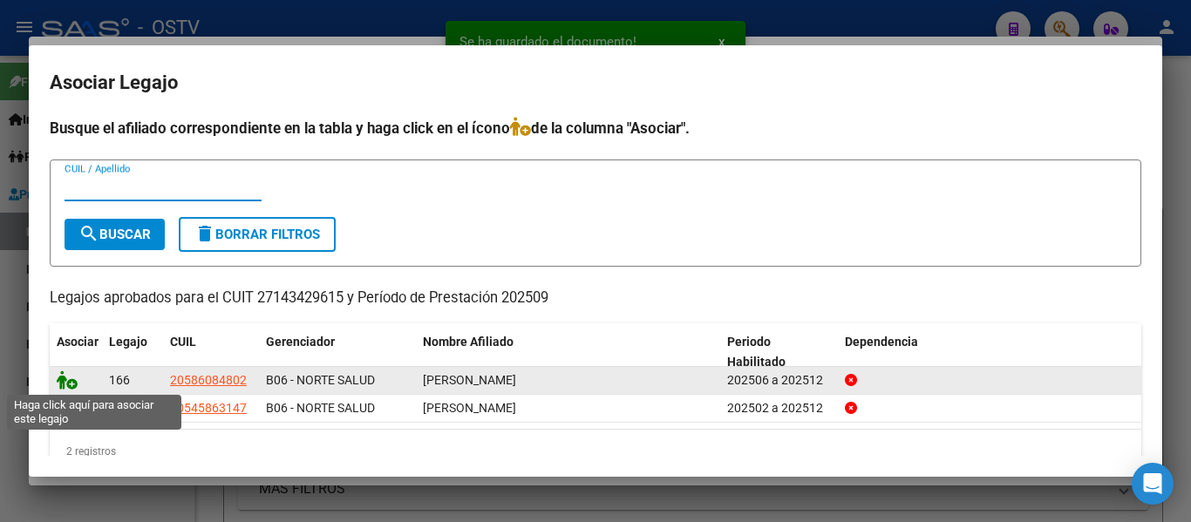
click at [65, 377] on icon at bounding box center [67, 380] width 21 height 19
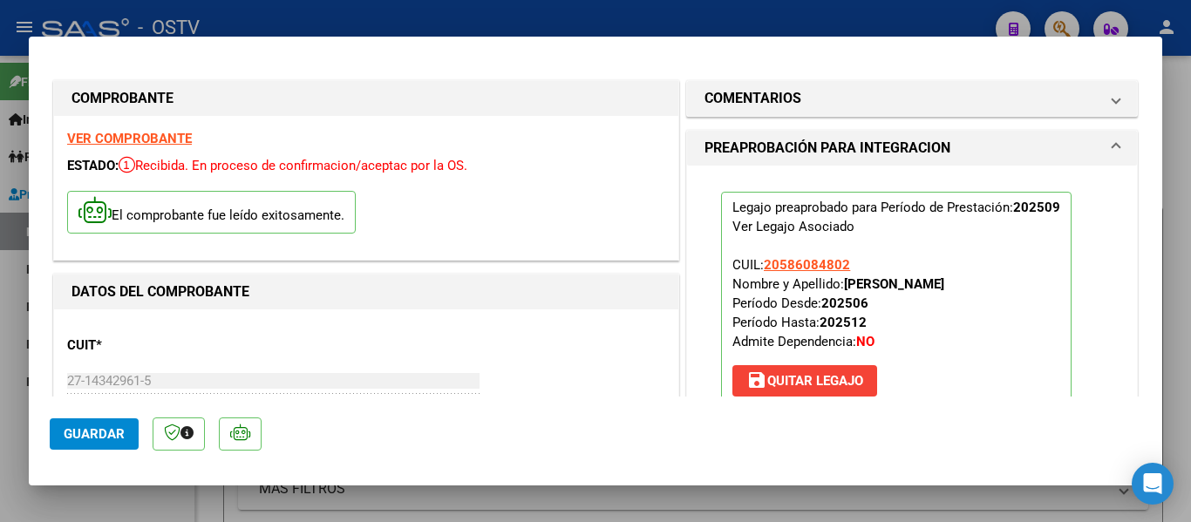
click at [394, 19] on div at bounding box center [595, 261] width 1191 height 522
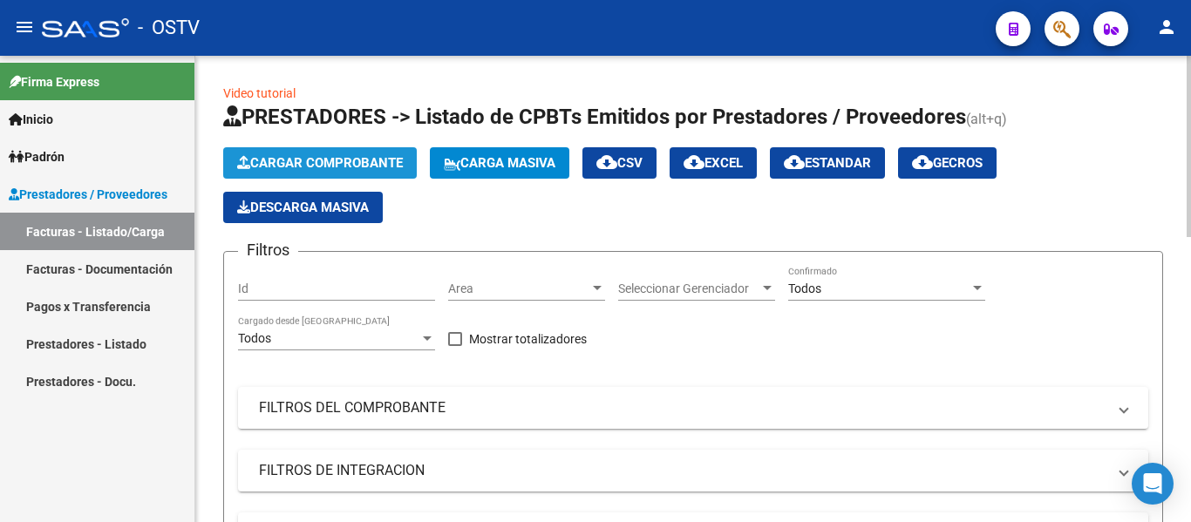
click at [337, 152] on button "Cargar Comprobante" at bounding box center [320, 162] width 194 height 31
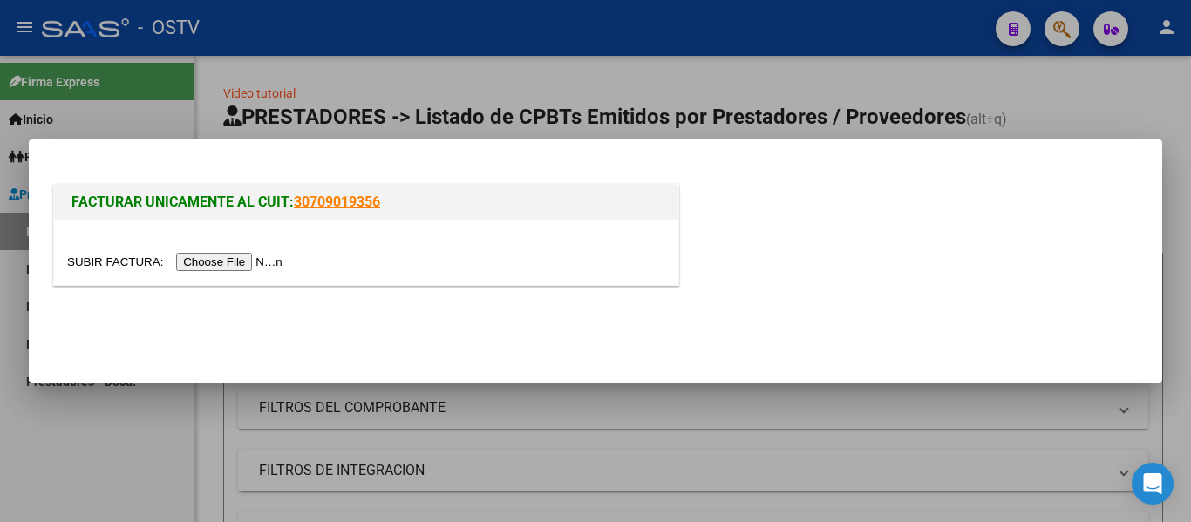
click at [235, 263] on input "file" at bounding box center [177, 262] width 221 height 18
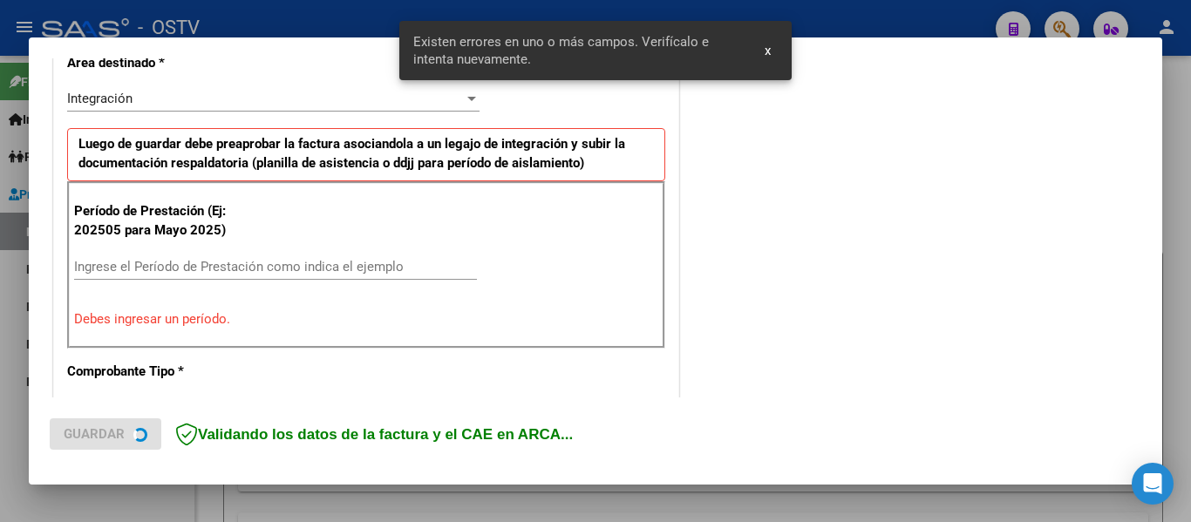
scroll to position [438, 0]
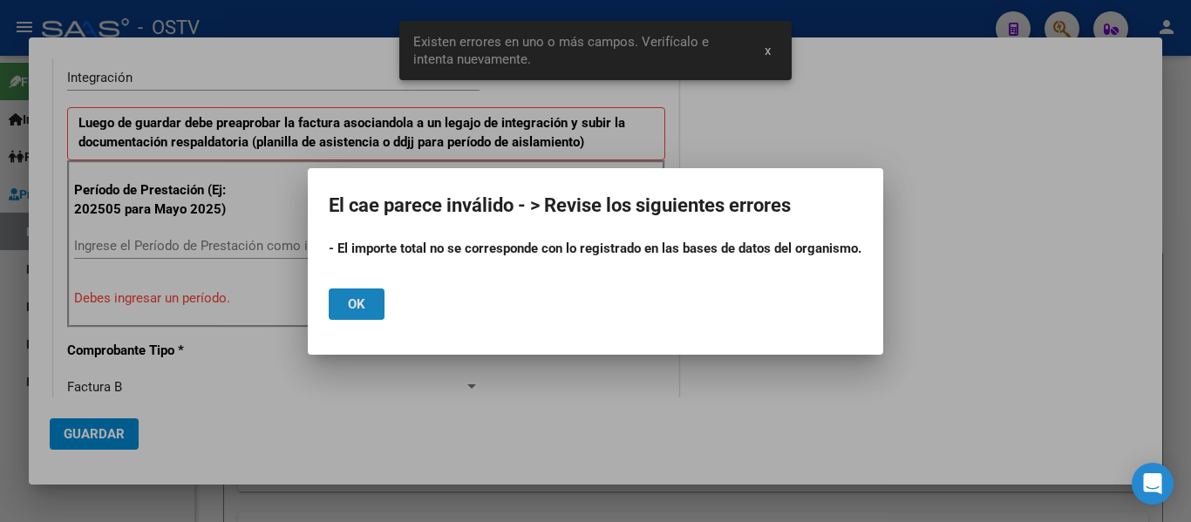
click at [337, 294] on button "Ok" at bounding box center [357, 304] width 56 height 31
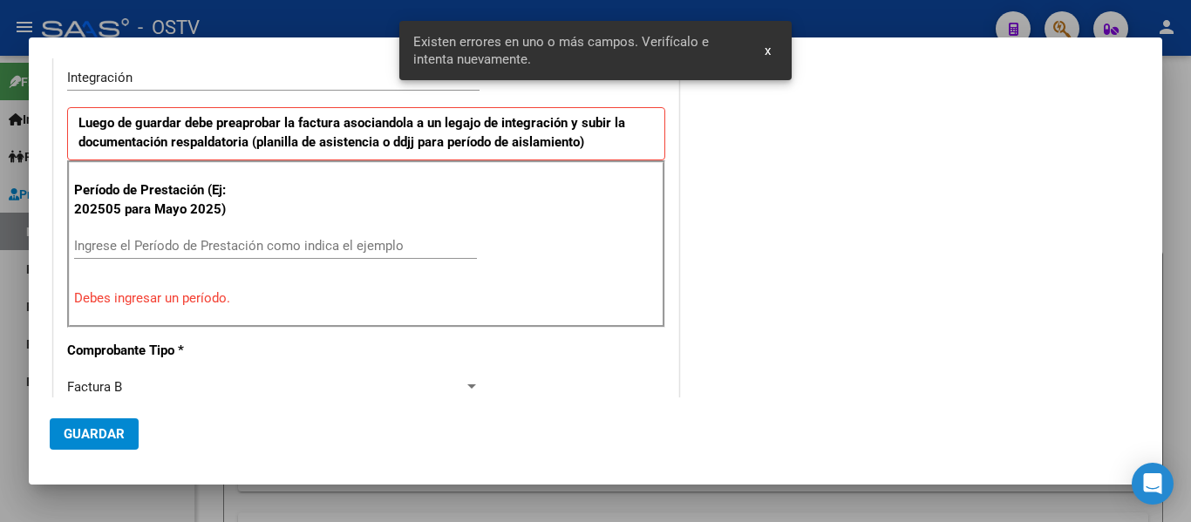
click at [207, 242] on input "Ingrese el Período de Prestación como indica el ejemplo" at bounding box center [275, 246] width 403 height 16
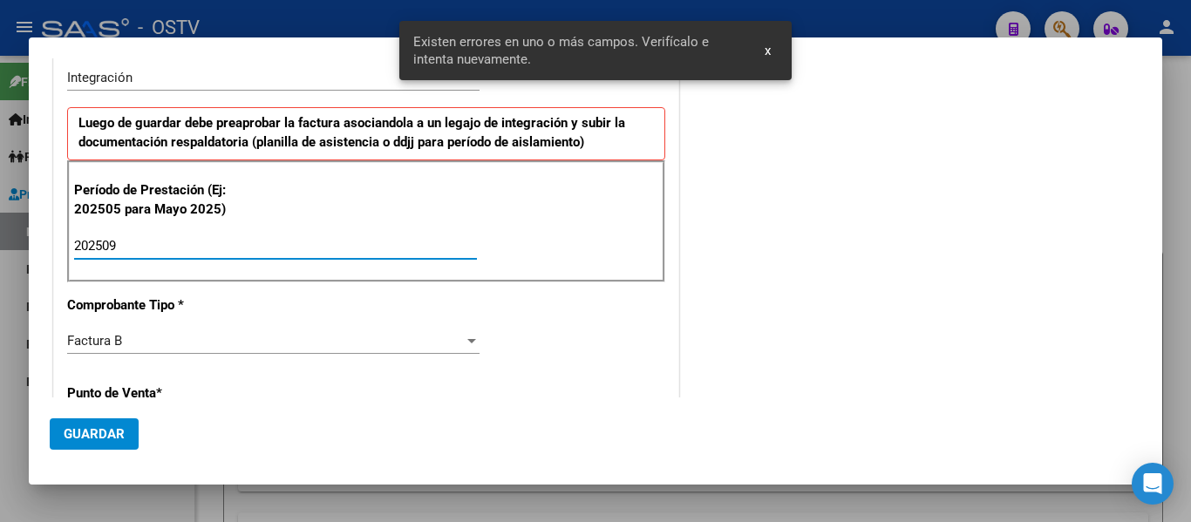
type input "202509"
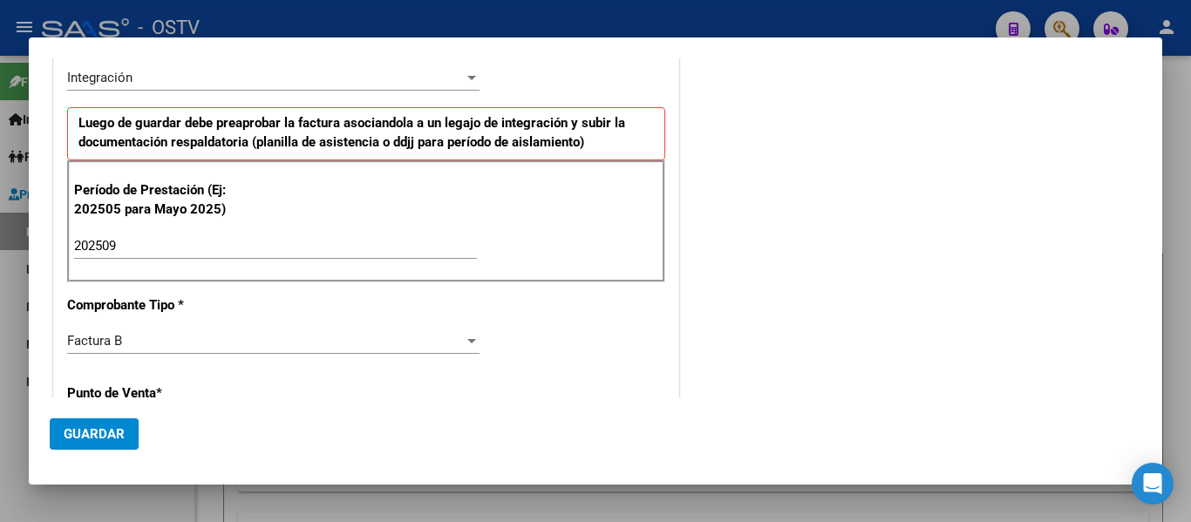
scroll to position [699, 0]
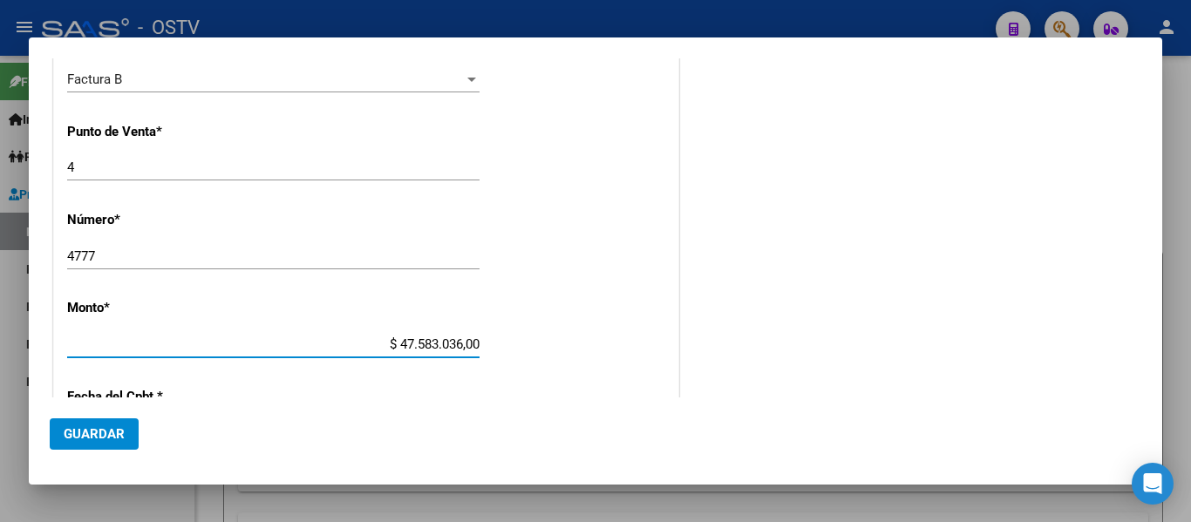
drag, startPoint x: 377, startPoint y: 347, endPoint x: 540, endPoint y: 347, distance: 162.2
click at [540, 347] on div "CUIT * 30-71140288-4 Ingresar CUIT ANALISIS PRESTADOR C.E.D.I. CENTRO DE ESTIMU…" at bounding box center [366, 233] width 624 height 1312
type input "$ 475.830,36"
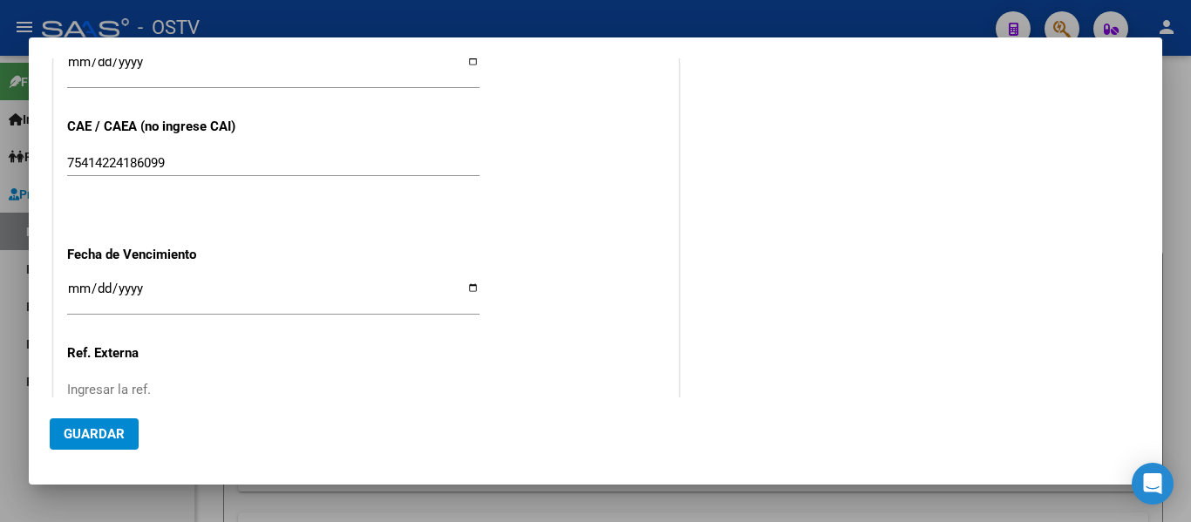
scroll to position [1135, 0]
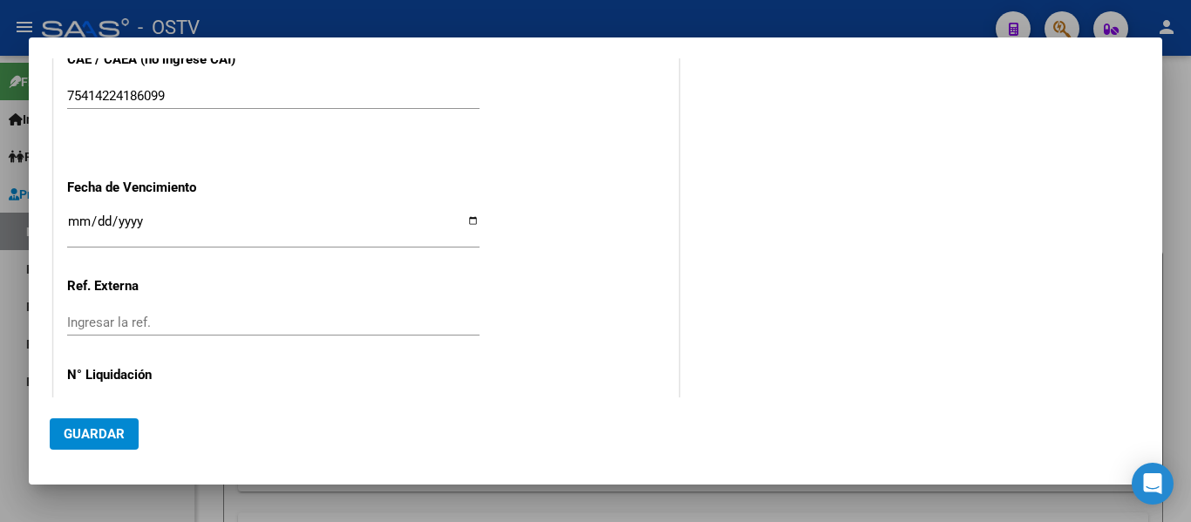
click at [80, 221] on input "Ingresar la fecha" at bounding box center [273, 228] width 412 height 28
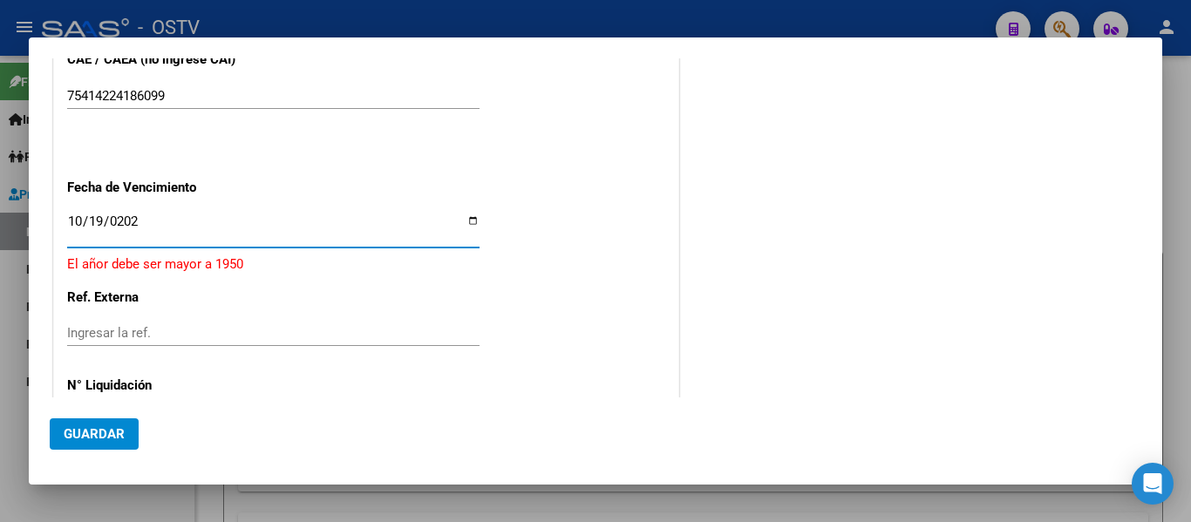
type input "[DATE]"
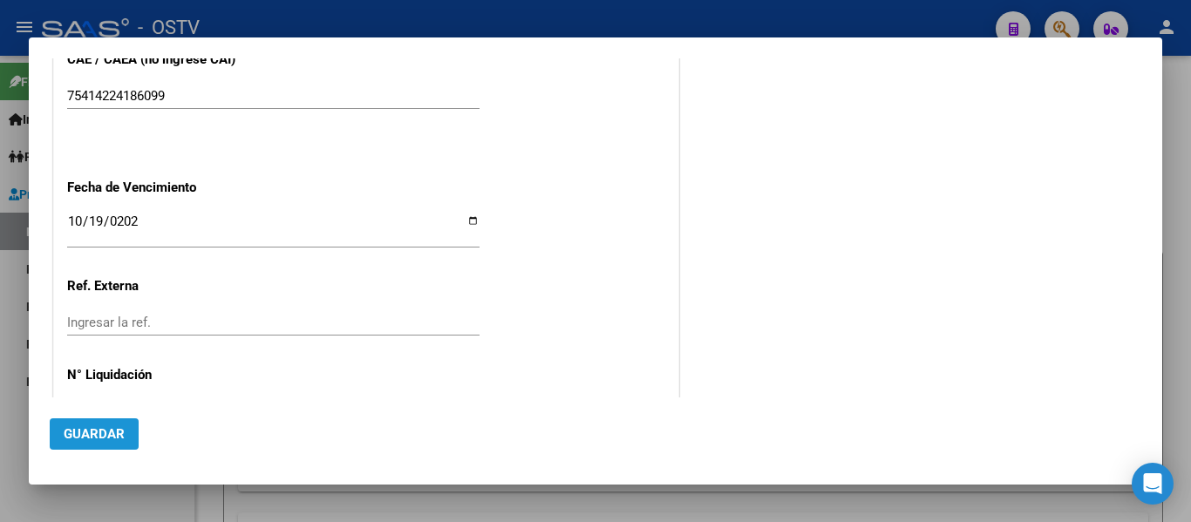
click at [105, 439] on span "Guardar" at bounding box center [94, 434] width 61 height 16
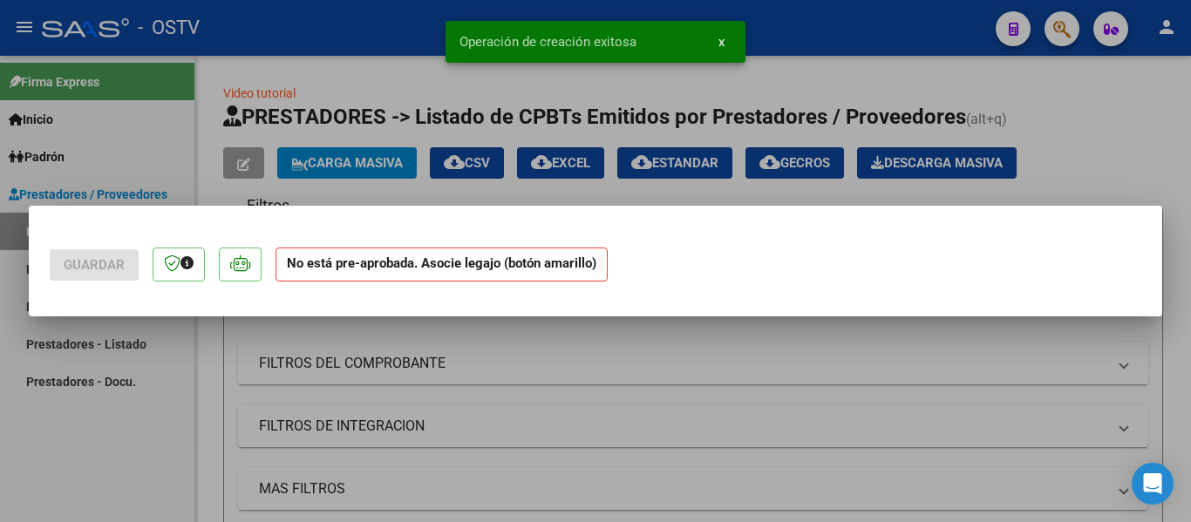
scroll to position [0, 0]
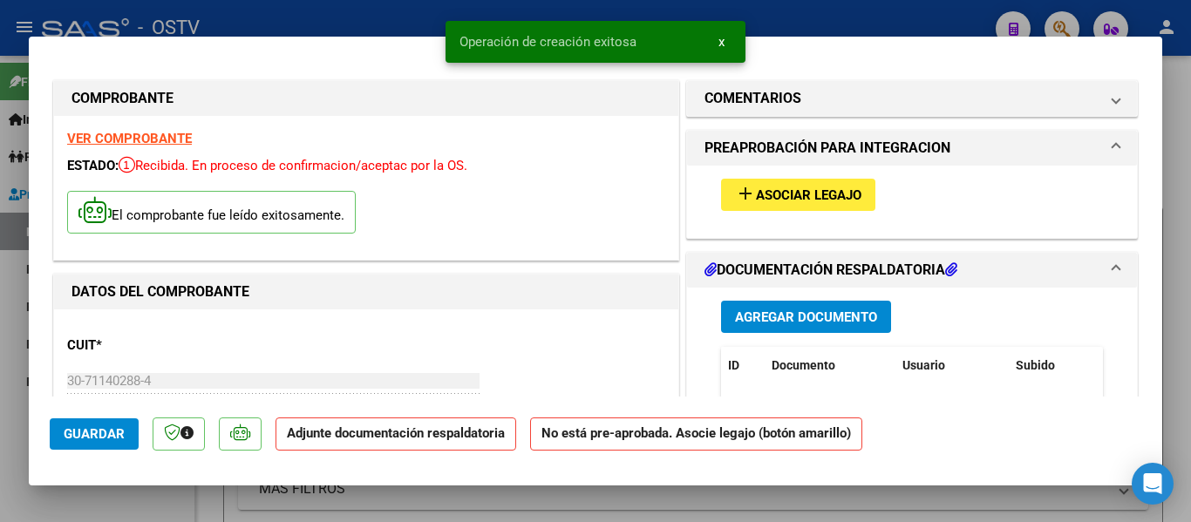
click at [785, 310] on span "Agregar Documento" at bounding box center [806, 317] width 142 height 16
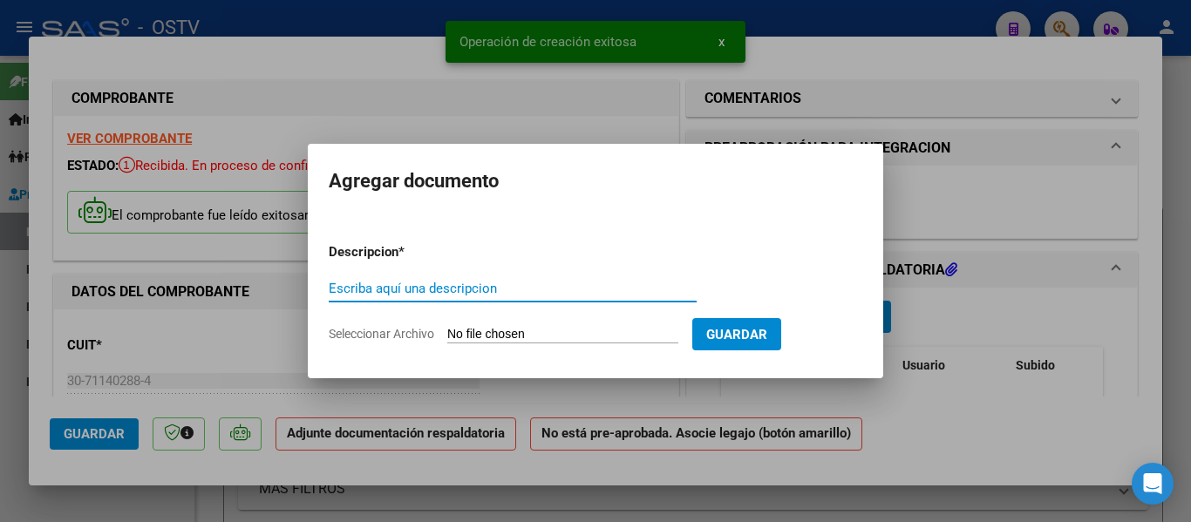
paste input "planillas e informes"
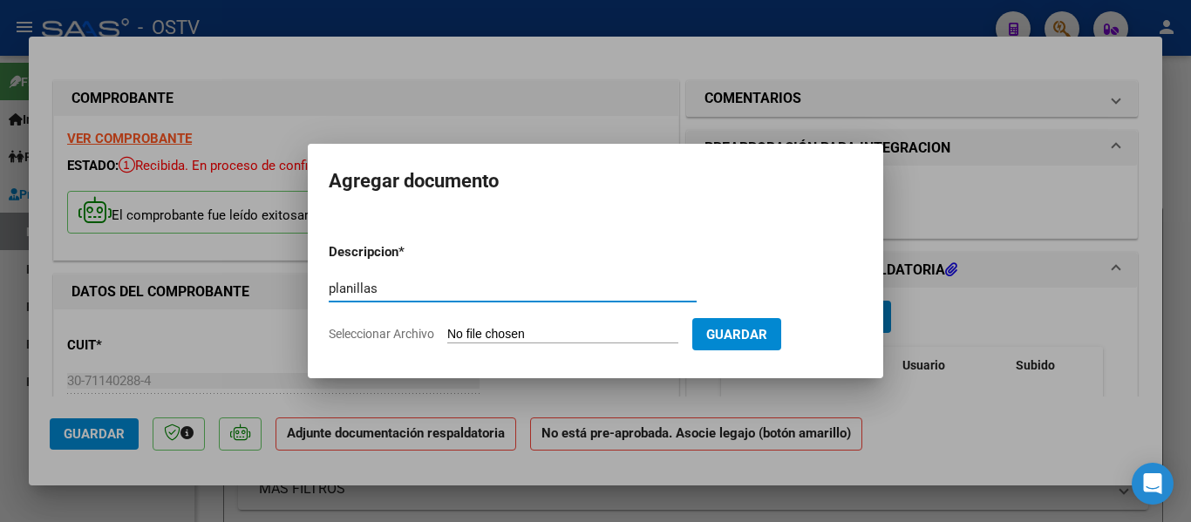
type input "planillas"
click at [516, 330] on input "Seleccionar Archivo" at bounding box center [562, 335] width 231 height 17
type input "C:\fakepath\planilla cedi frias septiembre.pdf"
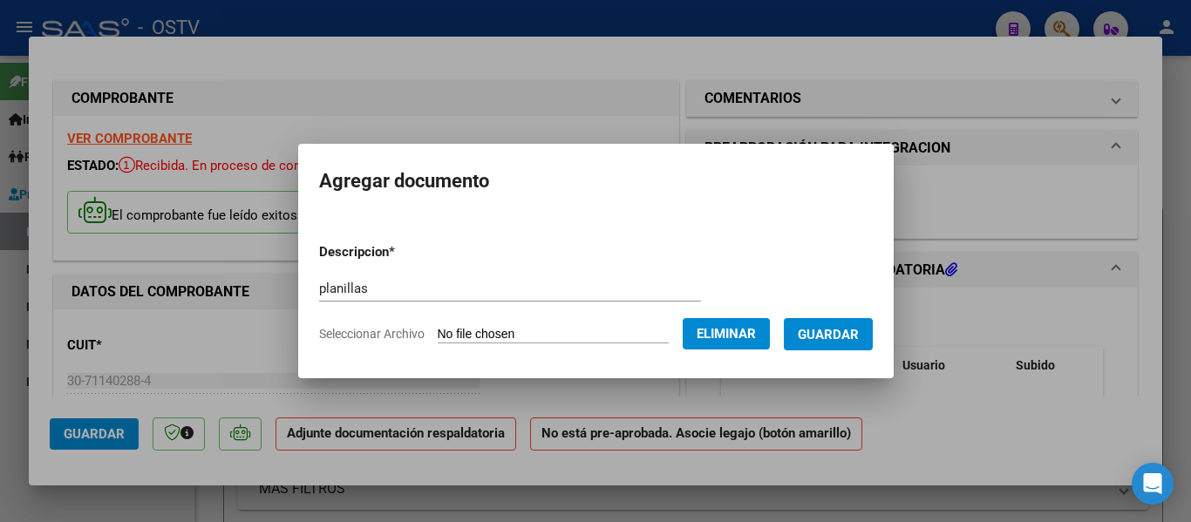
click at [847, 340] on span "Guardar" at bounding box center [828, 335] width 61 height 16
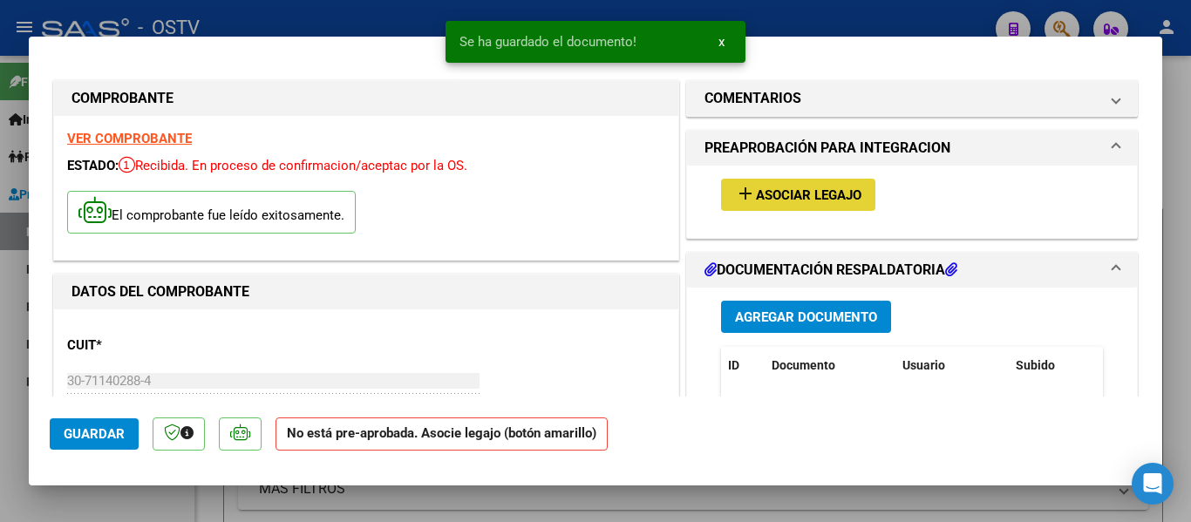
click at [781, 194] on span "Asociar Legajo" at bounding box center [808, 195] width 105 height 16
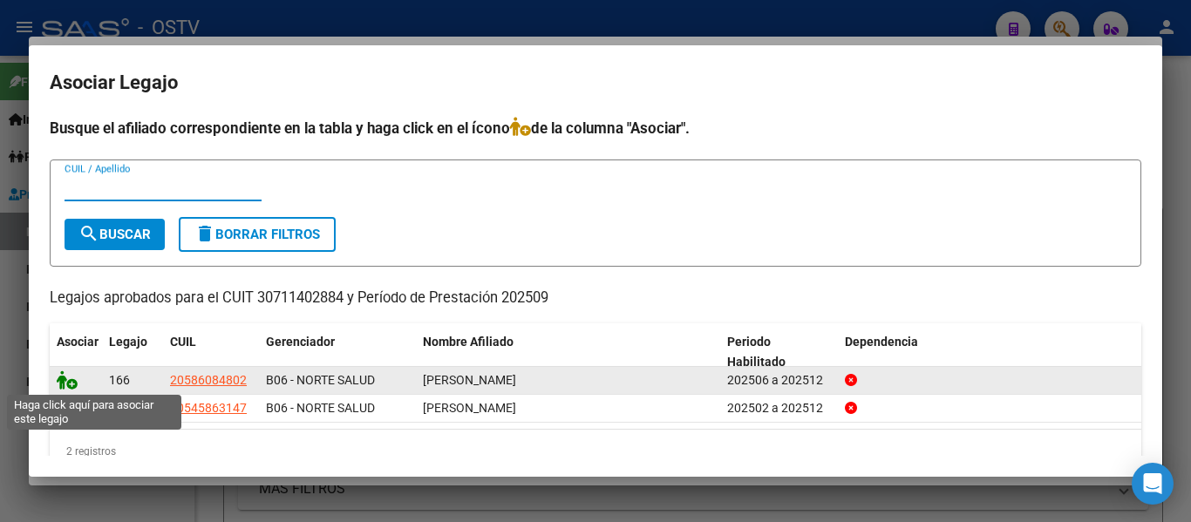
click at [66, 377] on icon at bounding box center [67, 380] width 21 height 19
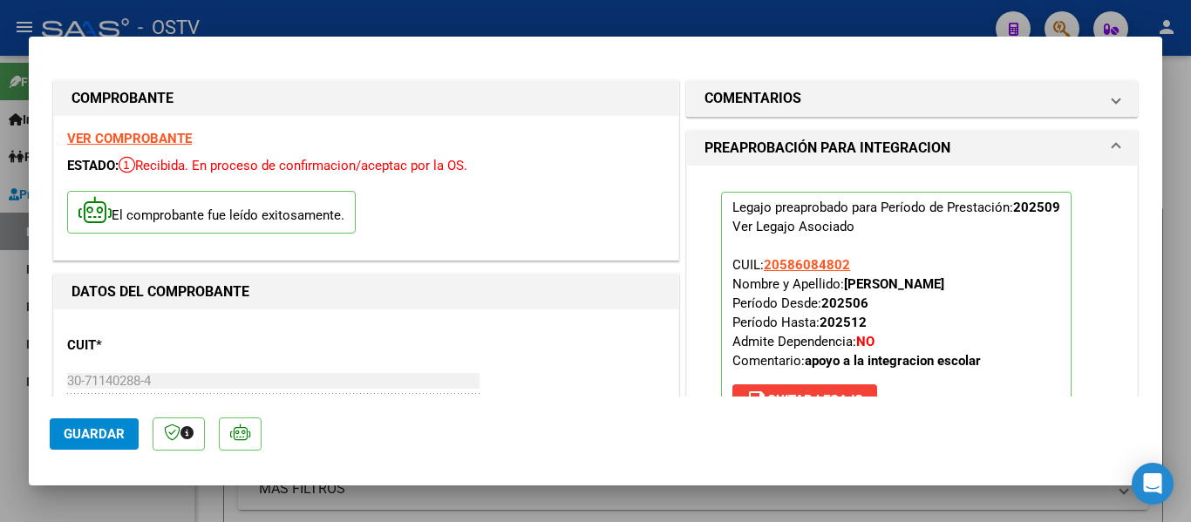
click at [93, 432] on span "Guardar" at bounding box center [94, 434] width 61 height 16
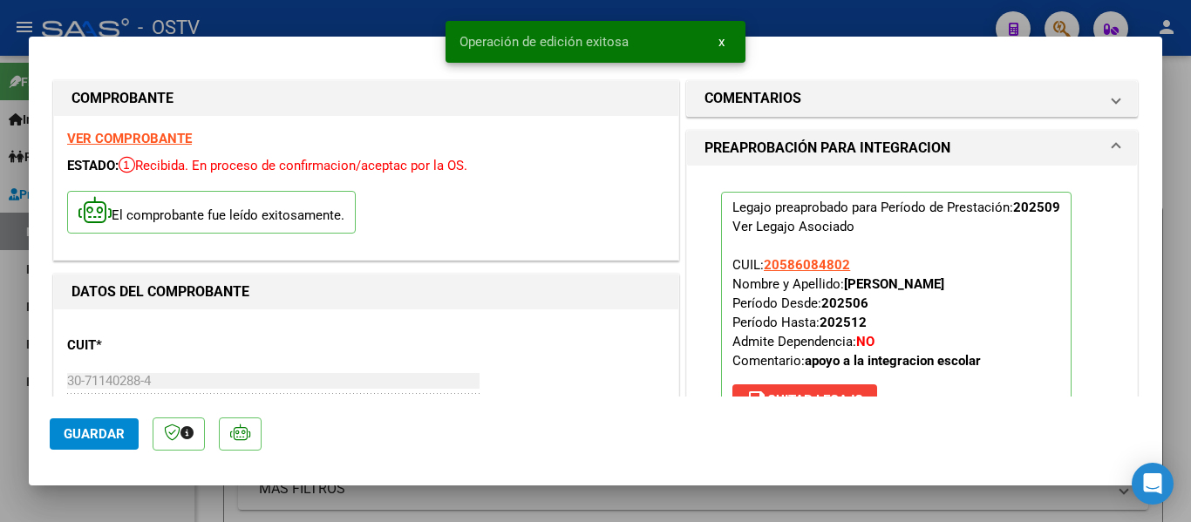
click at [323, 17] on div at bounding box center [595, 261] width 1191 height 522
